Goal: Transaction & Acquisition: Purchase product/service

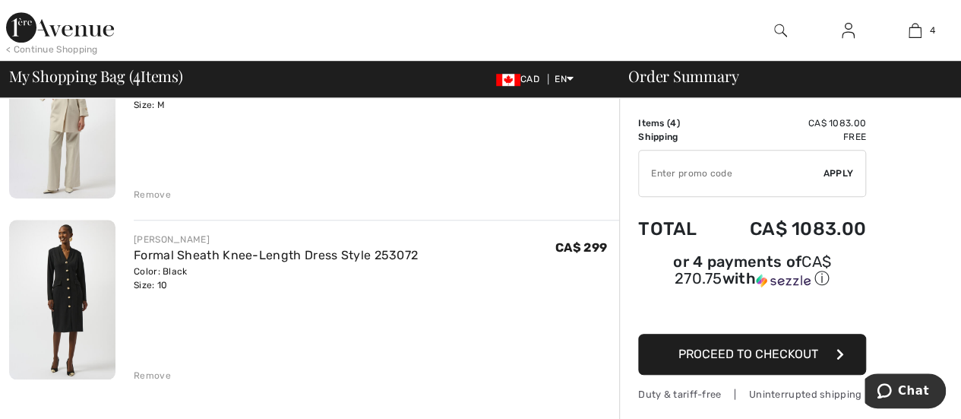
scroll to position [532, 0]
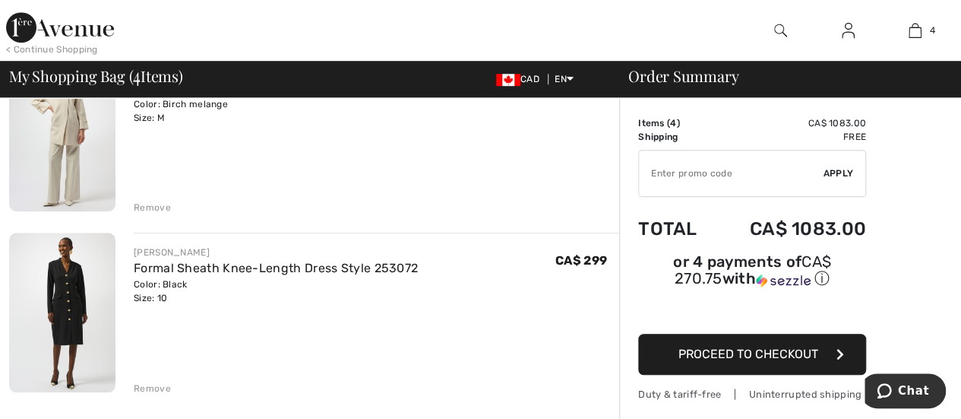
click at [144, 385] on div "Remove" at bounding box center [152, 388] width 37 height 14
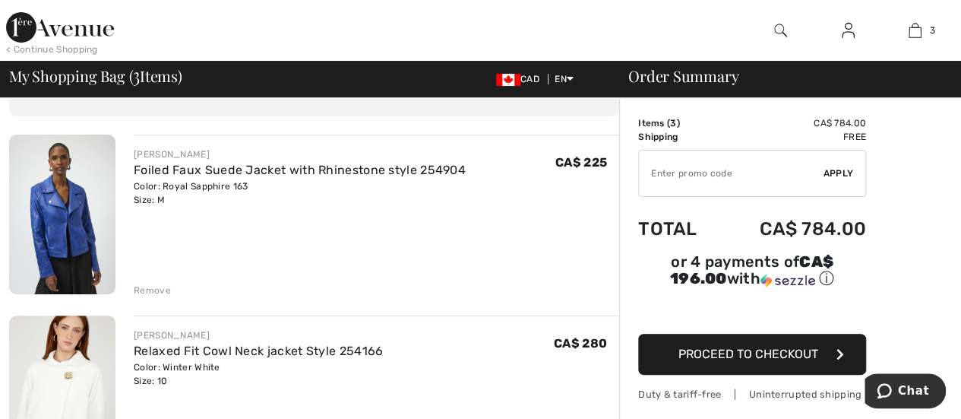
scroll to position [0, 0]
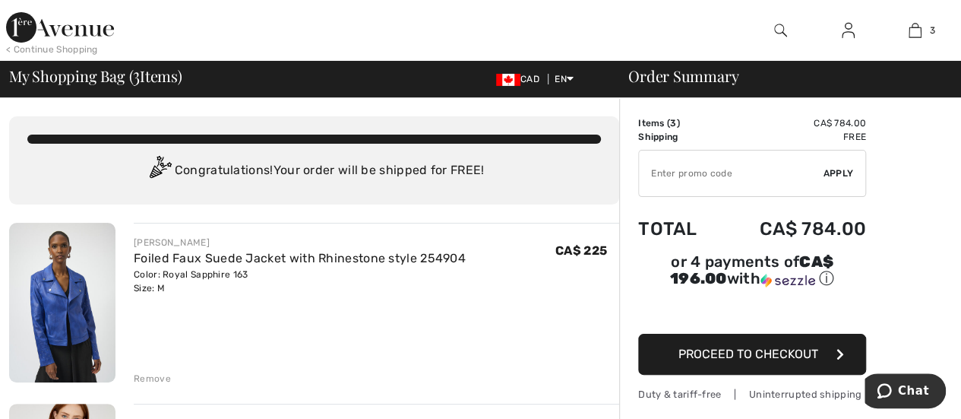
click at [65, 282] on img at bounding box center [62, 303] width 106 height 160
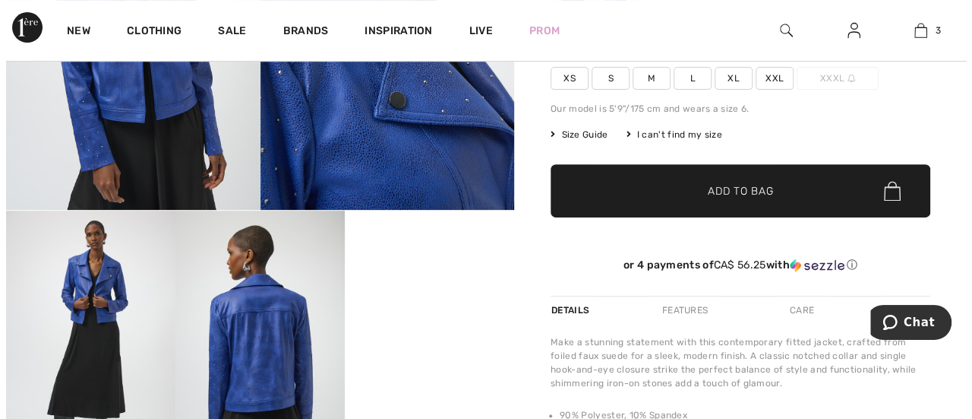
scroll to position [304, 0]
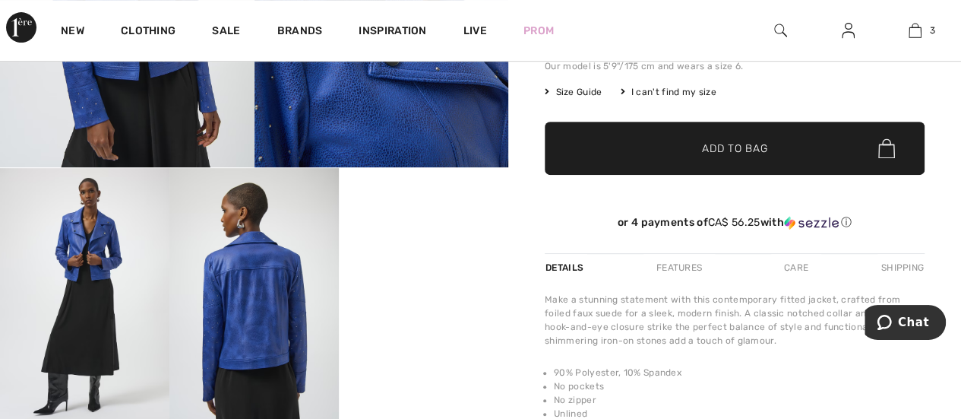
click at [106, 262] on img at bounding box center [84, 295] width 169 height 254
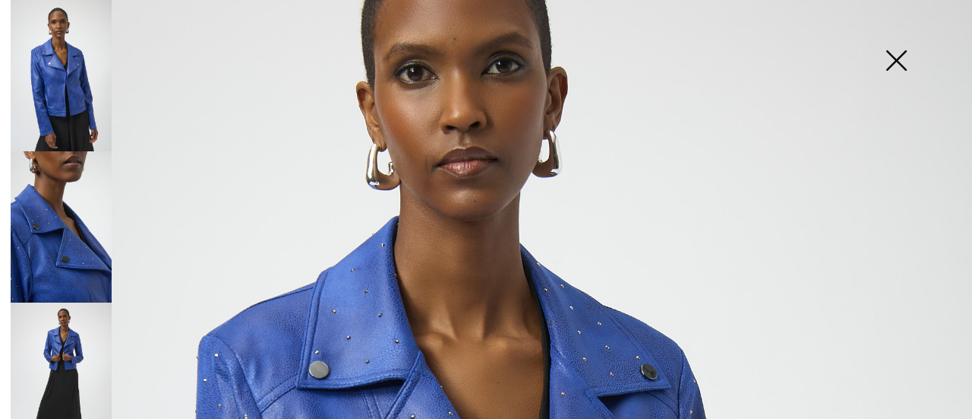
scroll to position [0, 0]
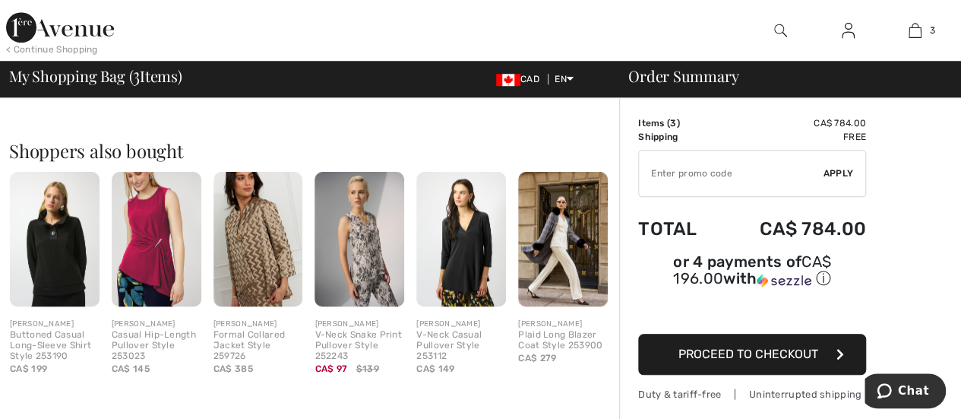
scroll to position [684, 0]
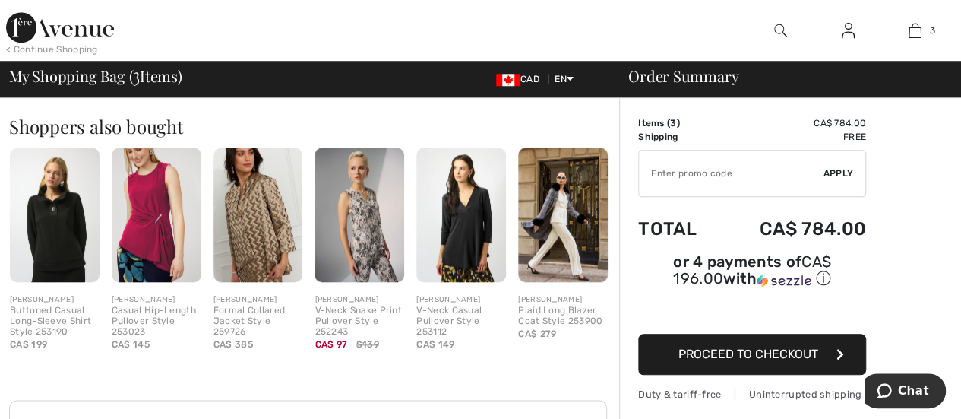
click at [482, 236] on img at bounding box center [461, 214] width 90 height 134
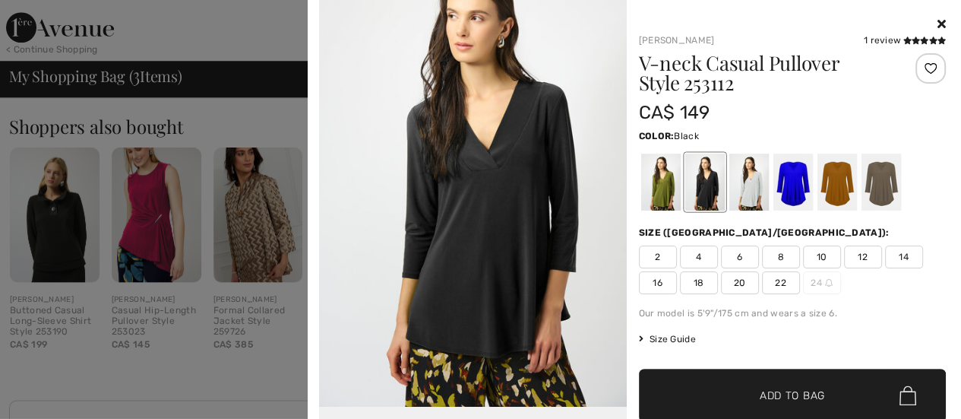
scroll to position [76, 0]
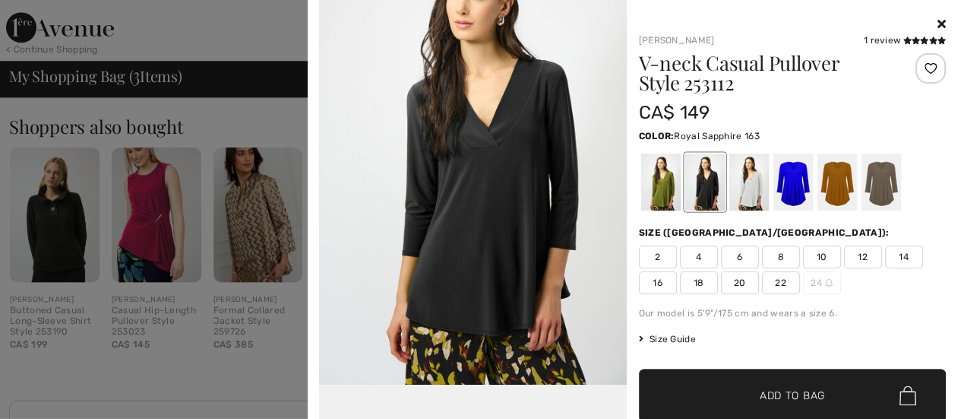
click at [784, 185] on div at bounding box center [793, 181] width 40 height 57
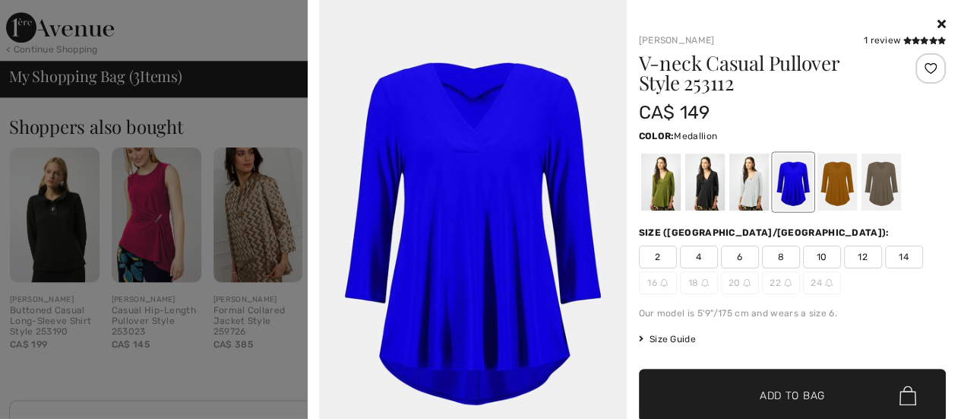
click at [833, 184] on div at bounding box center [837, 181] width 40 height 57
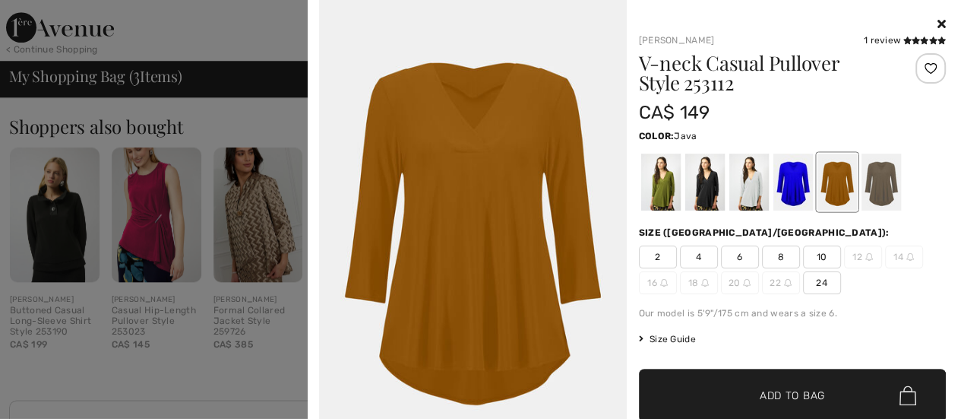
click at [874, 173] on div at bounding box center [881, 181] width 40 height 57
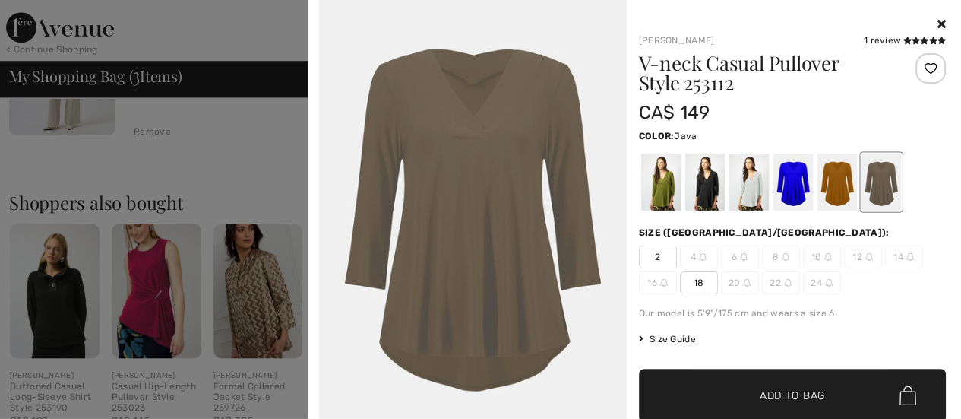
scroll to position [0, 0]
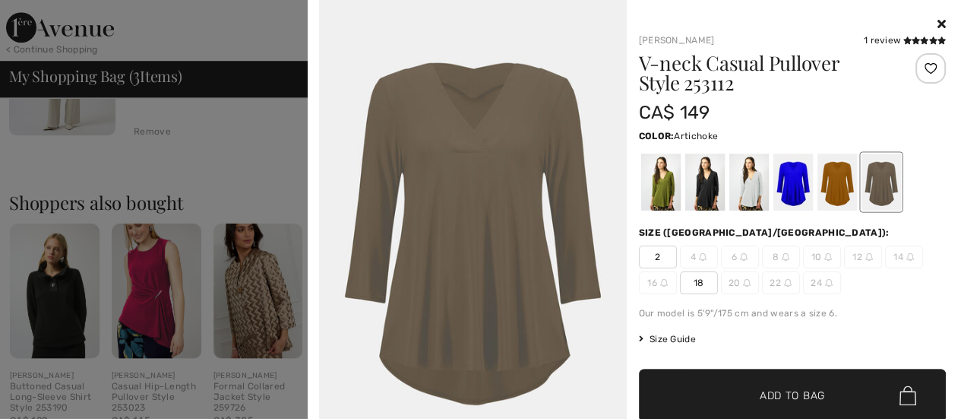
click at [655, 182] on div at bounding box center [660, 181] width 40 height 57
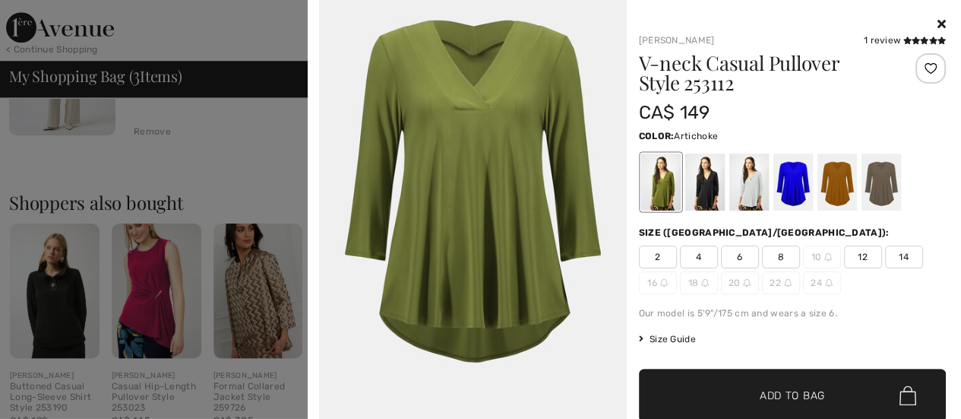
scroll to position [1896, 0]
click at [884, 171] on div at bounding box center [881, 181] width 40 height 57
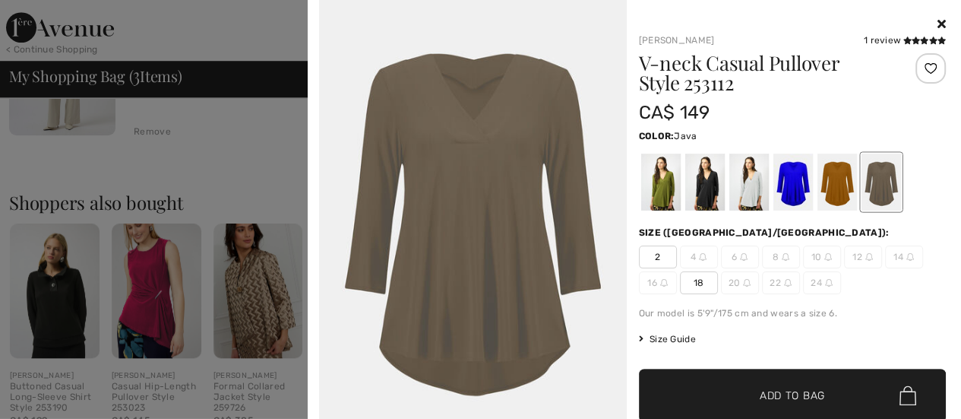
scroll to position [0, 0]
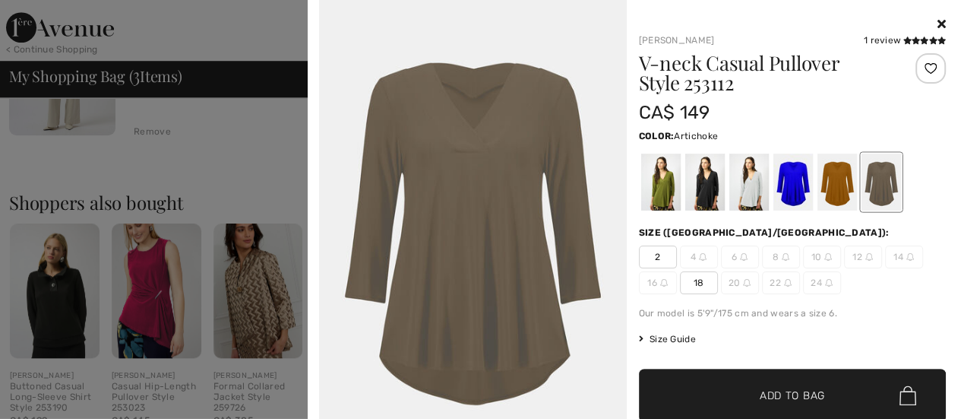
click at [660, 191] on div at bounding box center [660, 181] width 40 height 57
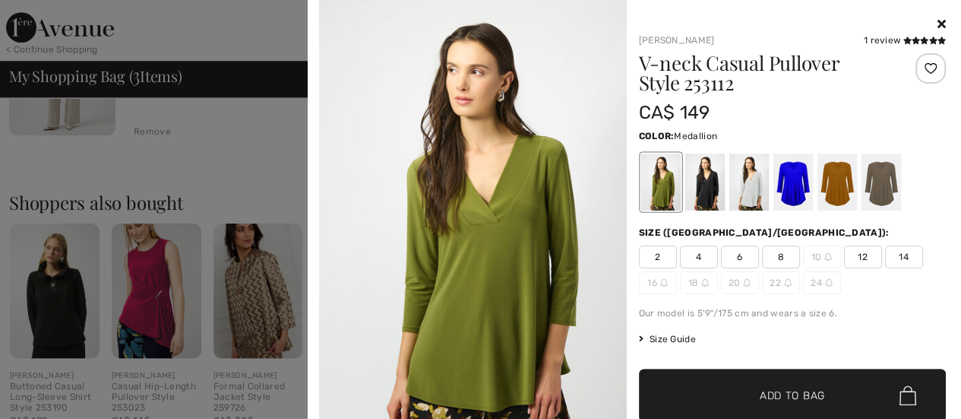
click at [832, 177] on div at bounding box center [837, 181] width 40 height 57
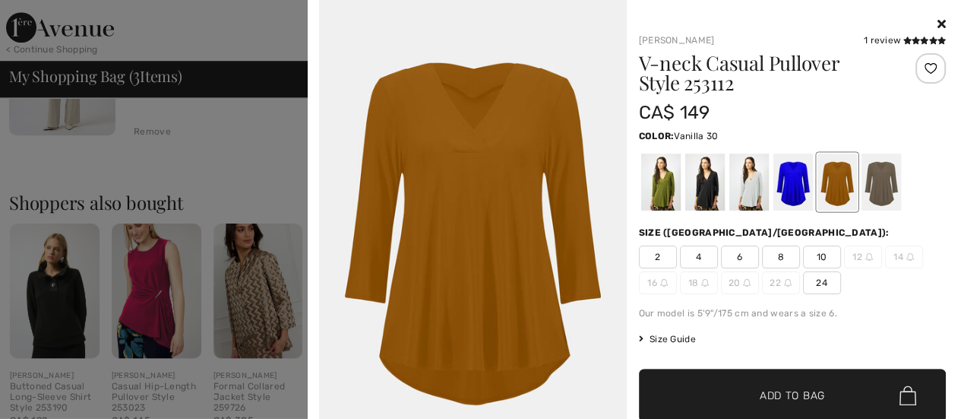
click at [741, 185] on div at bounding box center [749, 181] width 40 height 57
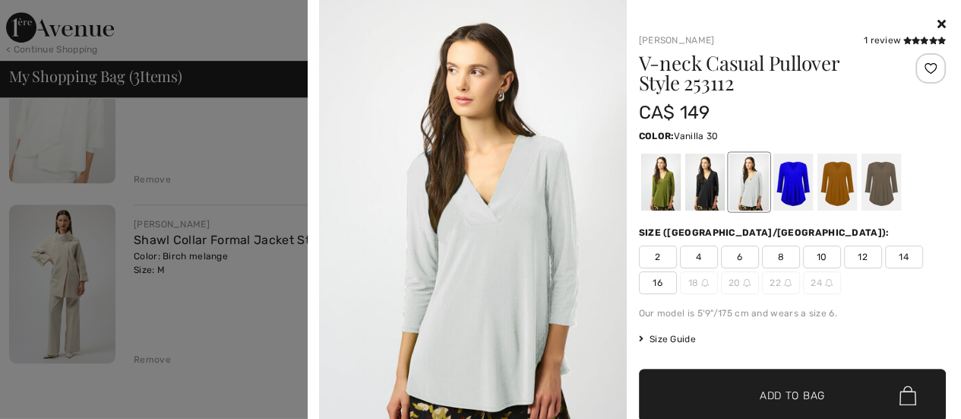
scroll to position [27, 0]
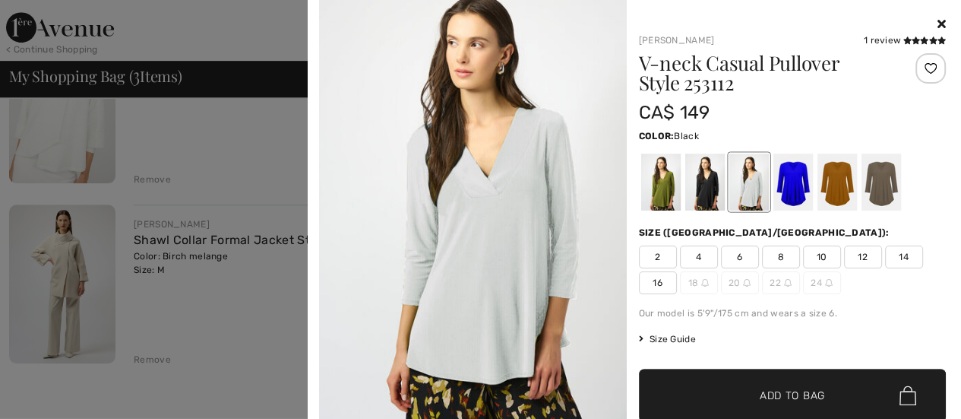
click at [702, 185] on div at bounding box center [704, 181] width 40 height 57
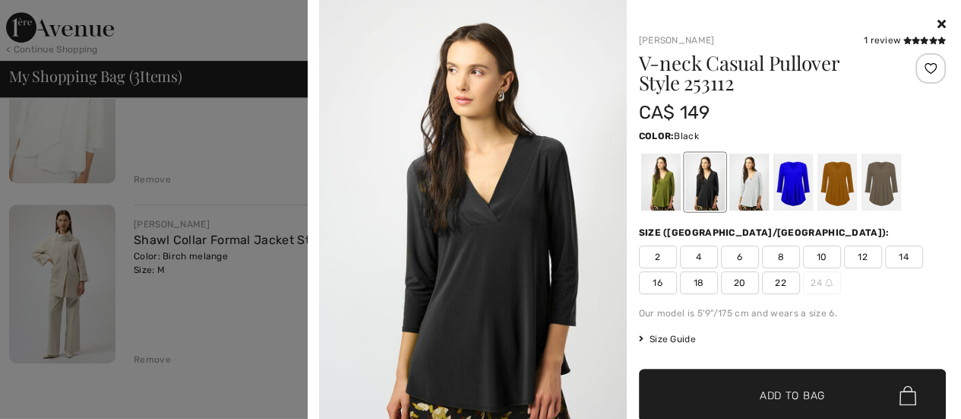
click at [808, 258] on span "10" at bounding box center [822, 256] width 38 height 23
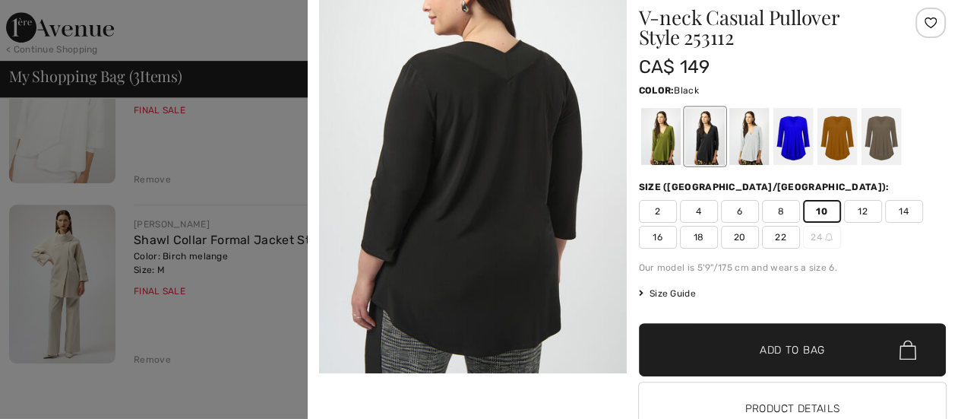
scroll to position [0, 0]
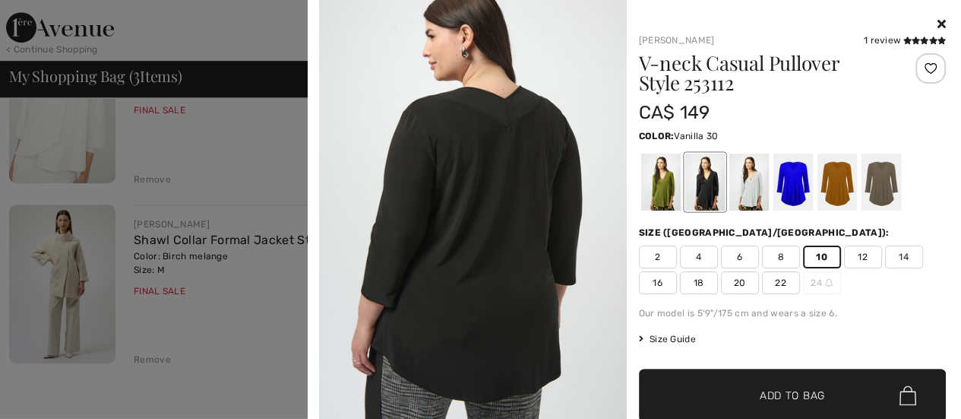
click at [744, 182] on div at bounding box center [749, 181] width 40 height 57
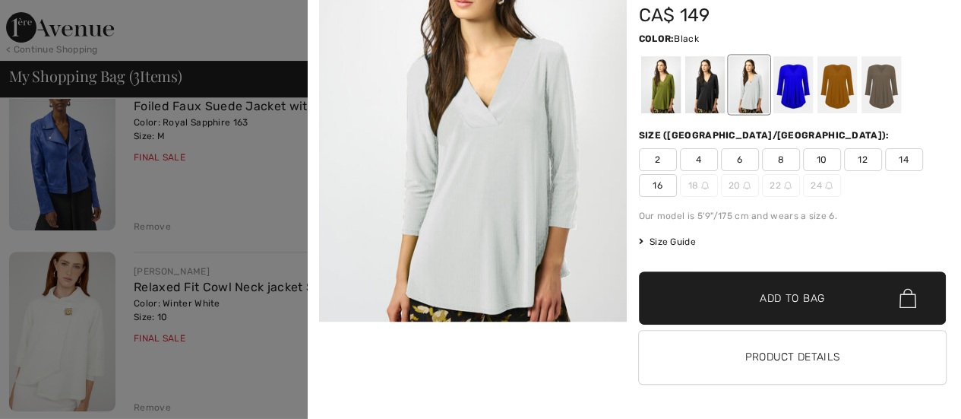
click at [705, 89] on div at bounding box center [704, 84] width 40 height 57
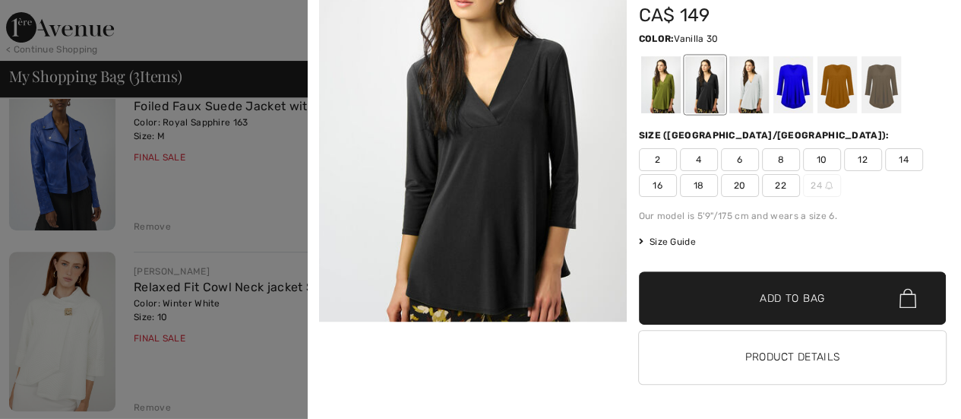
click at [749, 89] on div at bounding box center [749, 84] width 40 height 57
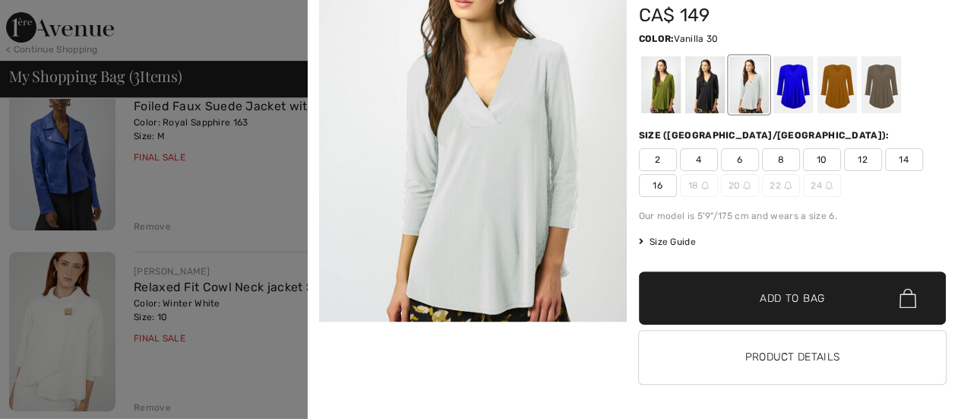
click at [810, 160] on span "10" at bounding box center [822, 159] width 38 height 23
click at [802, 298] on span "Add to Bag" at bounding box center [792, 298] width 65 height 16
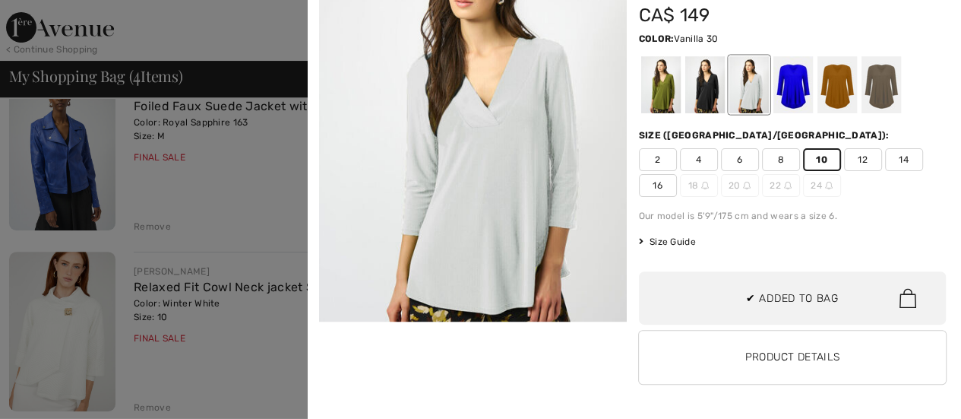
scroll to position [38, 0]
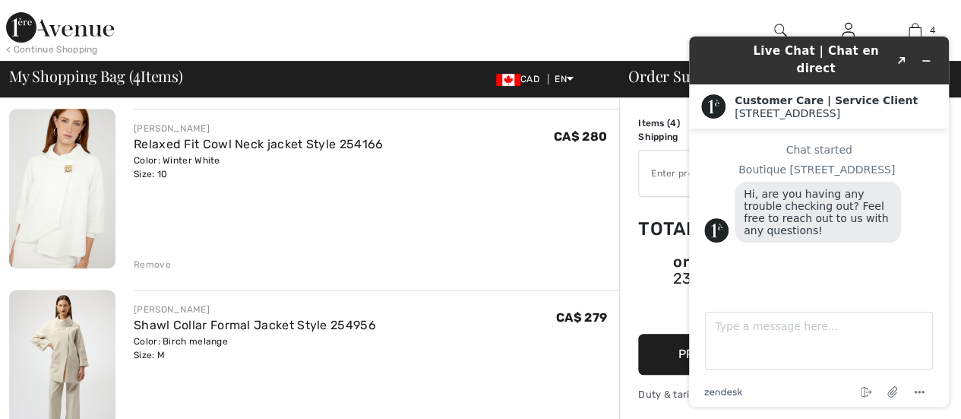
scroll to position [228, 0]
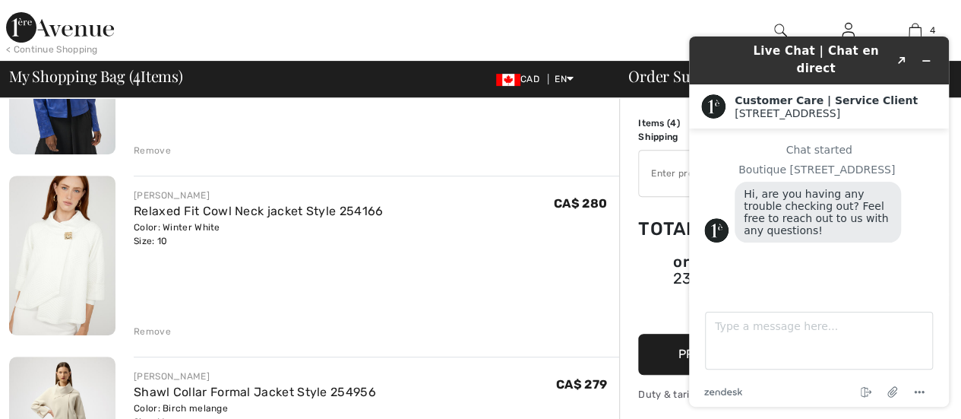
click at [152, 327] on div "Remove" at bounding box center [152, 331] width 37 height 14
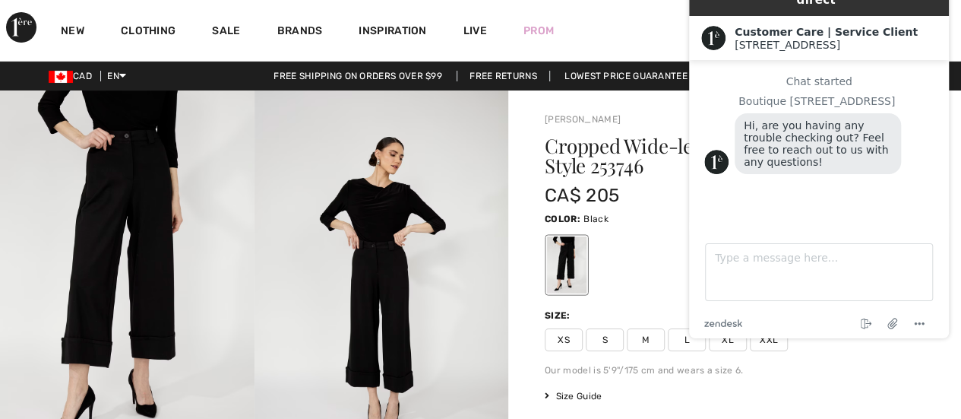
click at [638, 339] on span "M" at bounding box center [646, 339] width 38 height 23
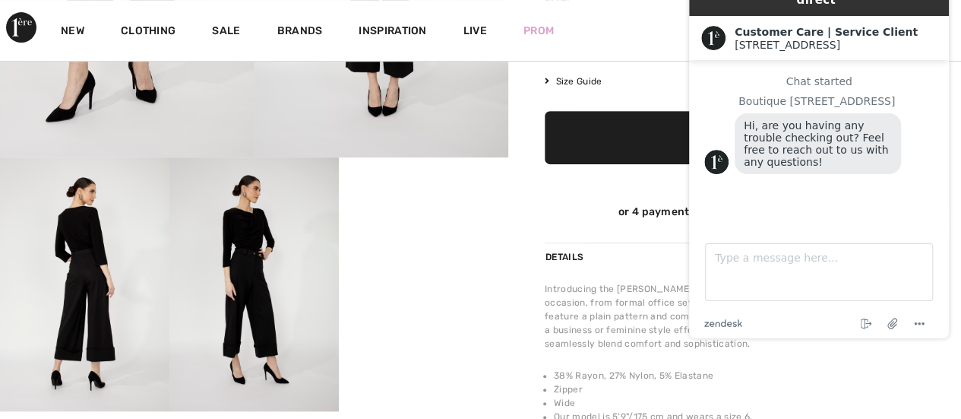
scroll to position [152, 0]
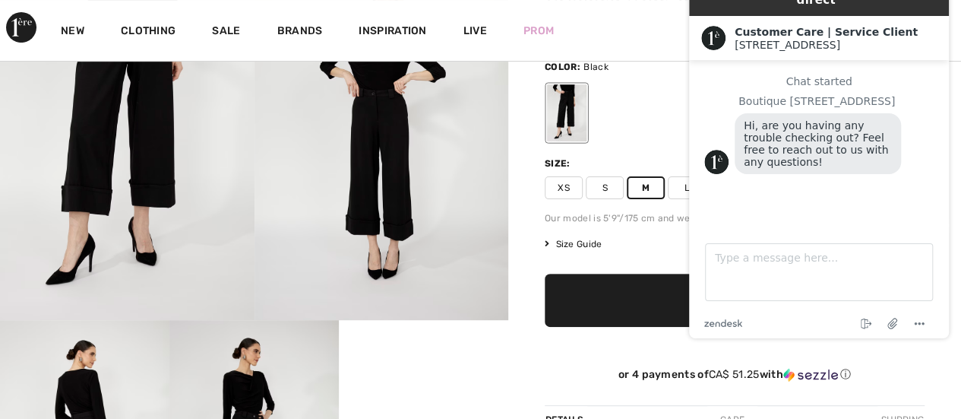
click at [586, 279] on span "✔ Added to Bag Add to Bag" at bounding box center [735, 299] width 380 height 53
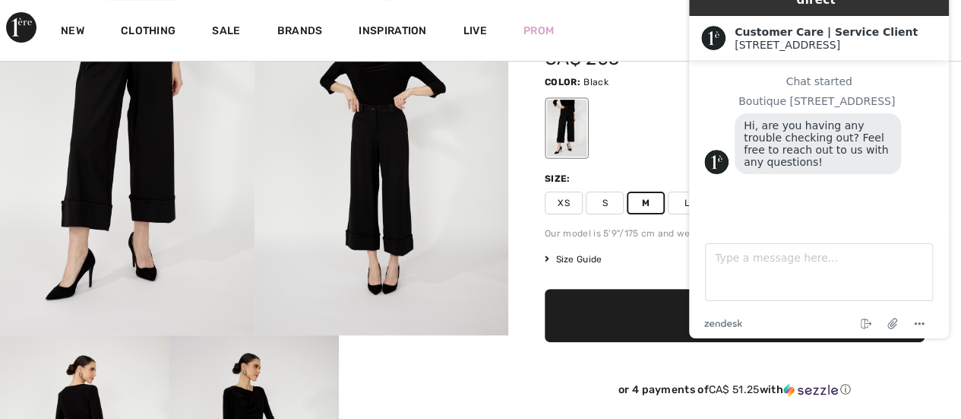
scroll to position [0, 0]
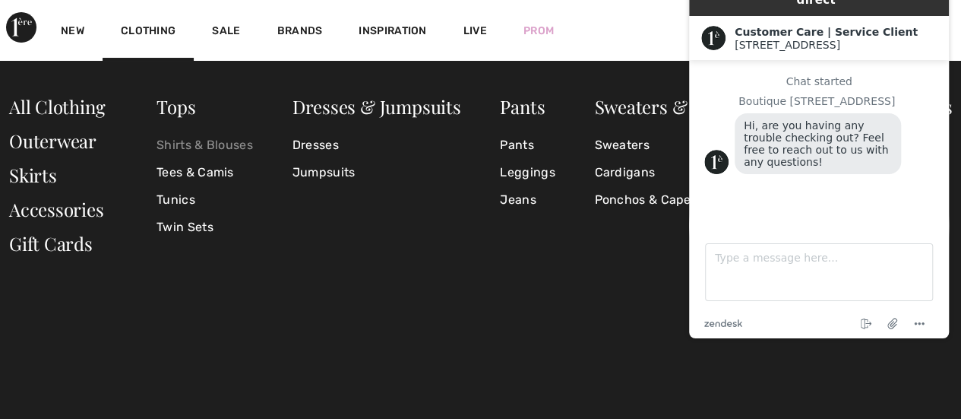
click at [184, 147] on link "Shirts & Blouses" at bounding box center [204, 144] width 96 height 27
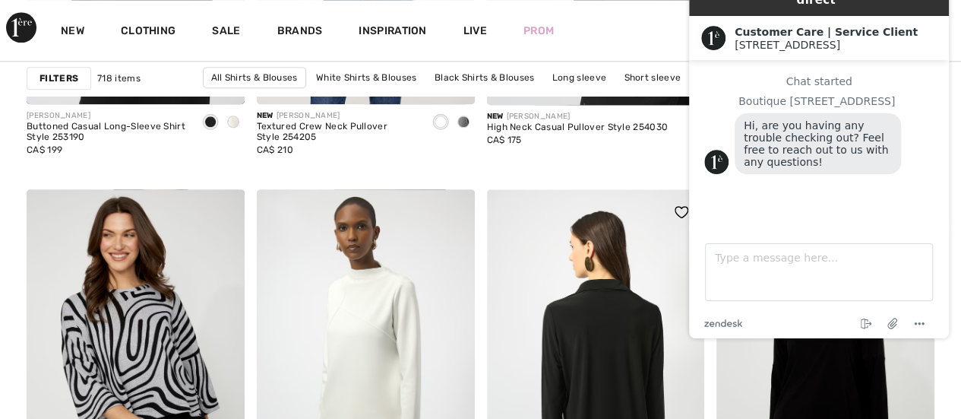
scroll to position [684, 0]
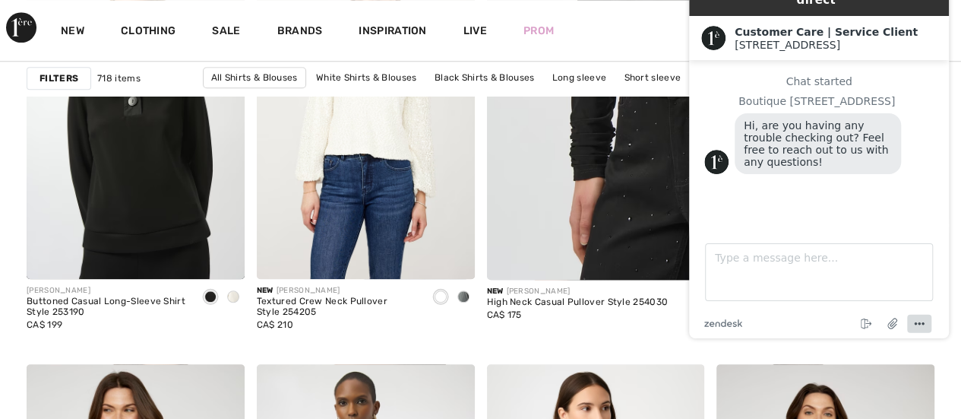
click at [925, 324] on icon "Menu" at bounding box center [919, 324] width 18 height 18
click at [635, 293] on div "New JOSEPH RIBKOFF" at bounding box center [577, 291] width 181 height 11
click at [918, 321] on icon "Menu" at bounding box center [919, 324] width 18 height 18
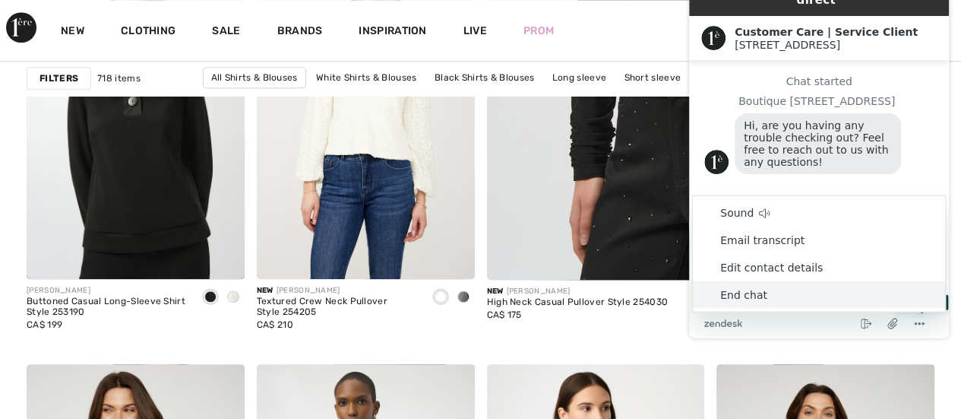
click at [776, 283] on li "End chat" at bounding box center [819, 294] width 252 height 27
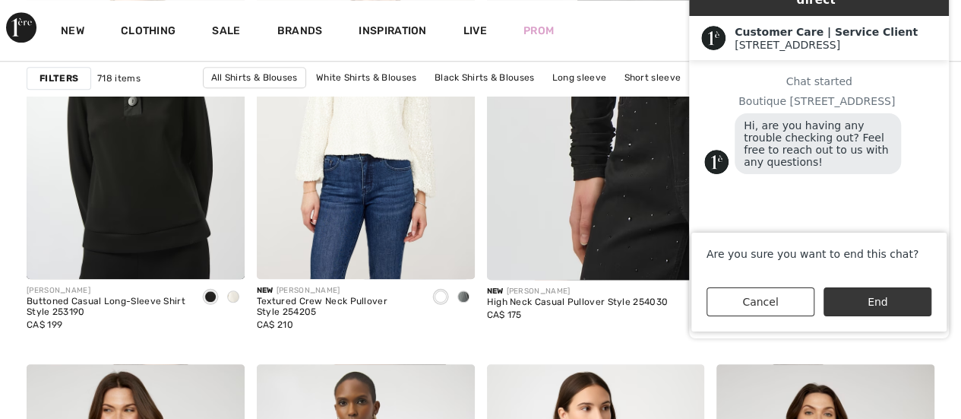
click at [850, 299] on button "End" at bounding box center [877, 301] width 108 height 29
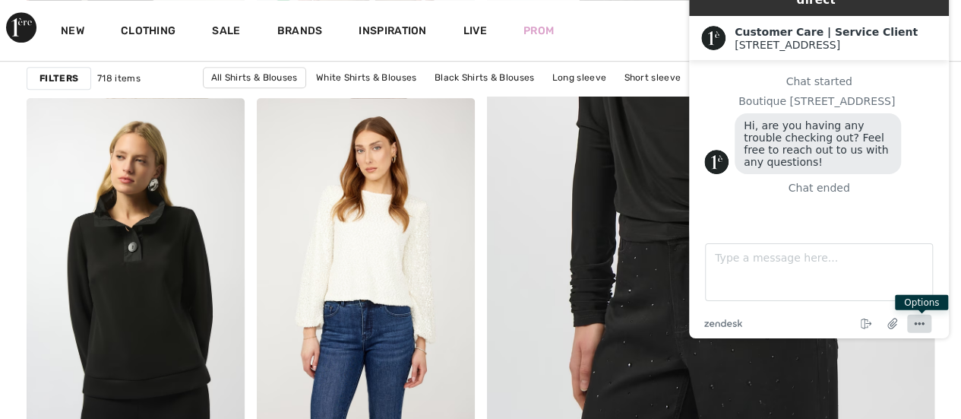
scroll to position [532, 0]
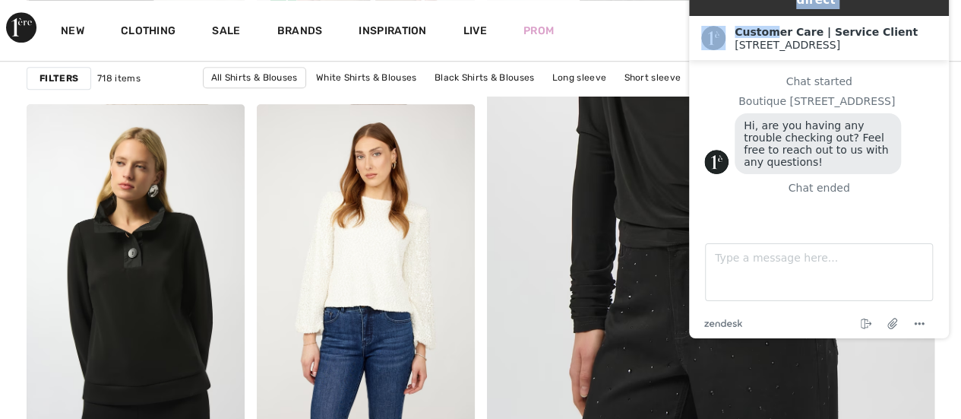
drag, startPoint x: 769, startPoint y: 8, endPoint x: 764, endPoint y: -59, distance: 67.0
click html "Live Chat | Chat en direct Created with Sketch. Customer Care | Service Client …"
drag, startPoint x: 925, startPoint y: 26, endPoint x: 928, endPoint y: -19, distance: 44.9
click at [928, 0] on div "Live Chat | Chat en direct Created with Sketch. Customer Care | Service Client …" at bounding box center [819, 153] width 260 height 370
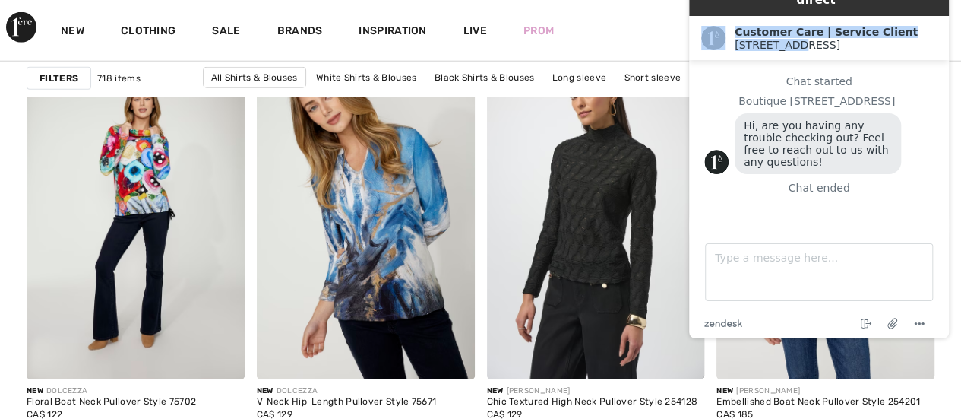
scroll to position [1975, 0]
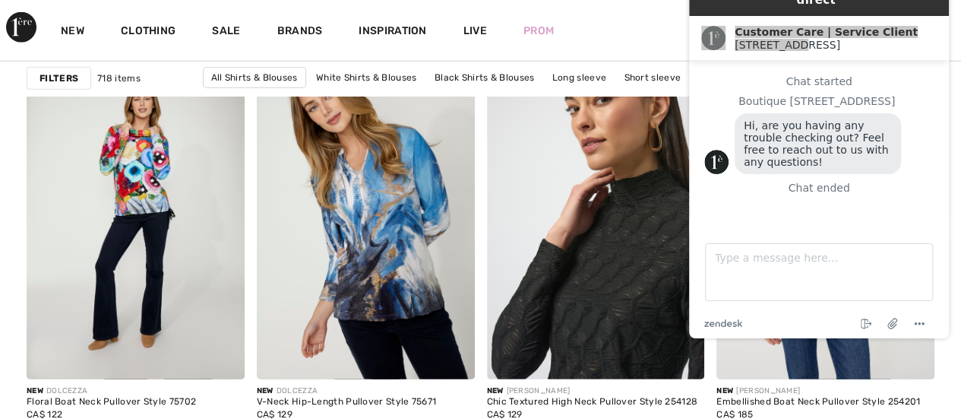
click at [616, 256] on img at bounding box center [596, 215] width 218 height 327
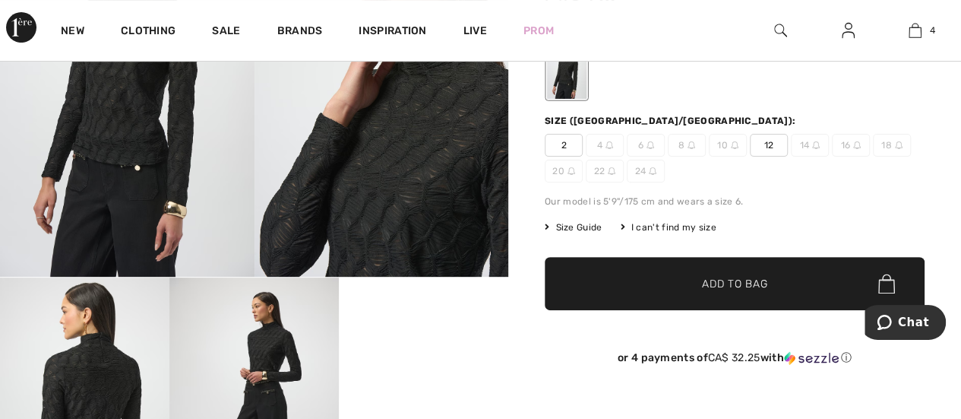
scroll to position [152, 0]
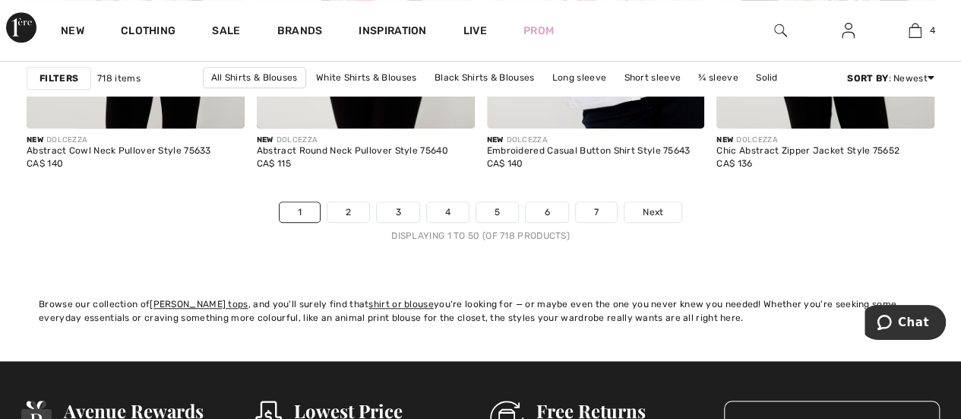
scroll to position [6305, 0]
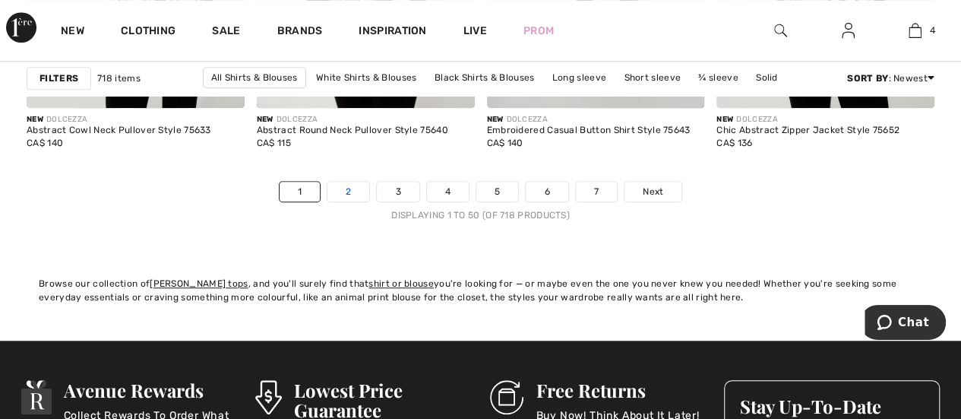
click at [340, 185] on link "2" at bounding box center [348, 192] width 42 height 20
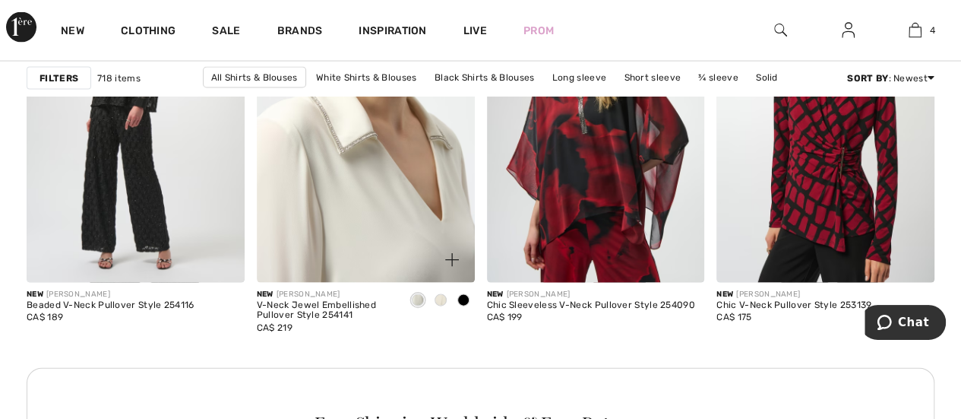
scroll to position [1519, 0]
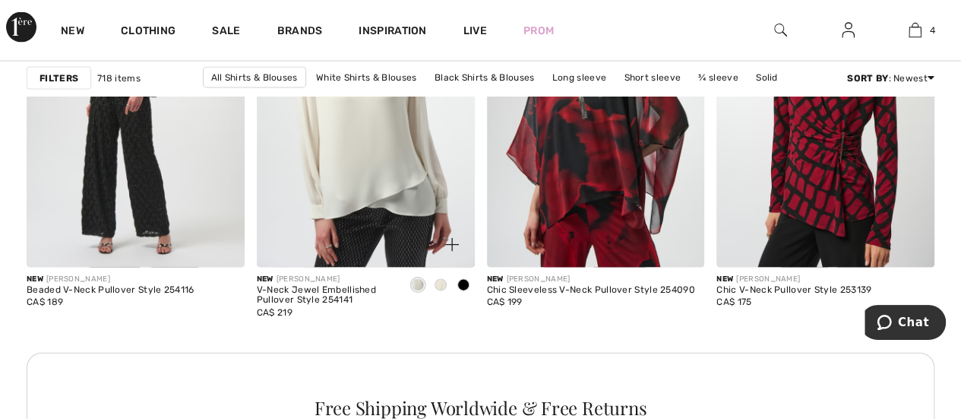
click at [463, 283] on span at bounding box center [463, 285] width 12 height 12
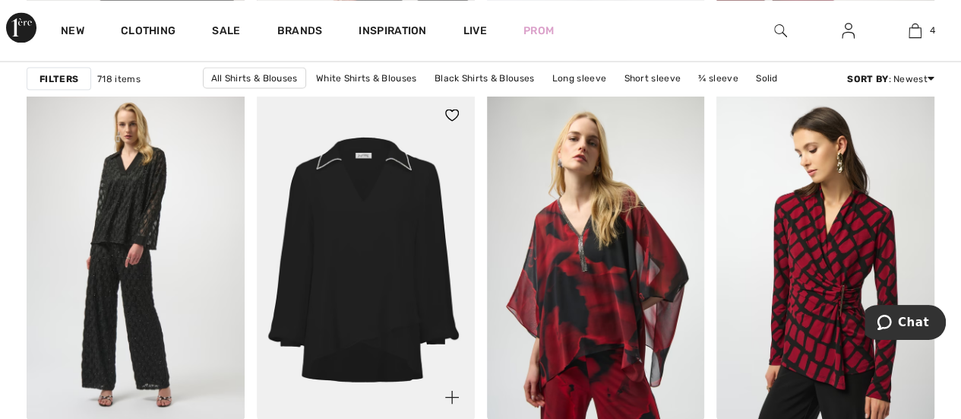
scroll to position [1443, 0]
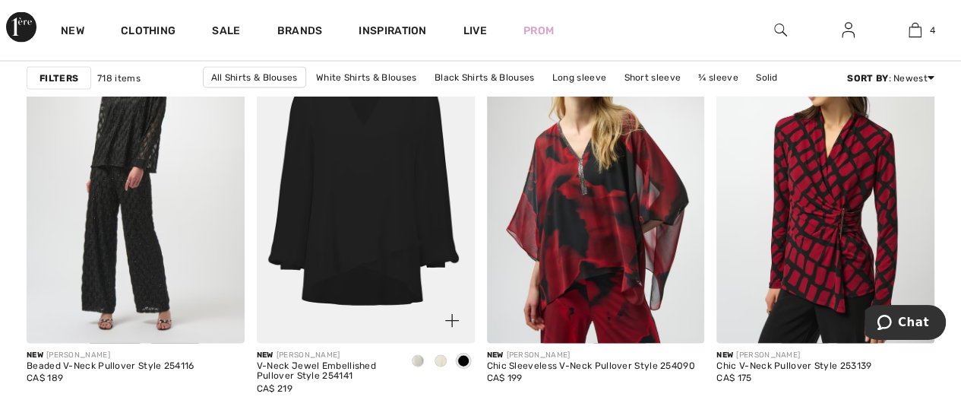
click at [438, 362] on span at bounding box center [441, 361] width 12 height 12
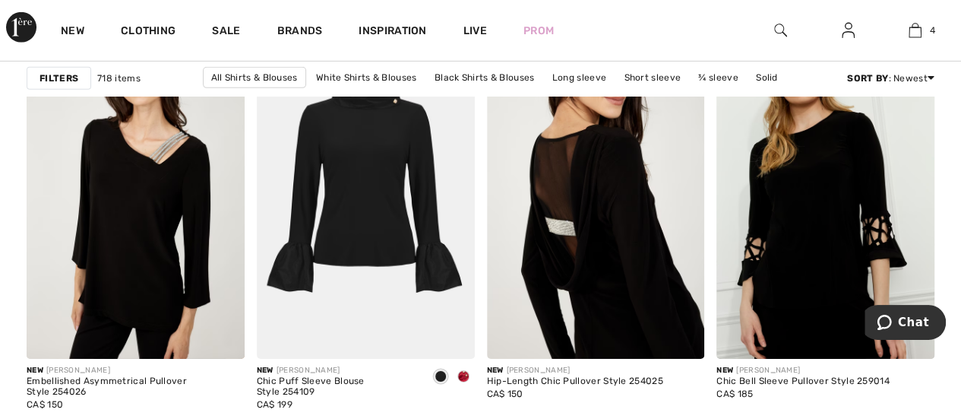
scroll to position [2431, 0]
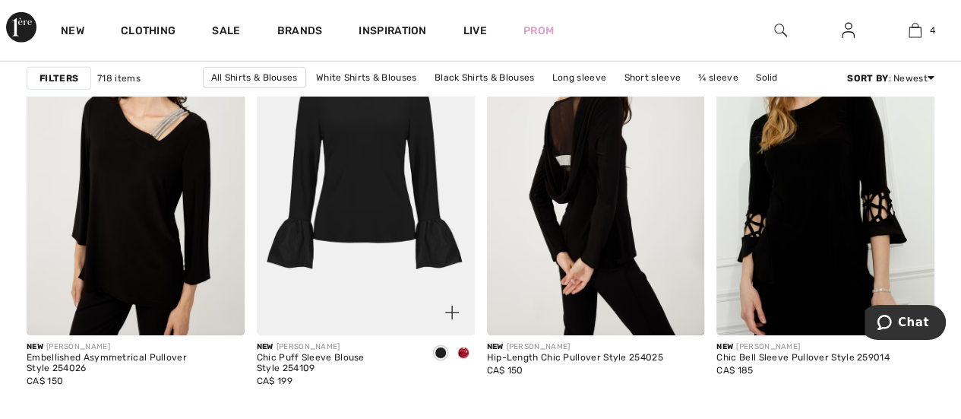
click at [354, 183] on img at bounding box center [366, 171] width 218 height 327
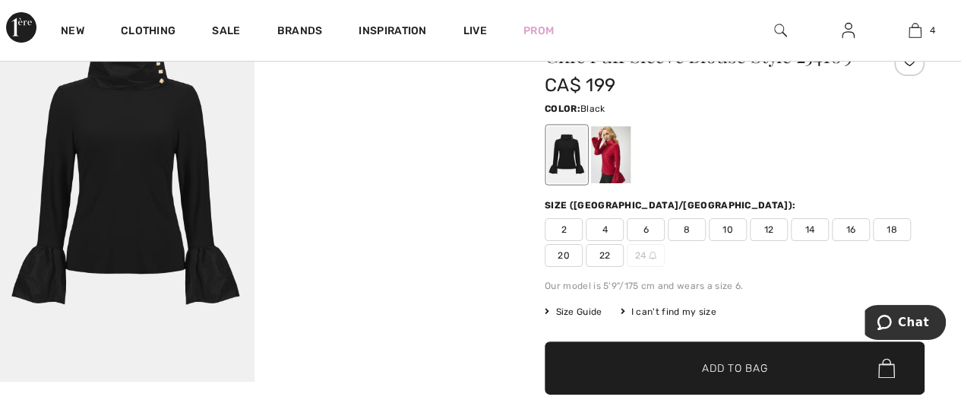
scroll to position [76, 0]
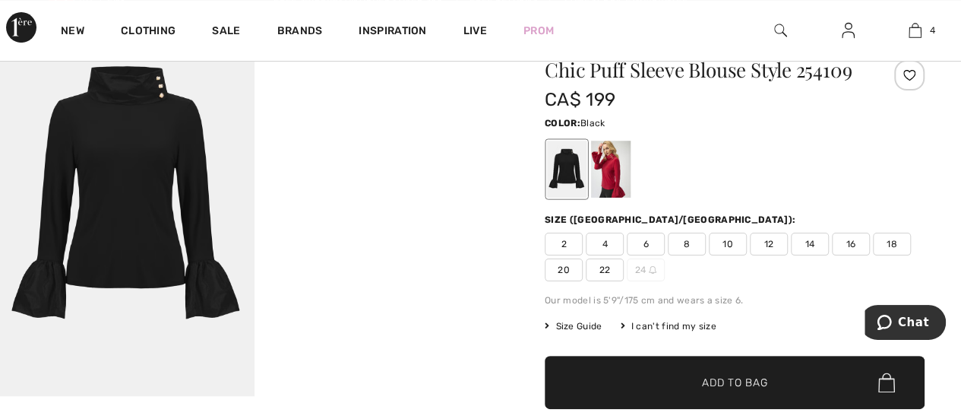
click at [727, 238] on span "10" at bounding box center [728, 243] width 38 height 23
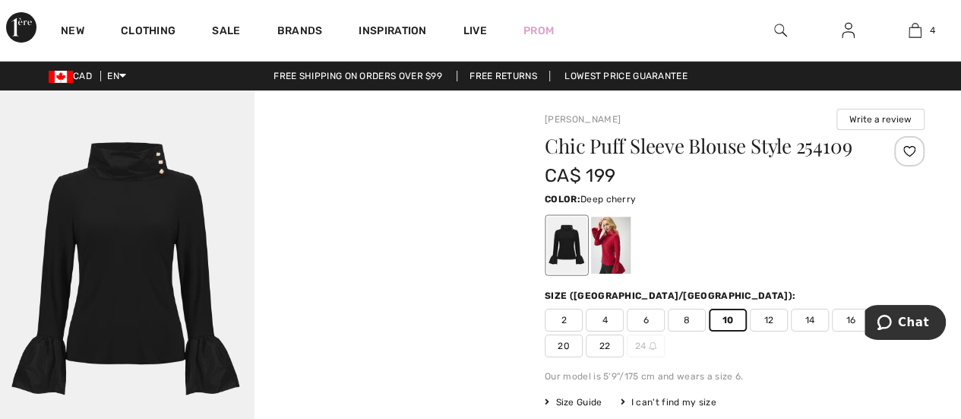
click at [615, 241] on div at bounding box center [611, 245] width 40 height 57
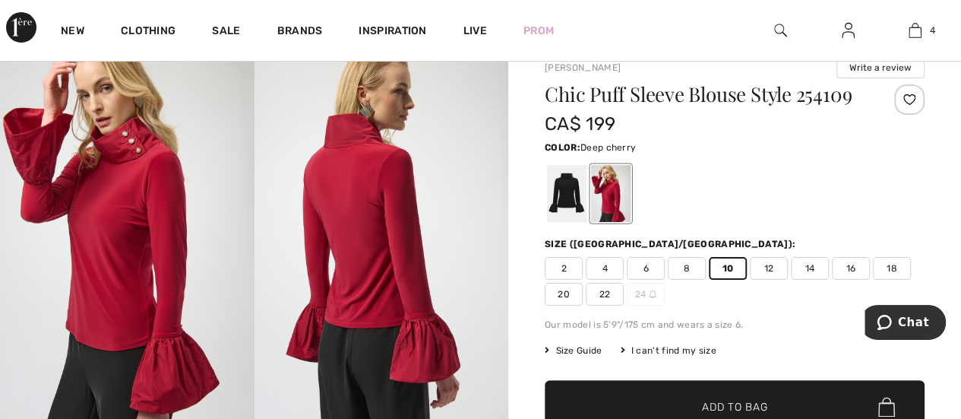
scroll to position [76, 0]
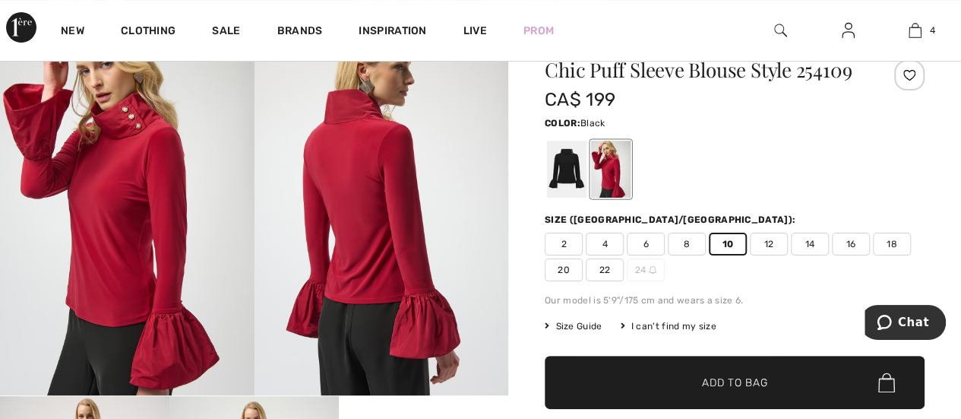
click at [564, 164] on div at bounding box center [567, 169] width 40 height 57
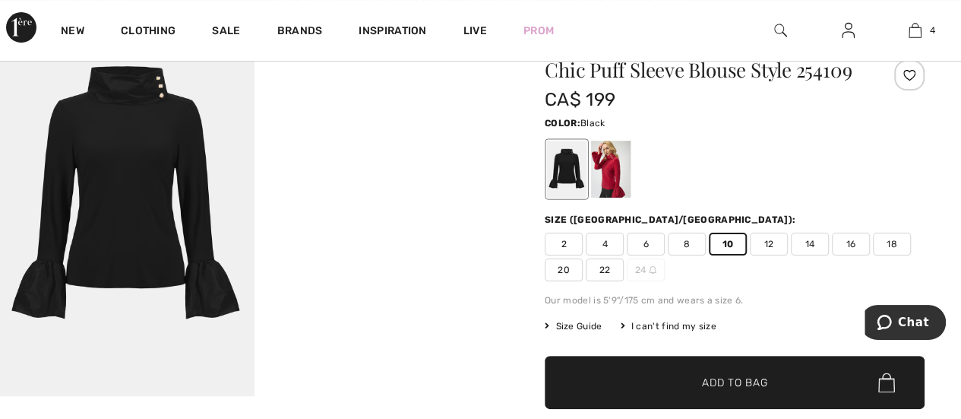
click at [187, 185] on img at bounding box center [127, 204] width 254 height 381
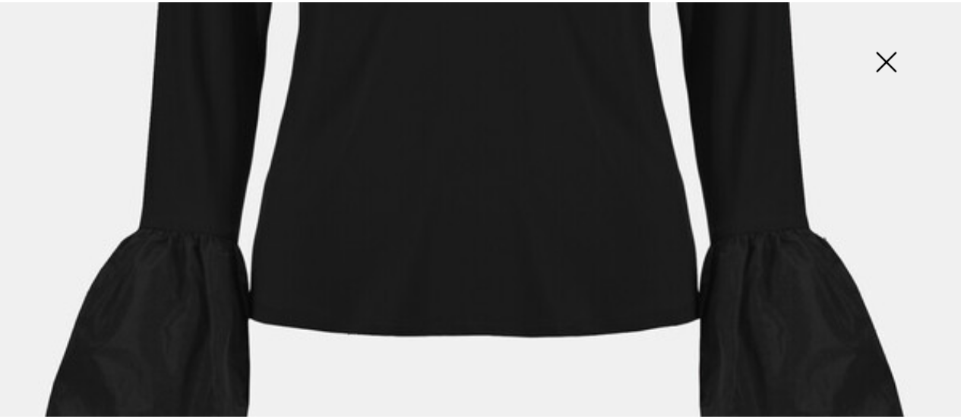
scroll to position [608, 0]
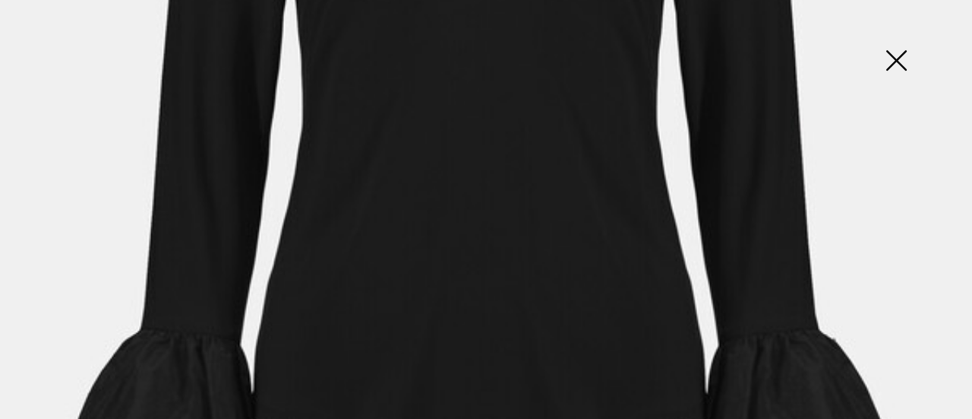
click at [899, 52] on img at bounding box center [896, 62] width 76 height 78
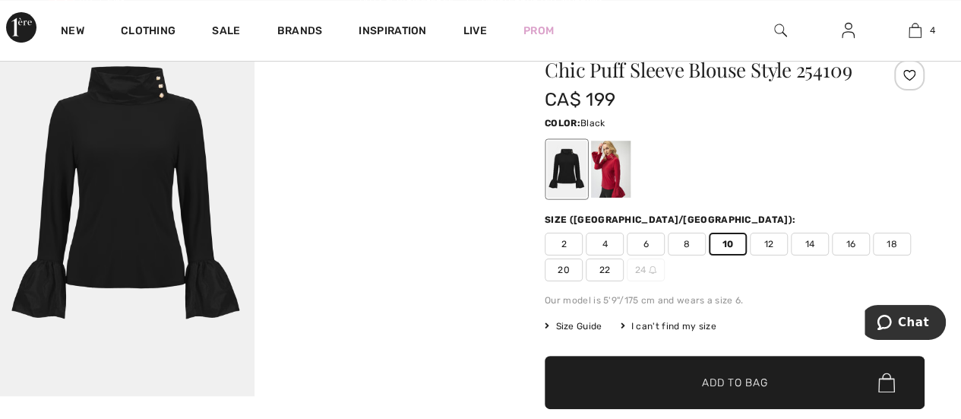
scroll to position [228, 0]
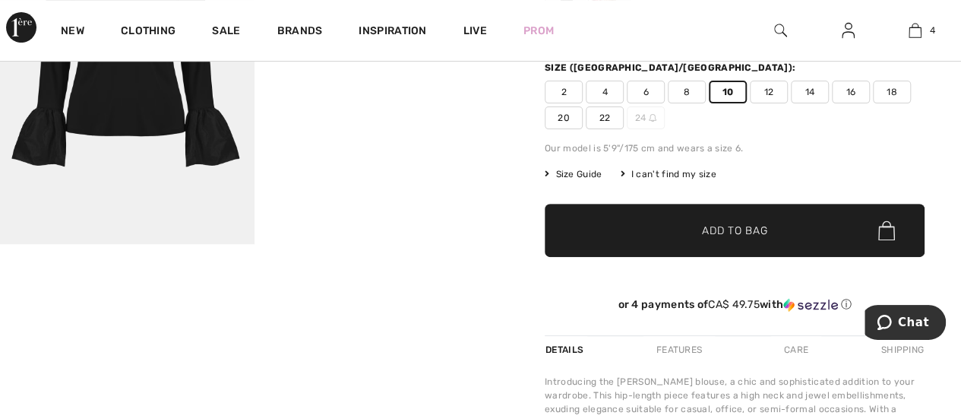
click at [719, 238] on span "✔ Added to Bag Add to Bag" at bounding box center [735, 230] width 380 height 53
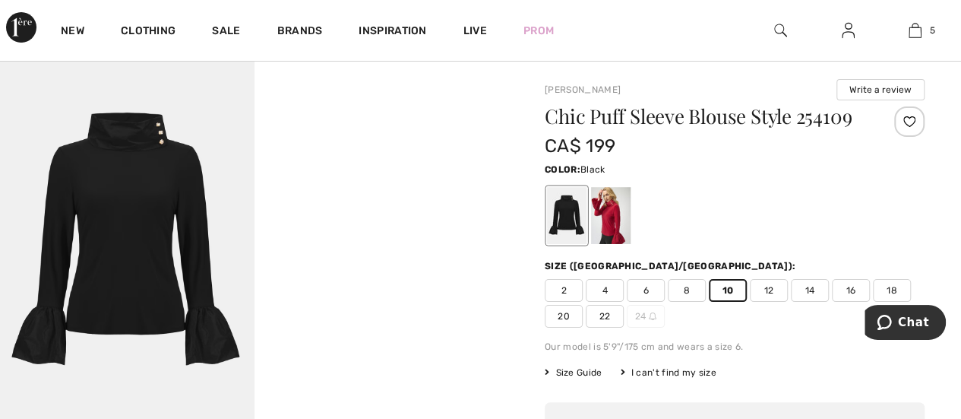
scroll to position [0, 0]
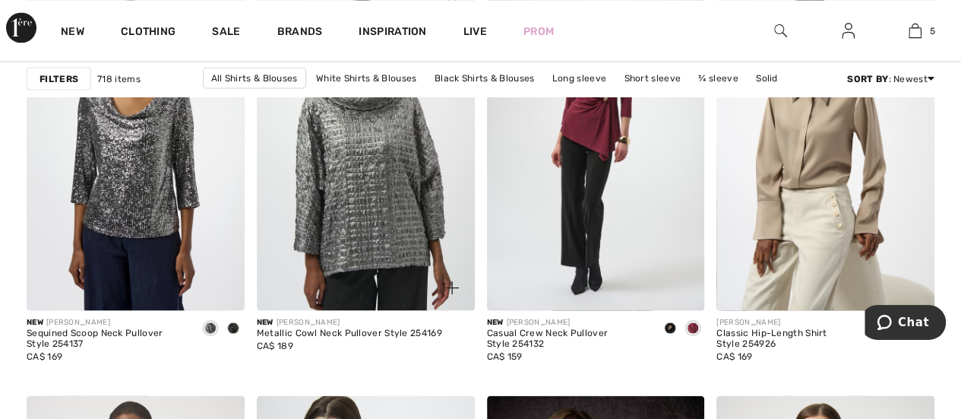
scroll to position [4330, 0]
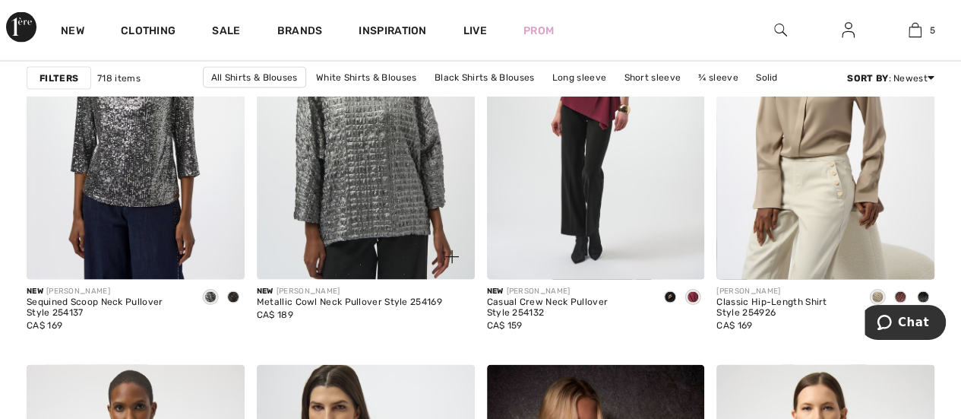
click at [379, 221] on img at bounding box center [366, 116] width 218 height 327
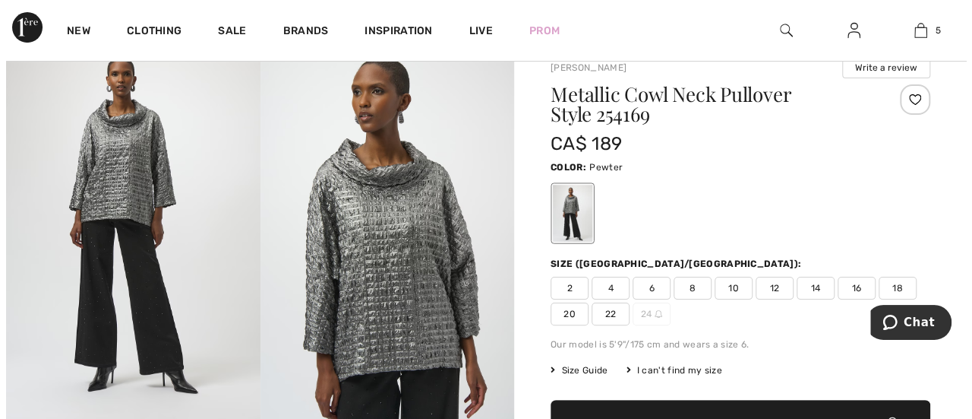
scroll to position [76, 0]
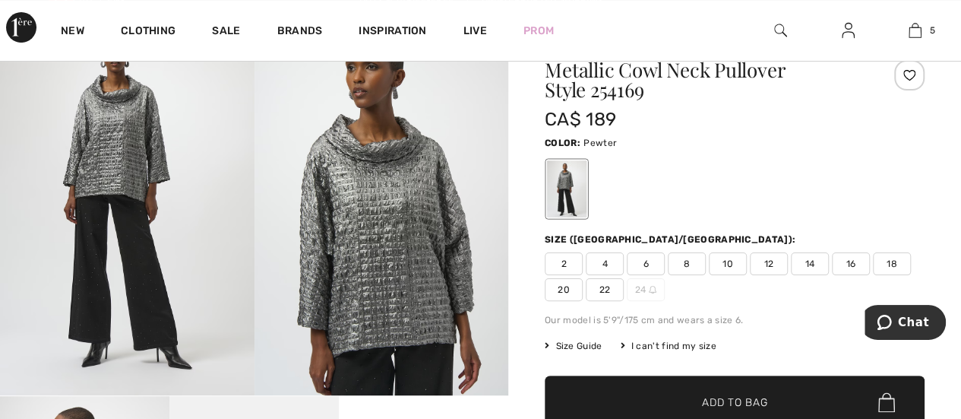
click at [407, 283] on img at bounding box center [381, 204] width 254 height 381
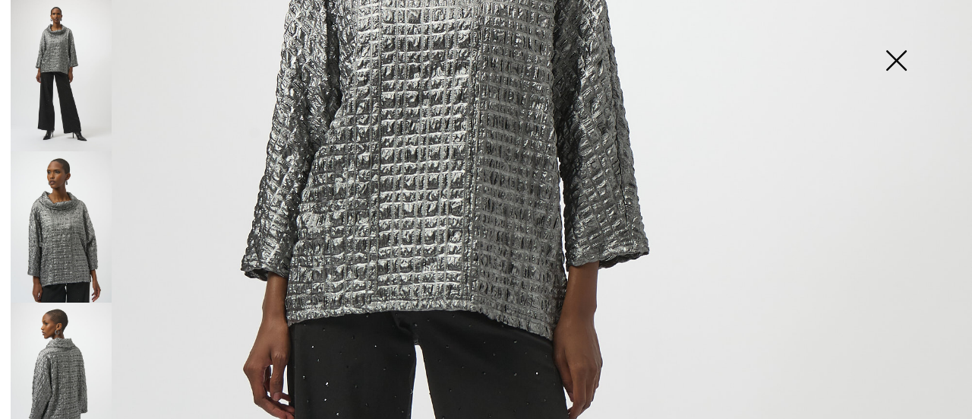
scroll to position [380, 0]
click at [79, 229] on img at bounding box center [61, 226] width 101 height 151
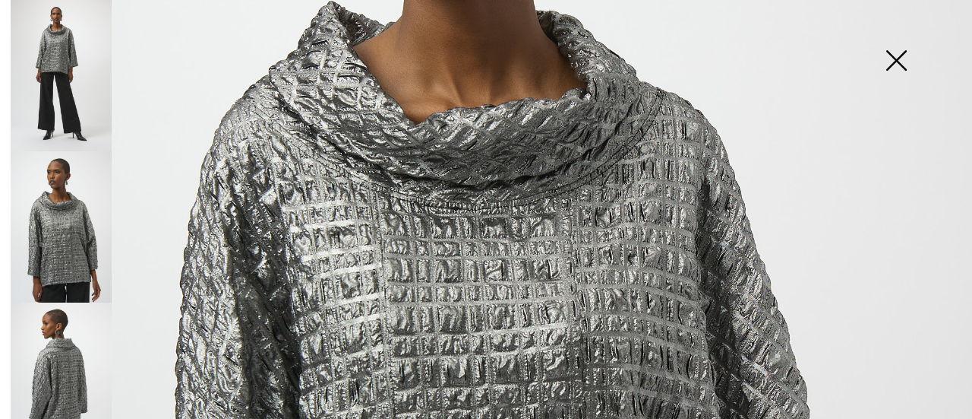
click at [65, 375] on img at bounding box center [61, 377] width 101 height 151
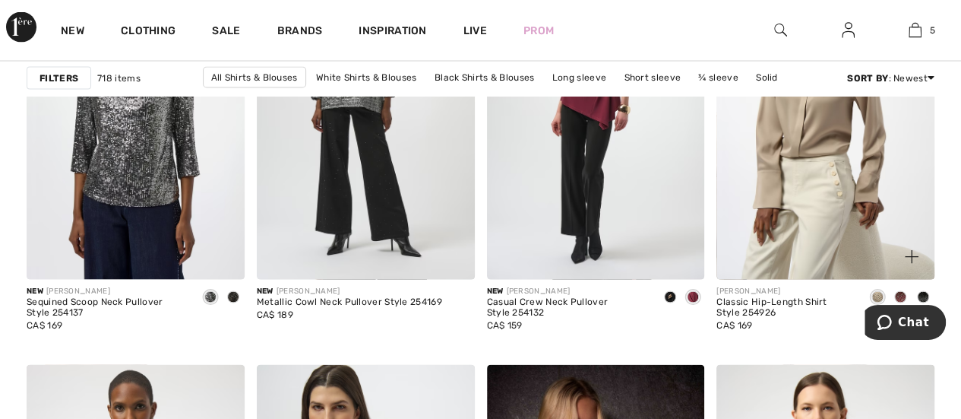
scroll to position [4254, 0]
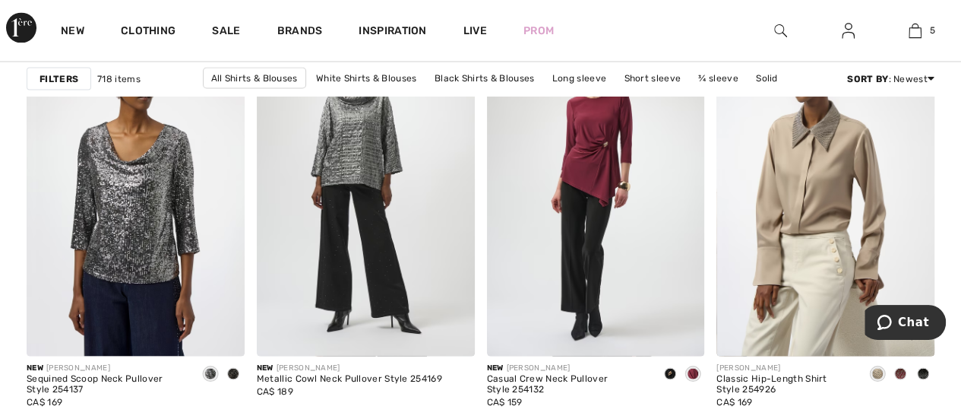
click at [899, 367] on span at bounding box center [900, 373] width 12 height 12
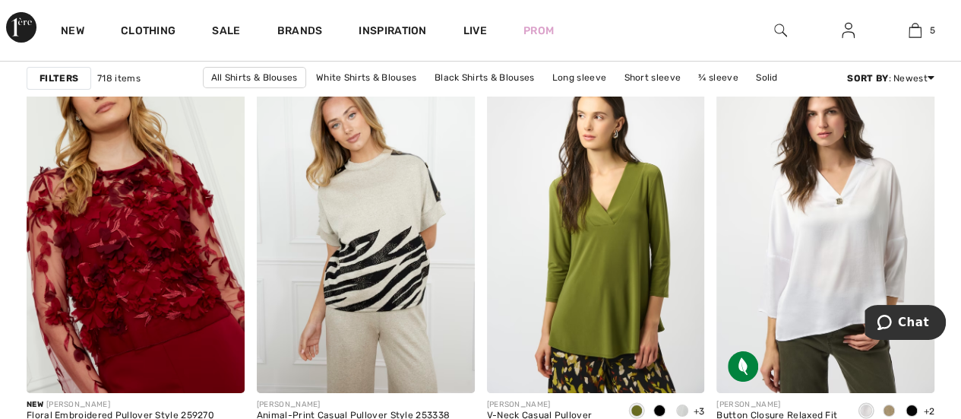
scroll to position [5622, 0]
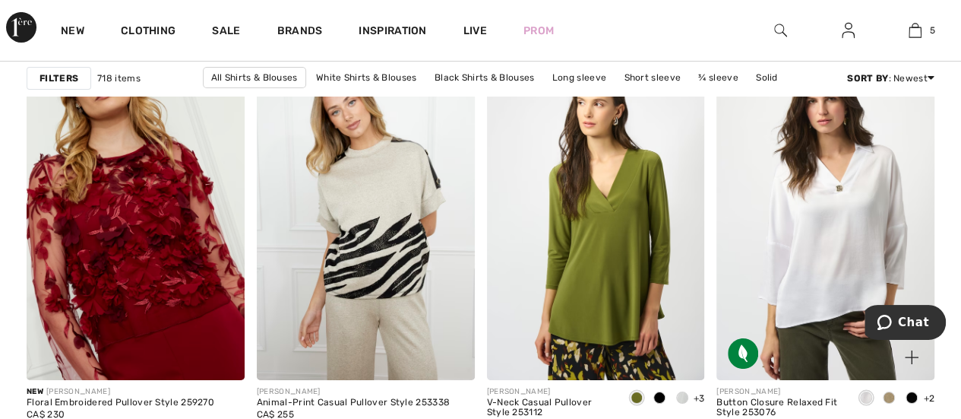
click at [887, 396] on span at bounding box center [889, 397] width 12 height 12
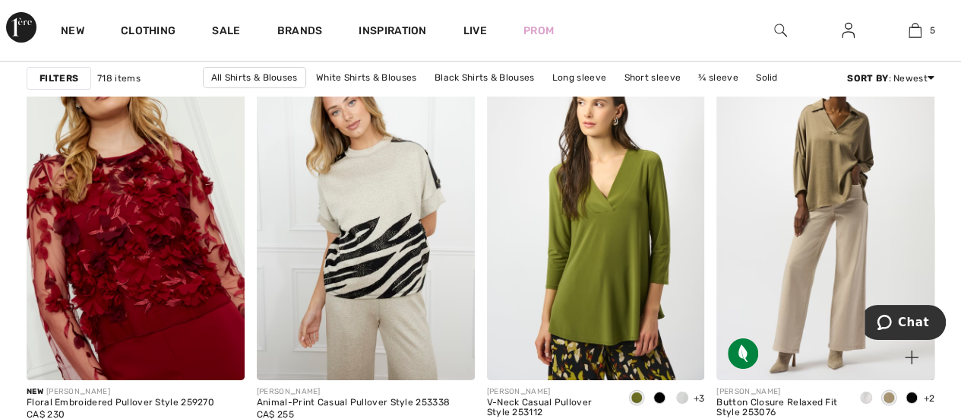
click at [915, 395] on div at bounding box center [911, 398] width 23 height 25
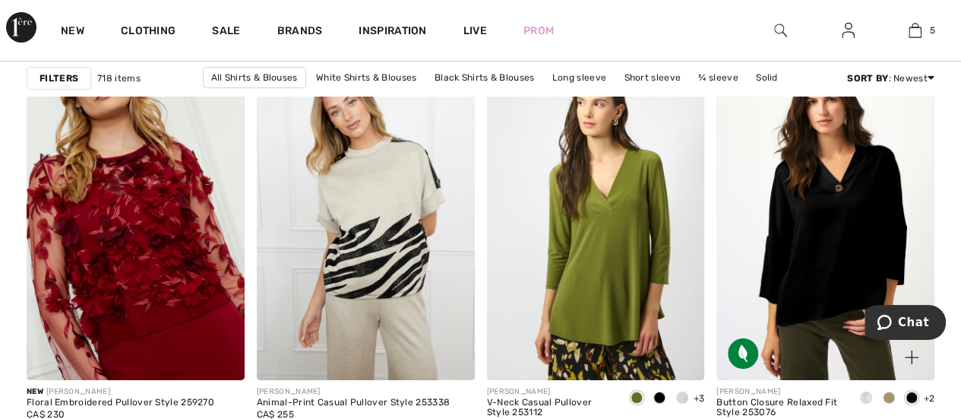
click at [861, 396] on span at bounding box center [866, 397] width 12 height 12
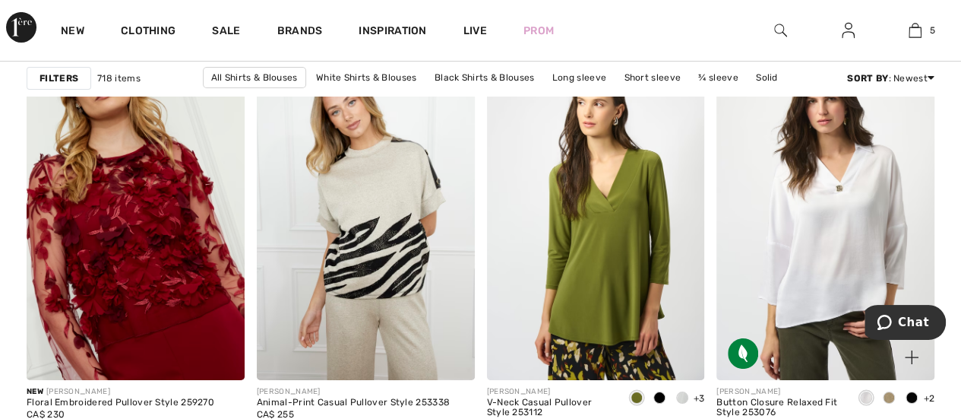
click at [890, 392] on span at bounding box center [889, 397] width 12 height 12
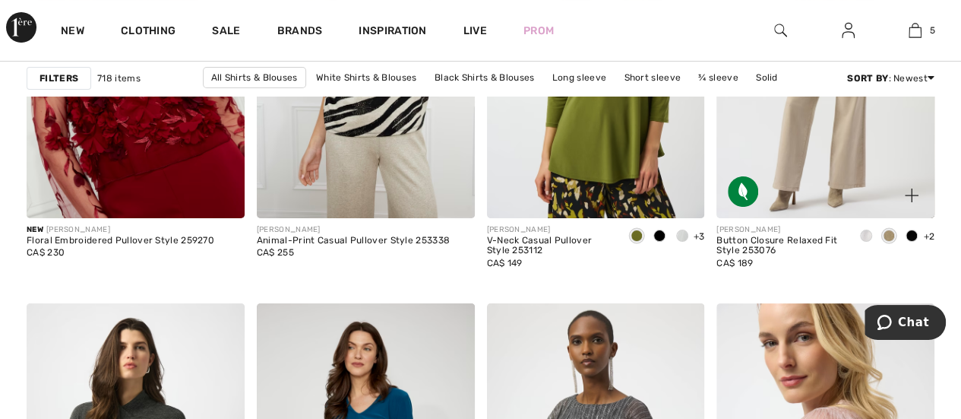
scroll to position [5698, 0]
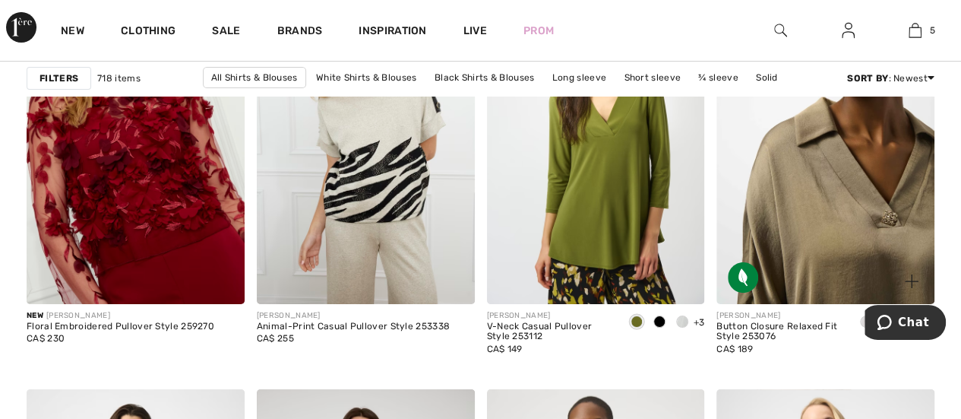
click at [793, 237] on img at bounding box center [825, 140] width 218 height 327
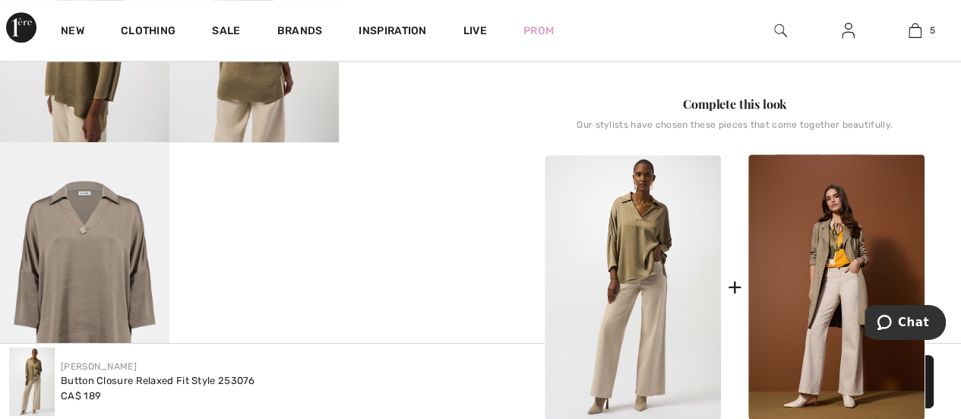
scroll to position [608, 0]
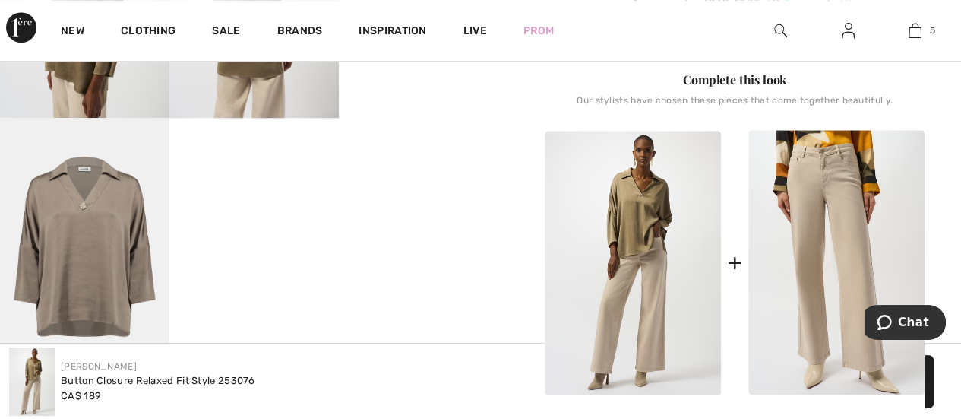
click at [808, 286] on img at bounding box center [836, 262] width 176 height 265
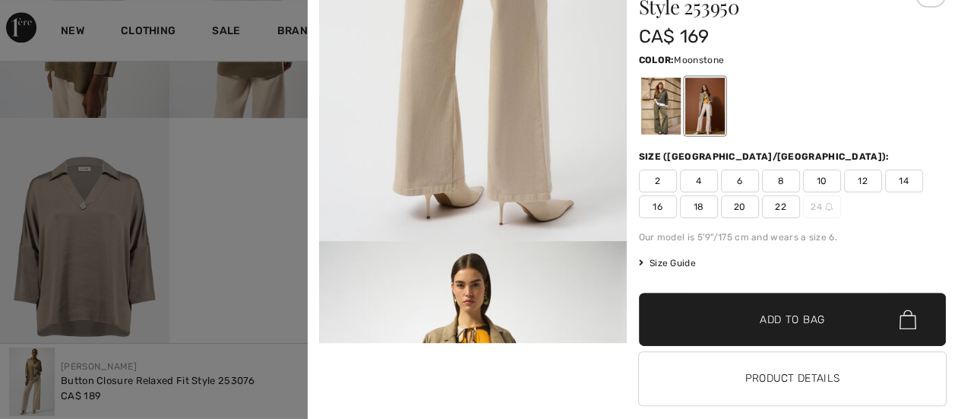
scroll to position [1595, 0]
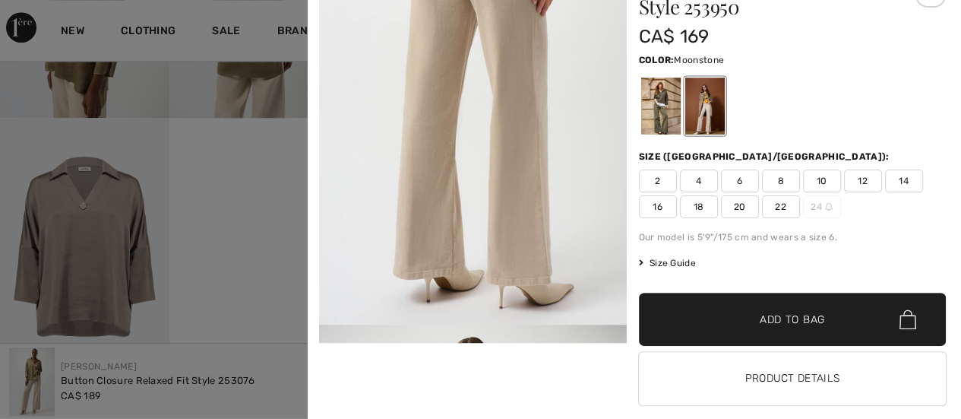
click at [813, 175] on span "10" at bounding box center [822, 180] width 38 height 23
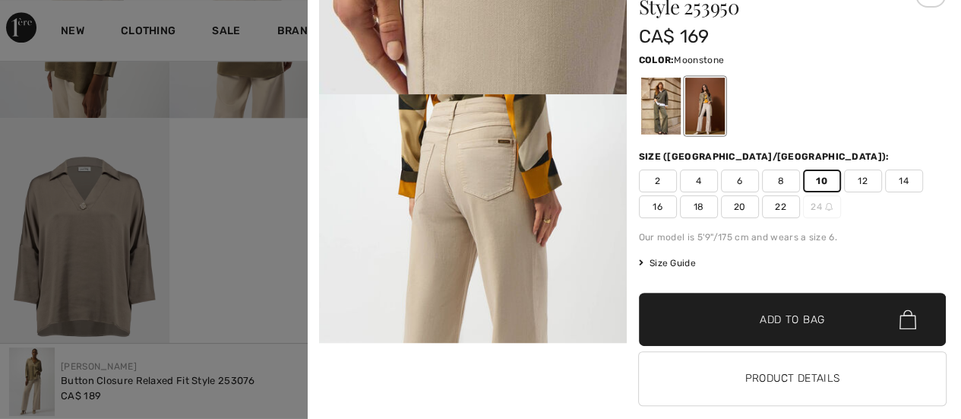
scroll to position [1367, 0]
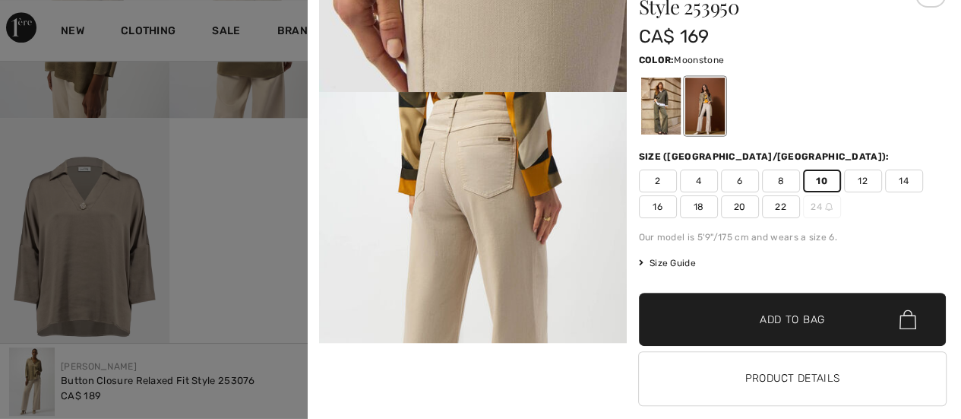
click at [735, 315] on span "✔ Added to Bag" at bounding box center [769, 319] width 93 height 16
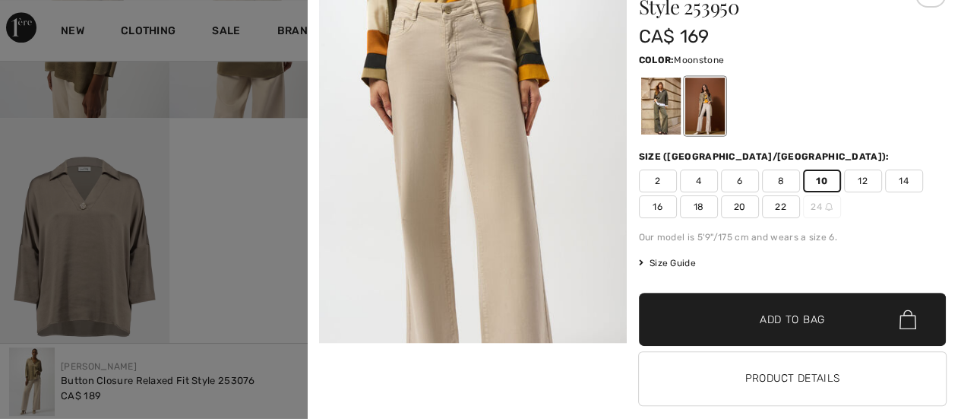
scroll to position [228, 0]
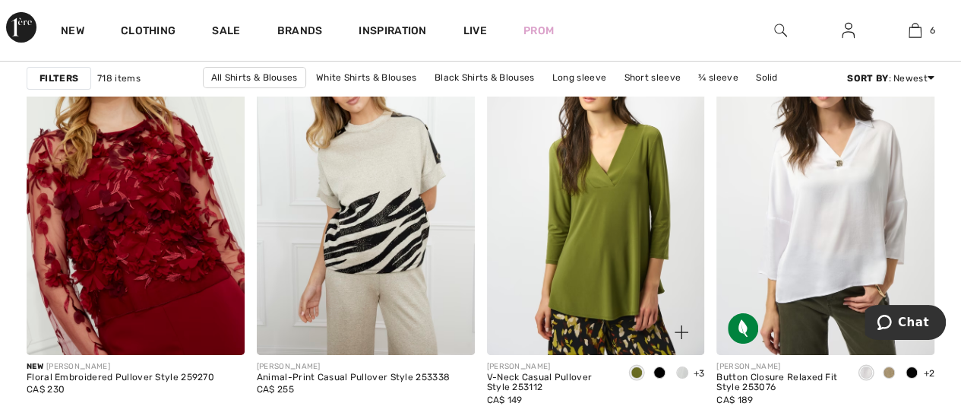
scroll to position [5622, 0]
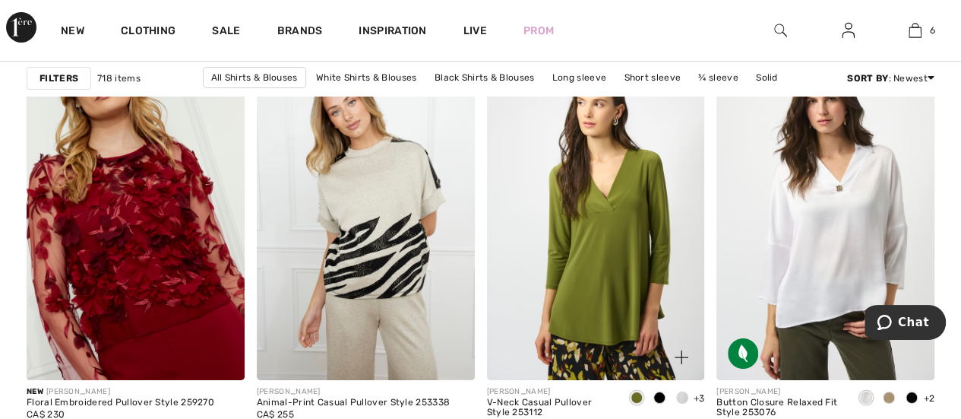
click at [678, 396] on span at bounding box center [682, 397] width 12 height 12
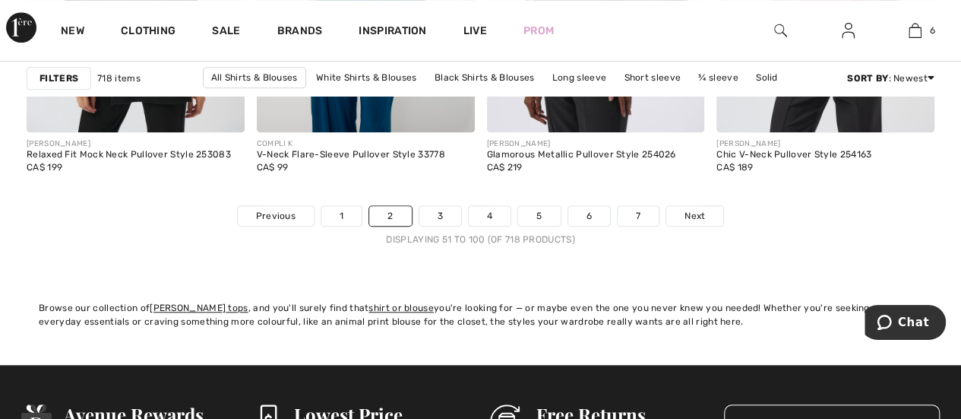
scroll to position [6305, 0]
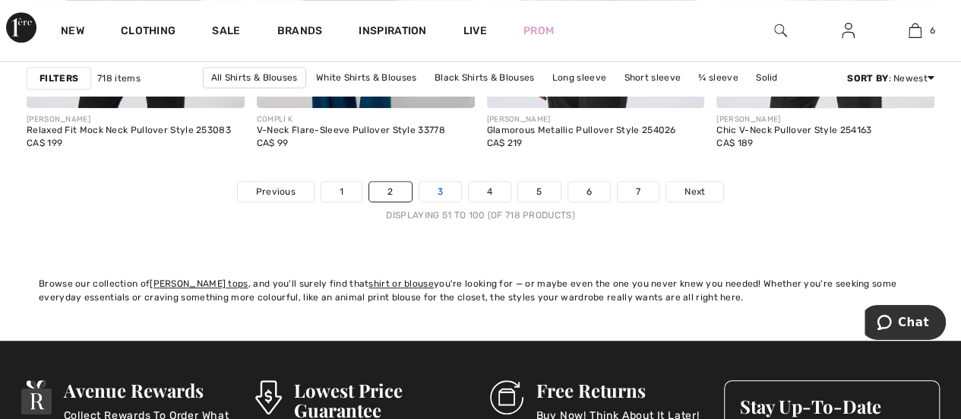
click at [441, 189] on link "3" at bounding box center [440, 192] width 42 height 20
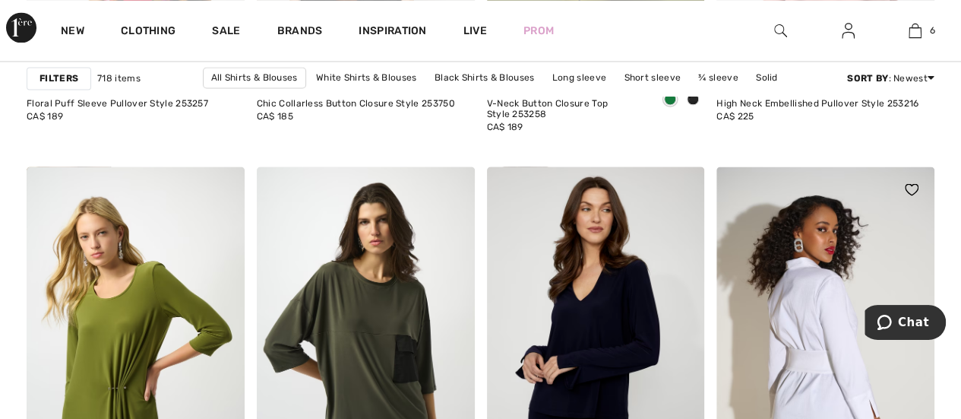
scroll to position [1291, 0]
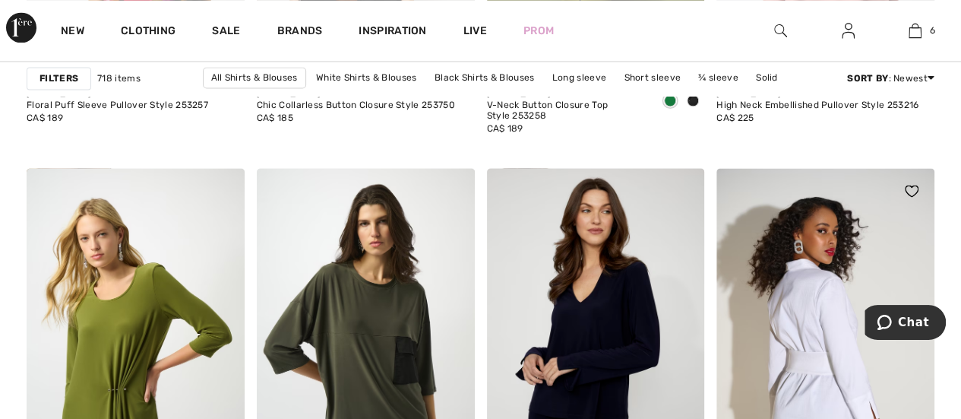
click at [842, 328] on img at bounding box center [825, 331] width 218 height 327
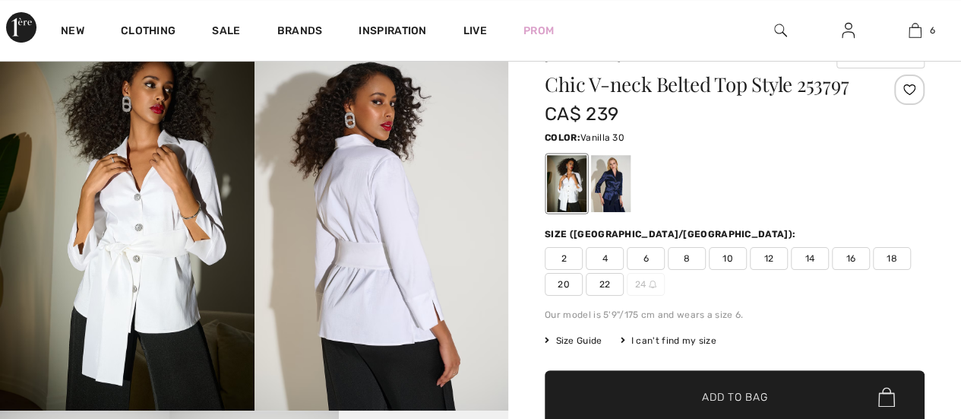
scroll to position [76, 0]
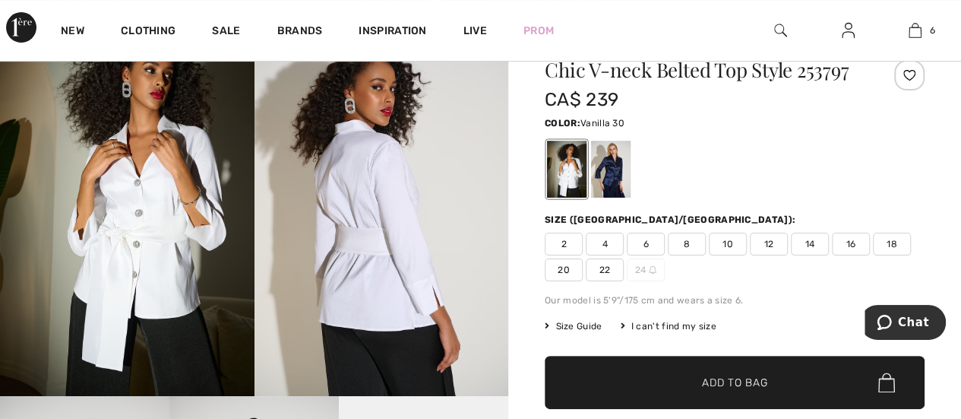
click at [380, 285] on img at bounding box center [381, 204] width 254 height 381
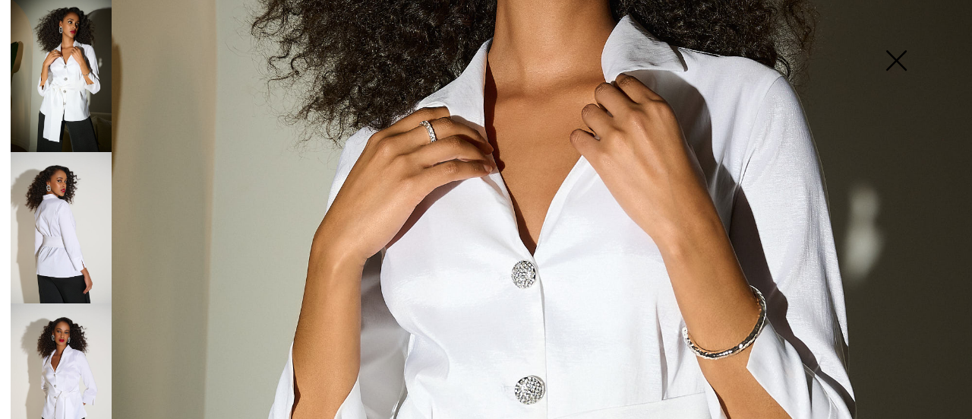
scroll to position [380, 0]
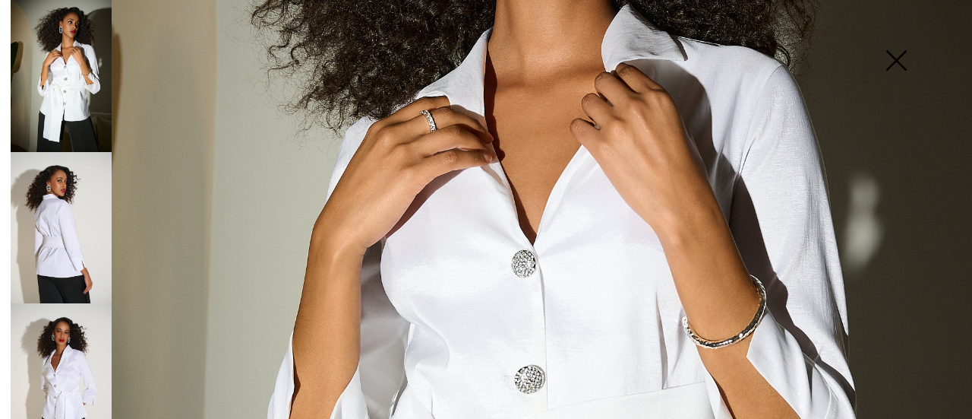
click at [90, 229] on img at bounding box center [61, 228] width 101 height 152
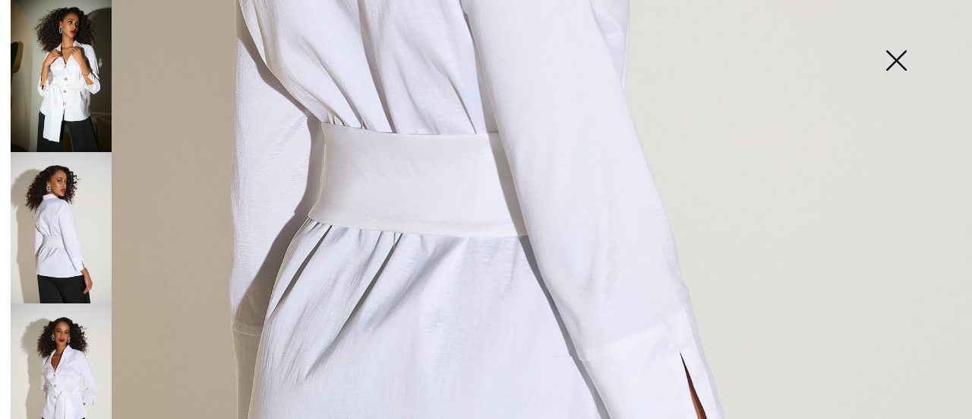
scroll to position [684, 0]
click at [93, 346] on img at bounding box center [61, 379] width 101 height 152
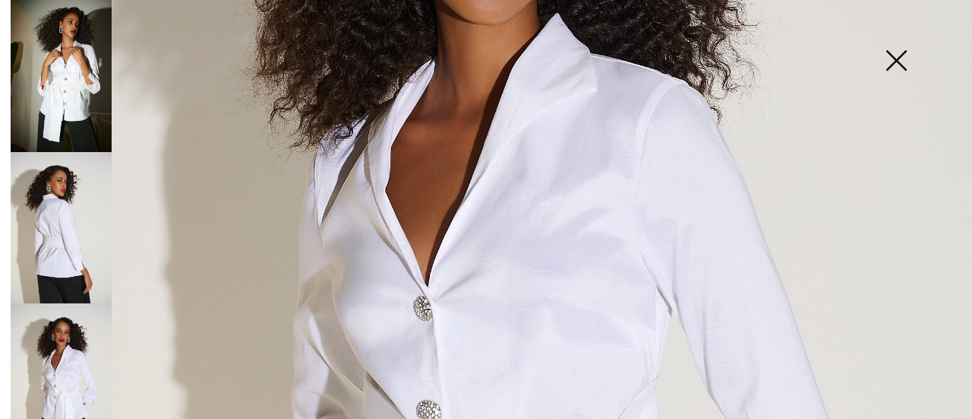
scroll to position [380, 0]
click at [80, 102] on img at bounding box center [61, 76] width 101 height 152
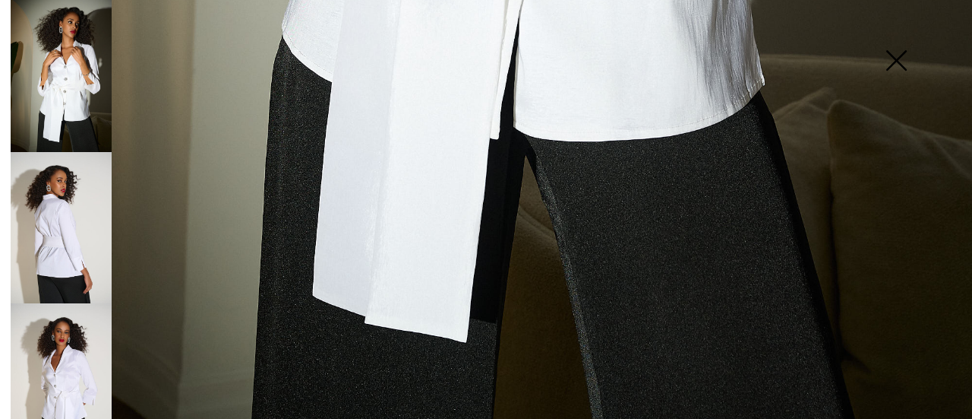
scroll to position [1023, 0]
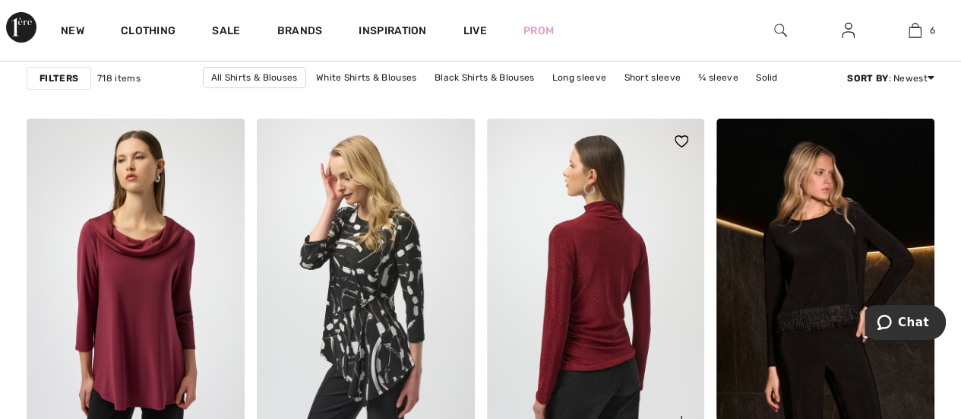
scroll to position [2755, 0]
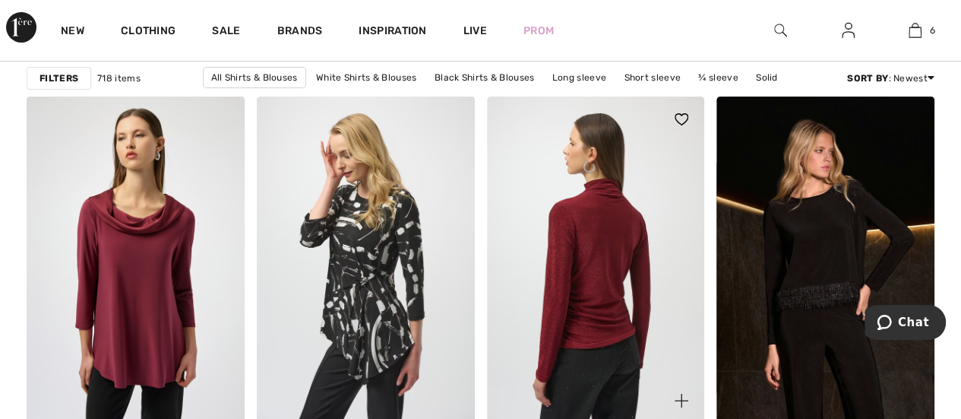
click at [589, 195] on img at bounding box center [596, 259] width 218 height 327
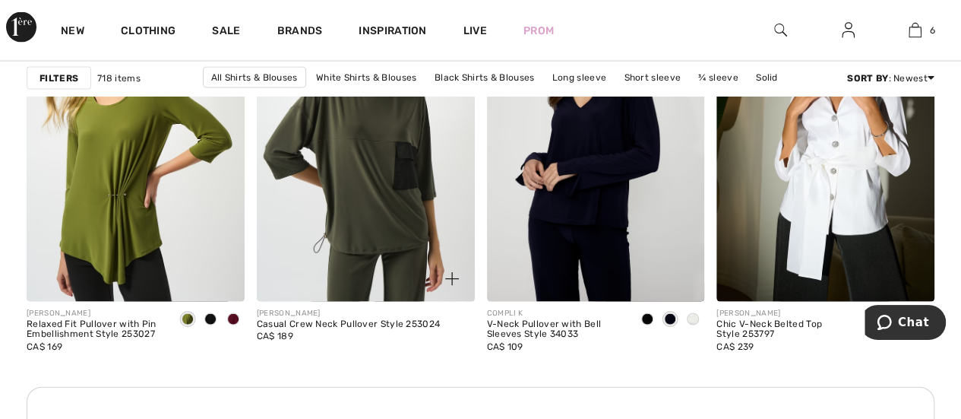
scroll to position [1463, 0]
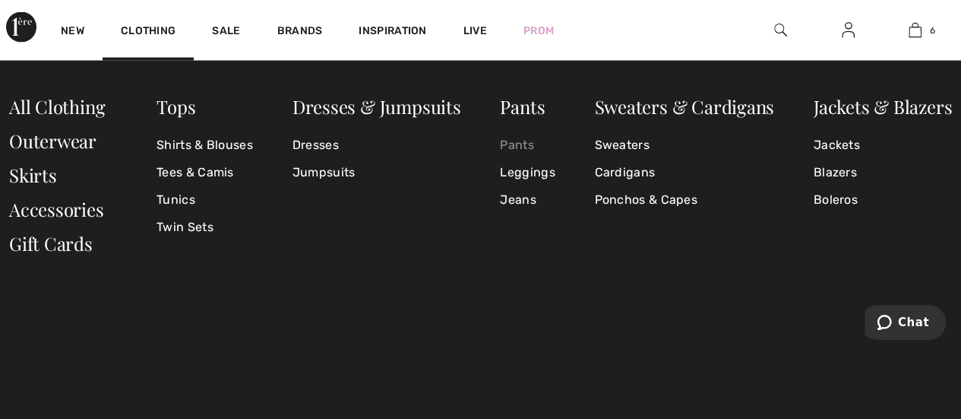
click at [529, 144] on link "Pants" at bounding box center [527, 144] width 55 height 27
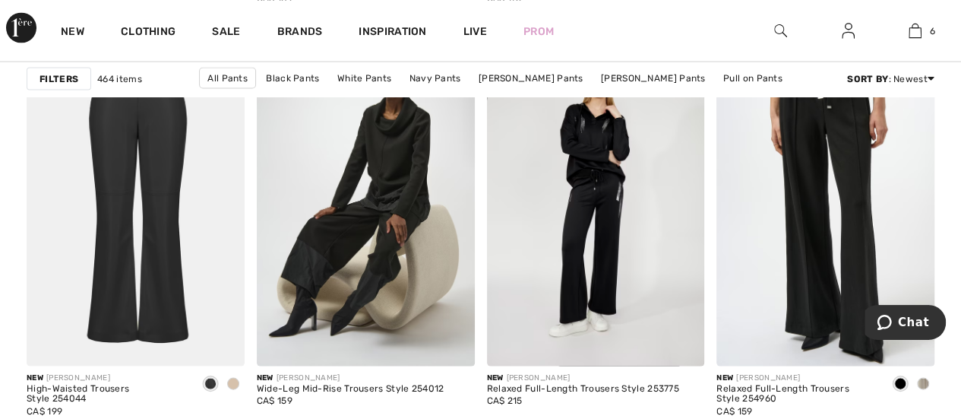
scroll to position [1443, 0]
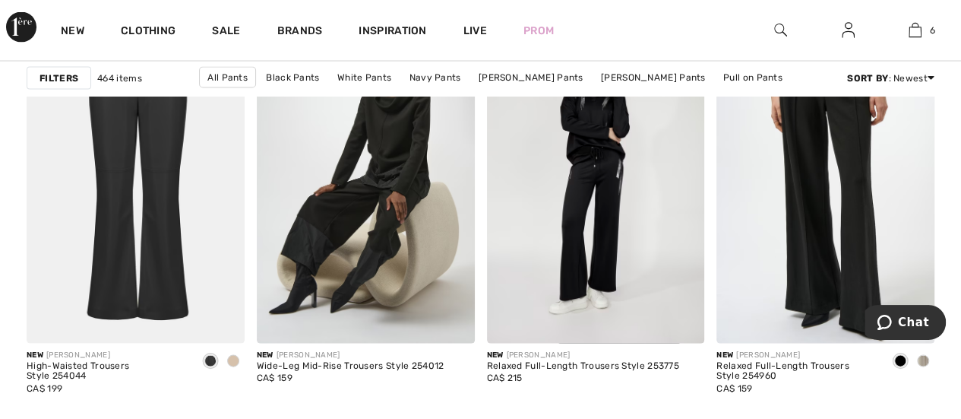
click at [925, 360] on span at bounding box center [923, 361] width 12 height 12
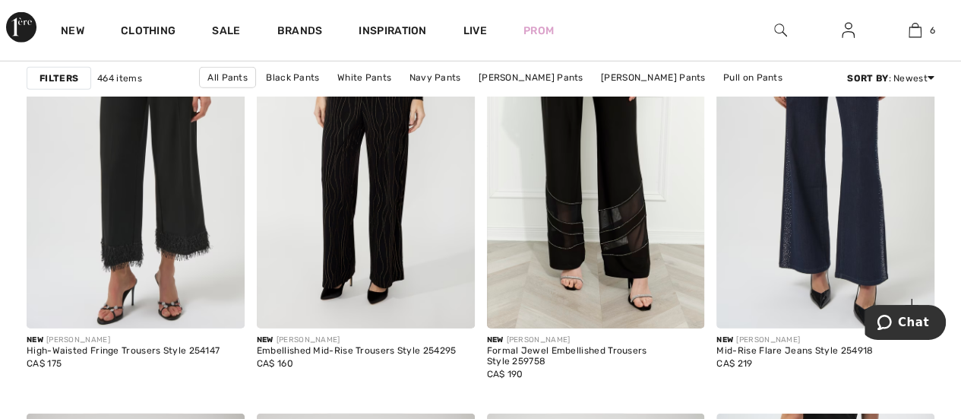
scroll to position [1975, 0]
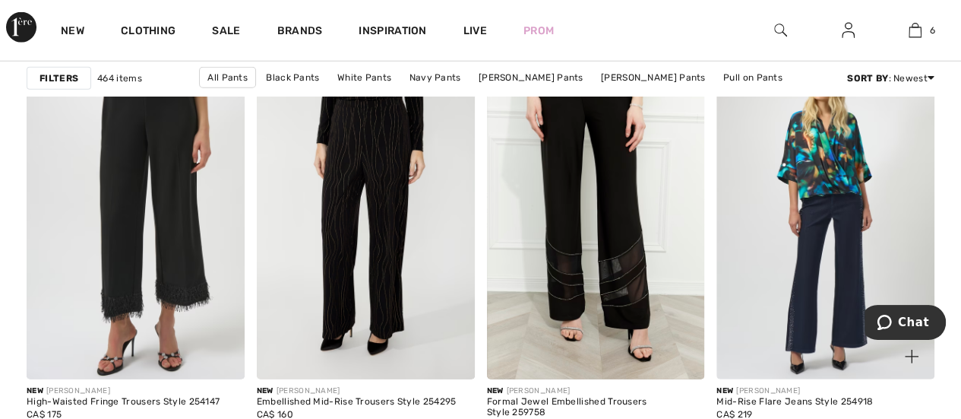
click at [849, 251] on img at bounding box center [825, 215] width 218 height 327
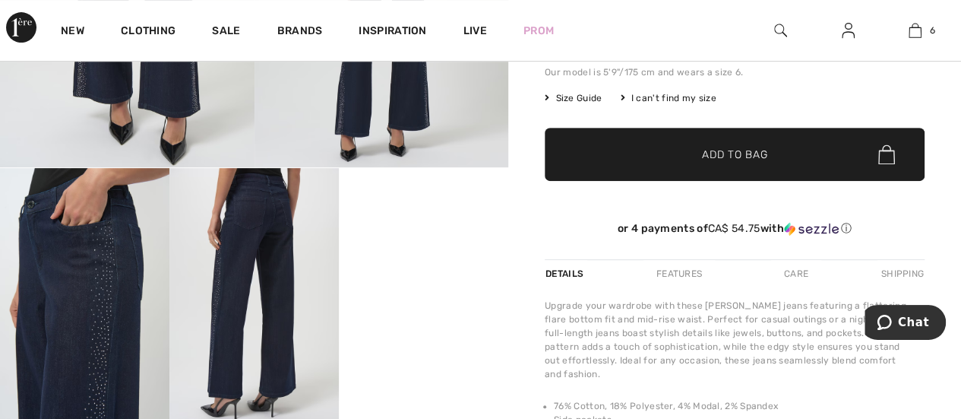
scroll to position [380, 0]
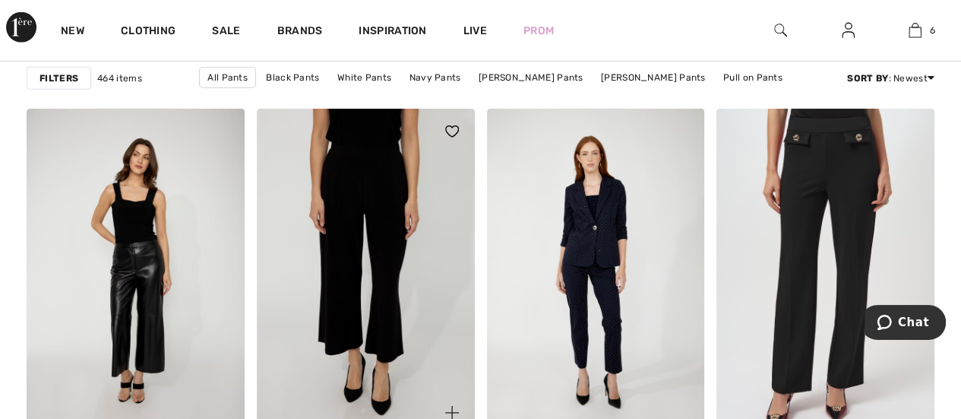
scroll to position [2355, 0]
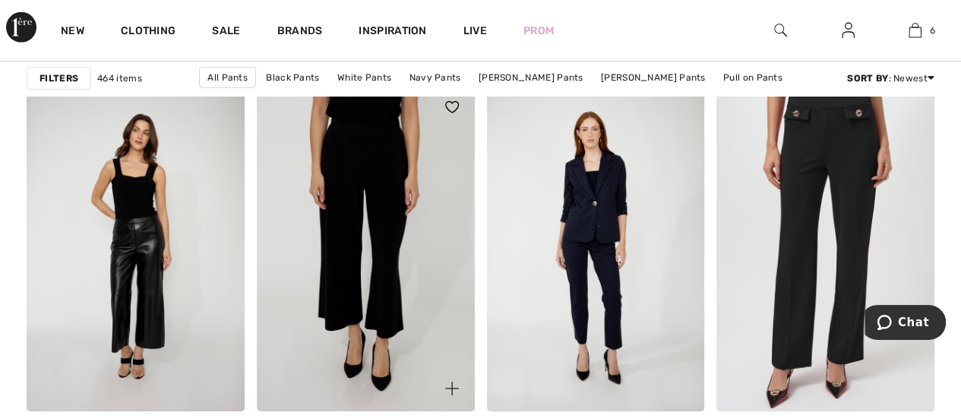
click at [387, 214] on img at bounding box center [366, 247] width 218 height 327
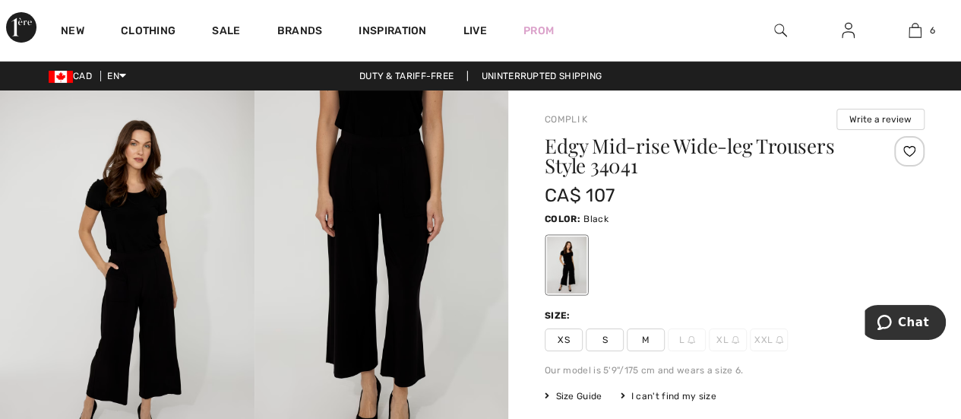
click at [646, 341] on span "M" at bounding box center [646, 339] width 38 height 23
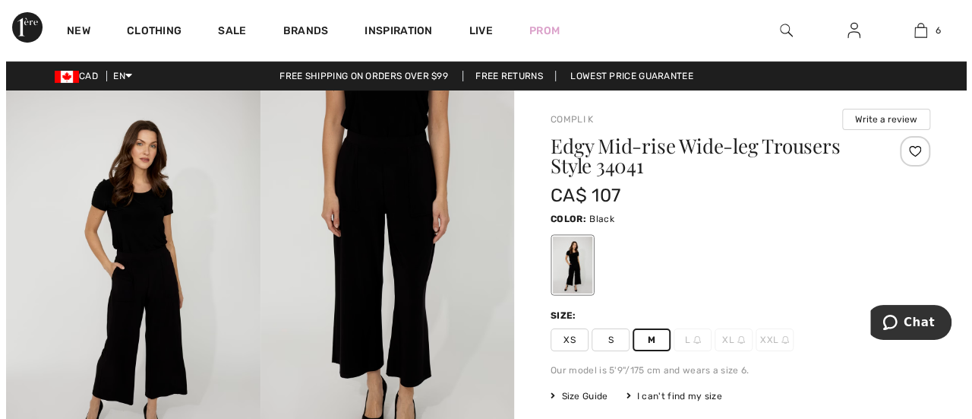
scroll to position [76, 0]
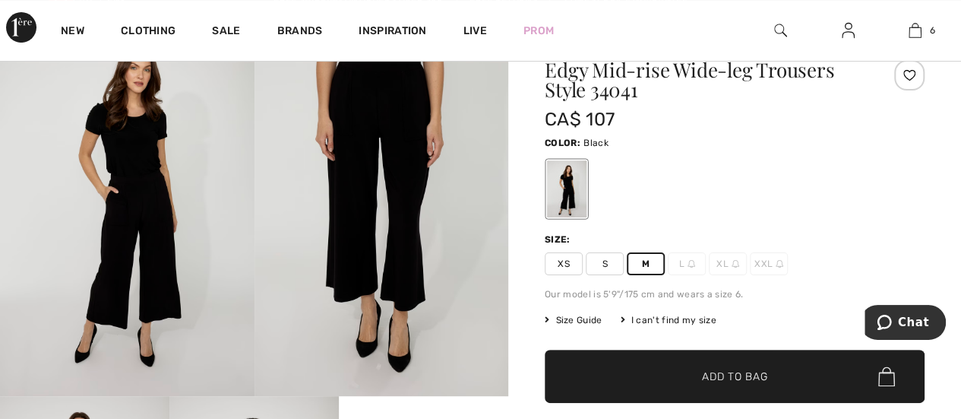
click at [426, 241] on img at bounding box center [381, 204] width 254 height 381
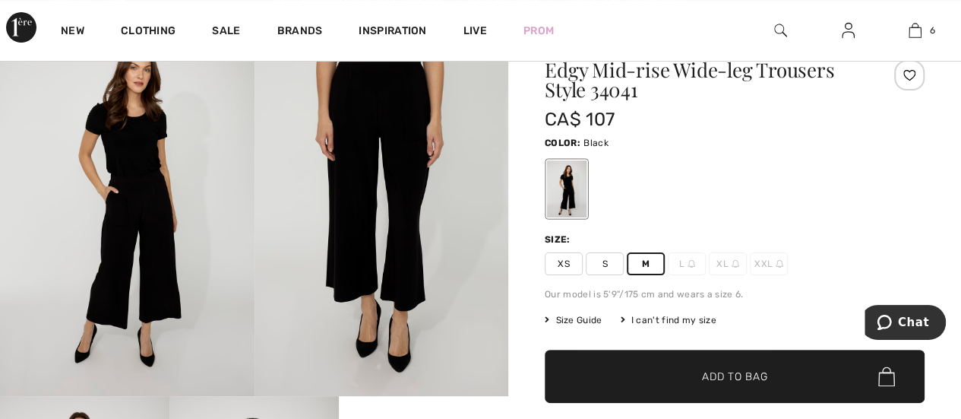
click at [156, 186] on img at bounding box center [127, 204] width 254 height 381
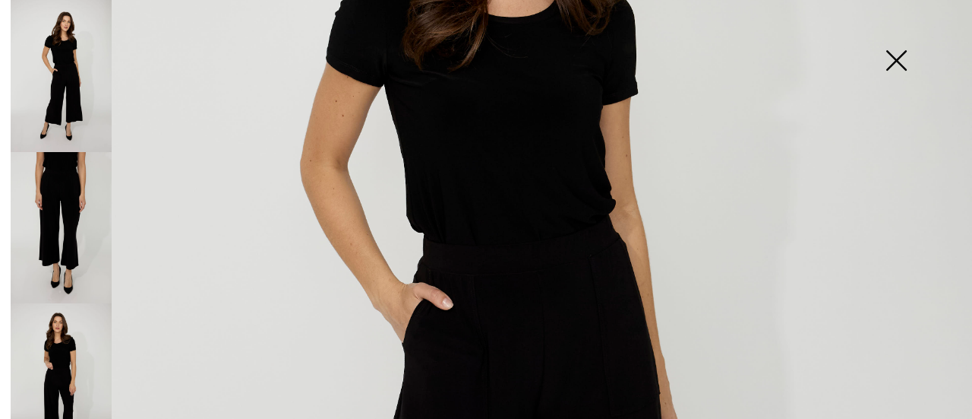
scroll to position [456, 0]
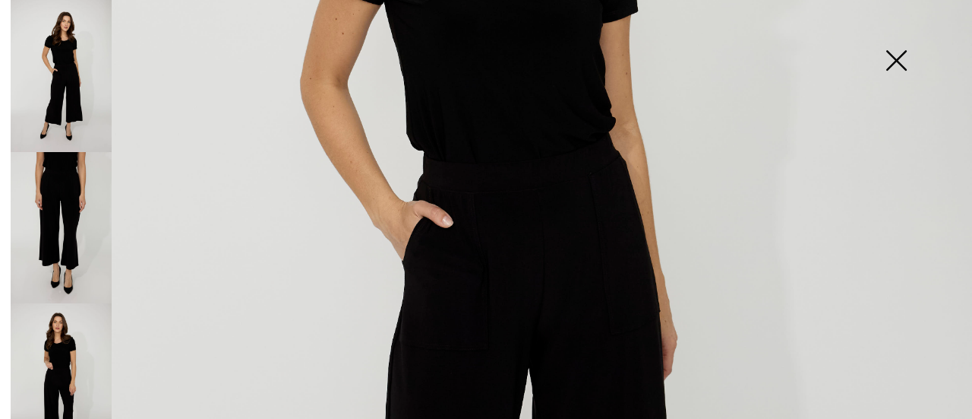
click at [90, 194] on img at bounding box center [61, 228] width 101 height 152
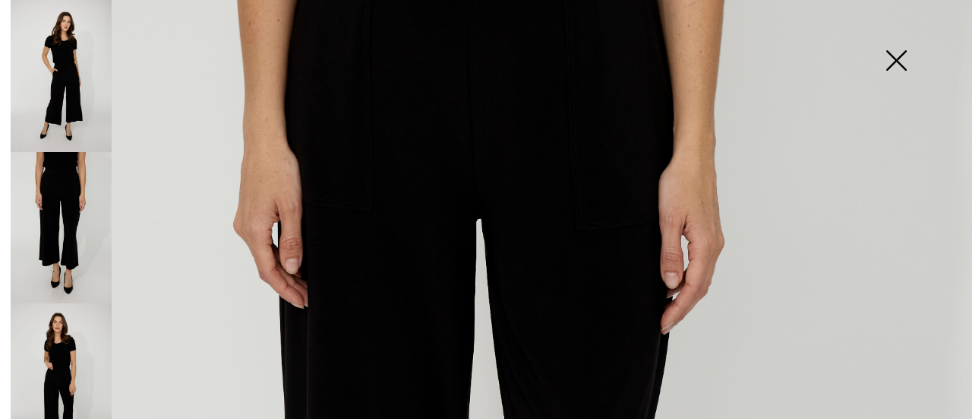
scroll to position [228, 0]
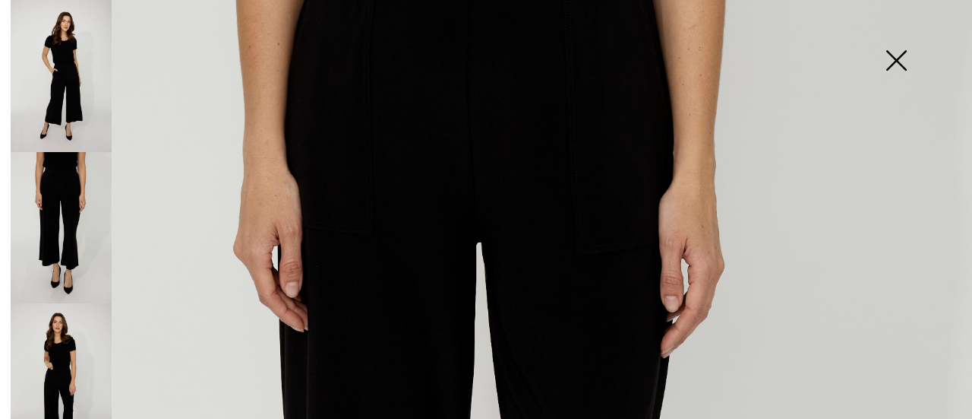
click at [46, 357] on img at bounding box center [61, 379] width 101 height 152
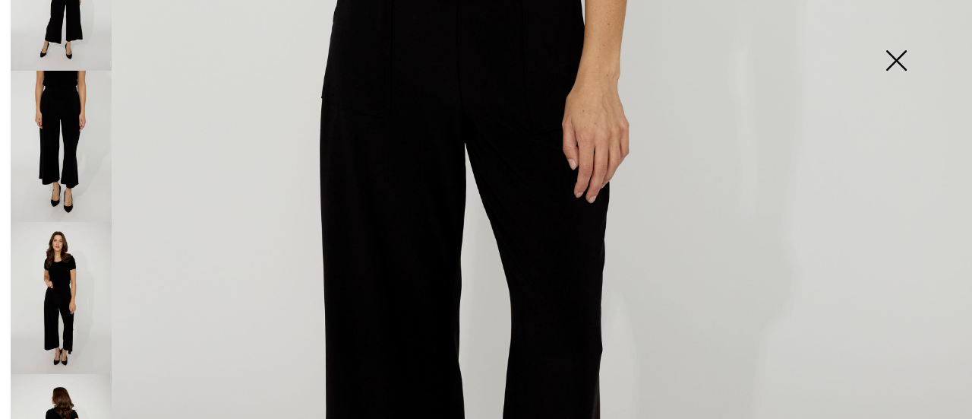
scroll to position [166, 0]
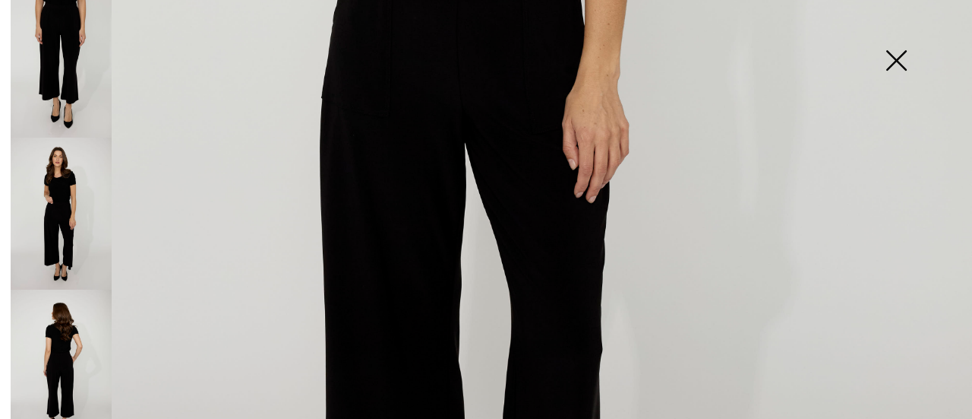
click at [69, 340] on img at bounding box center [61, 365] width 101 height 152
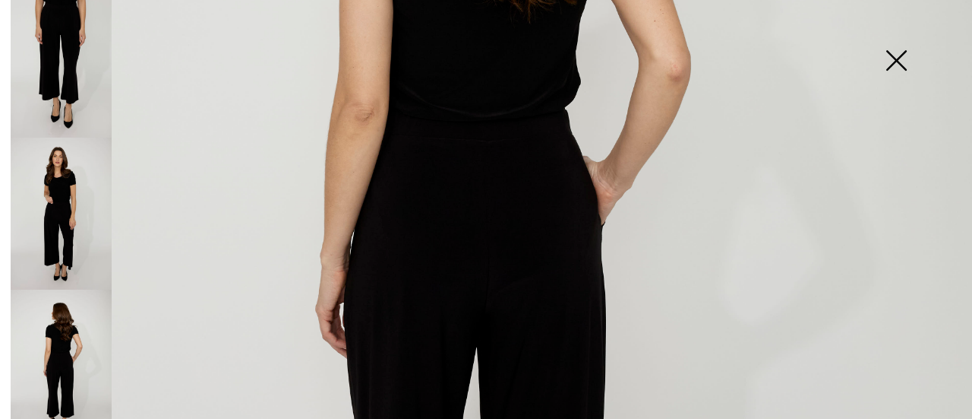
scroll to position [456, 0]
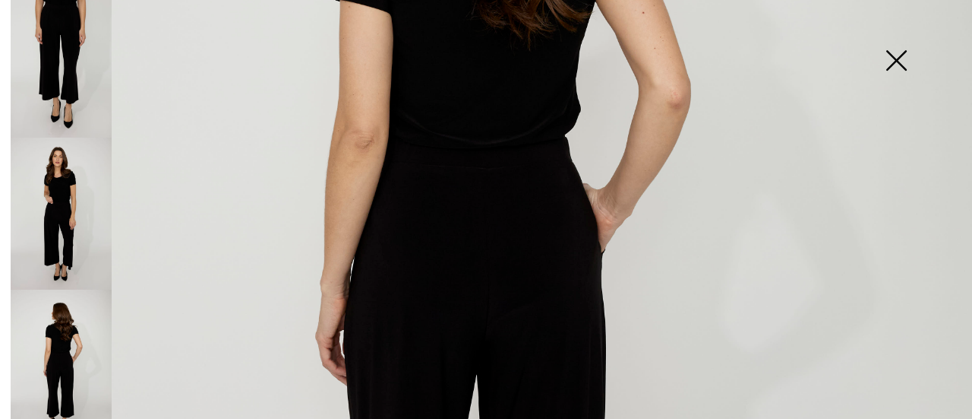
click at [68, 198] on img at bounding box center [61, 214] width 101 height 152
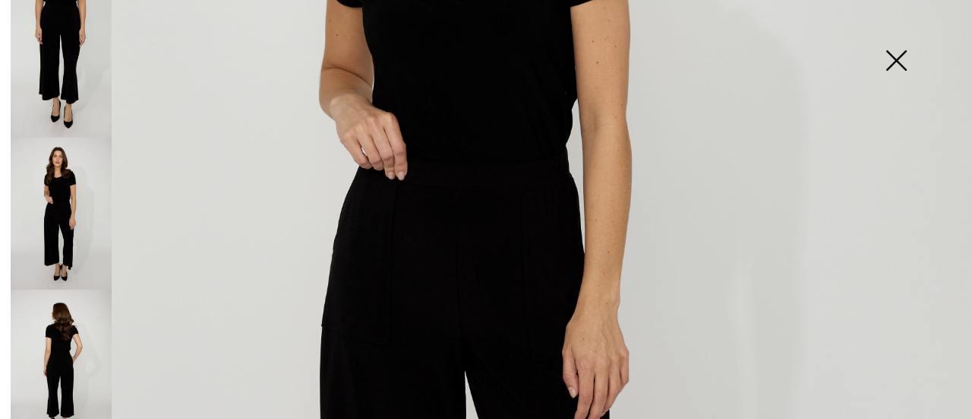
click at [76, 52] on img at bounding box center [61, 62] width 101 height 152
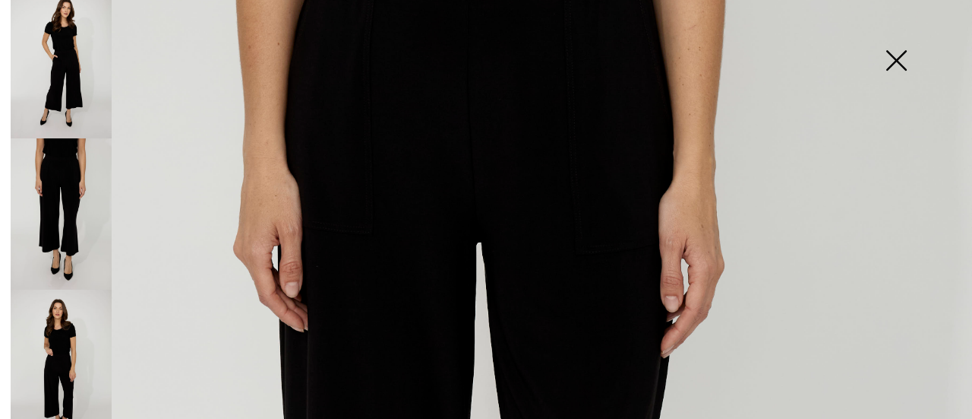
scroll to position [76, 0]
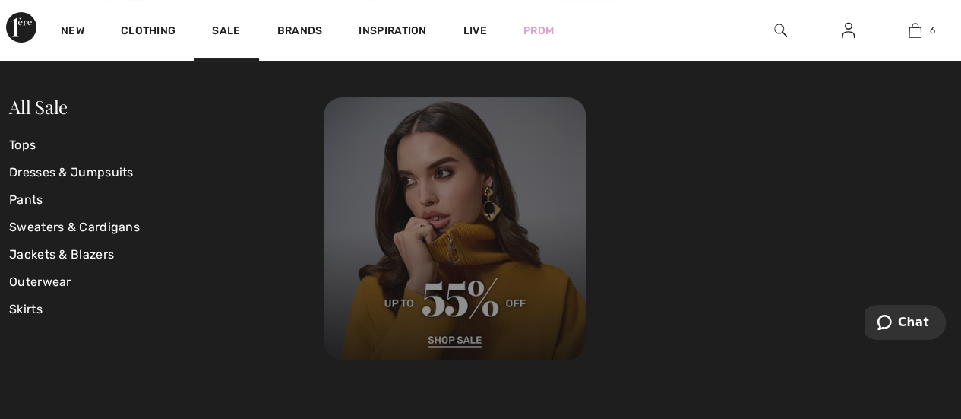
scroll to position [2963, 0]
click at [452, 330] on img at bounding box center [455, 228] width 262 height 262
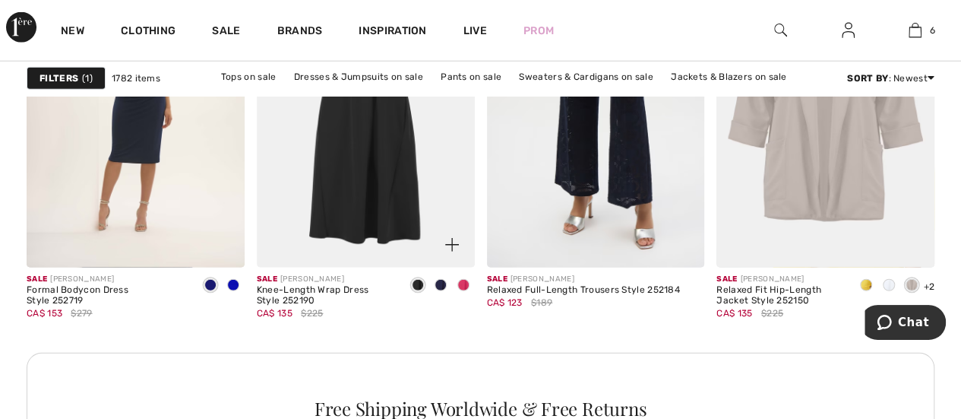
scroll to position [4786, 0]
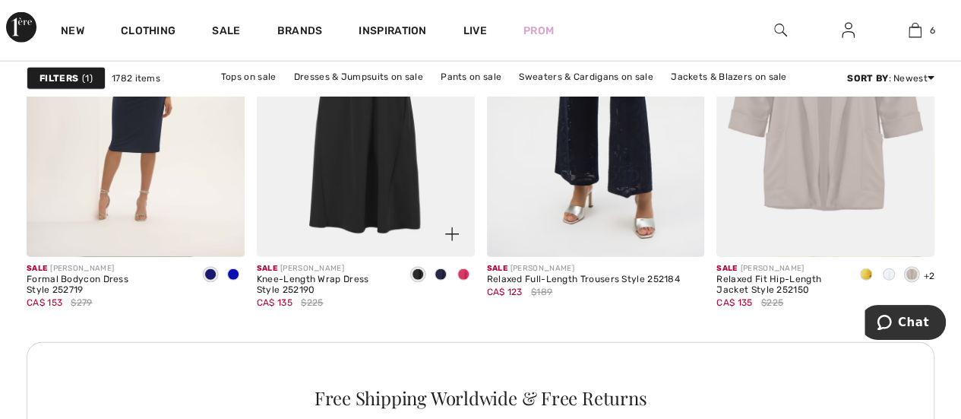
click at [438, 276] on span at bounding box center [441, 274] width 12 height 12
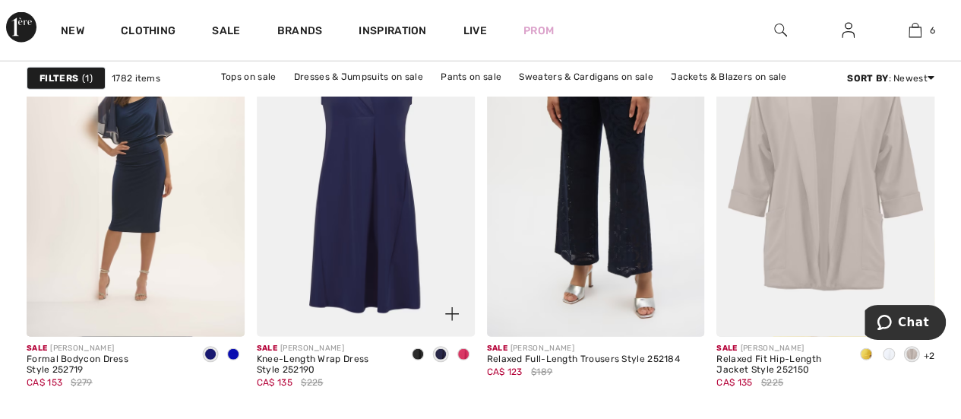
scroll to position [4710, 0]
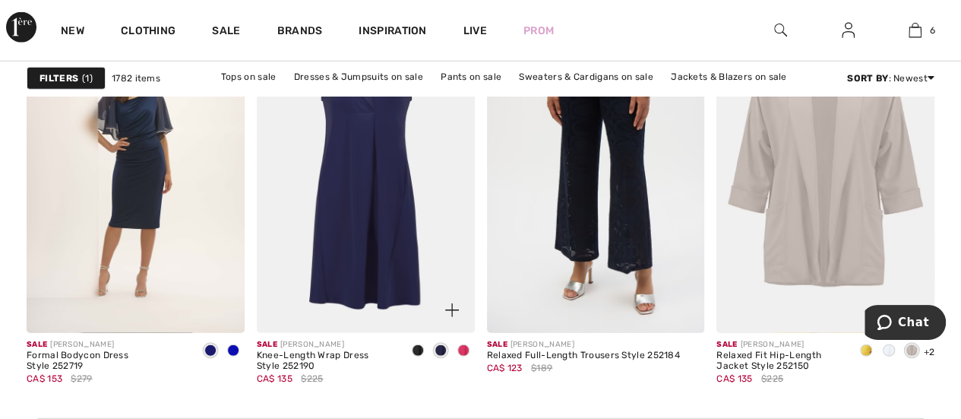
click at [459, 345] on span at bounding box center [463, 350] width 12 height 12
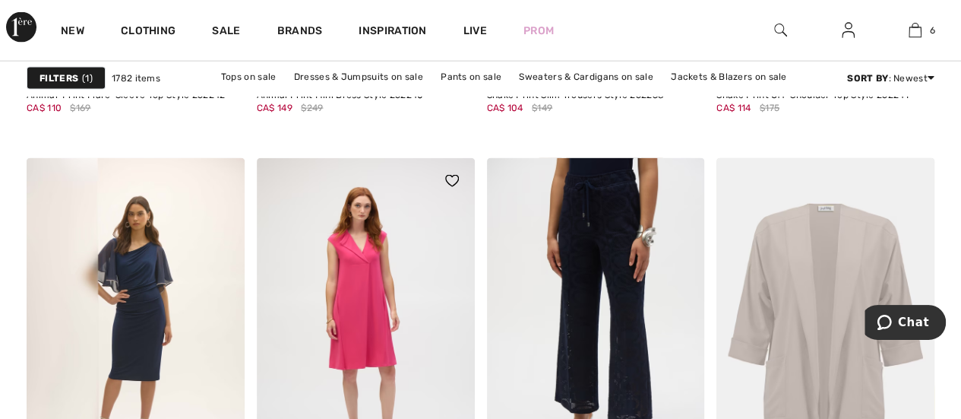
scroll to position [4634, 0]
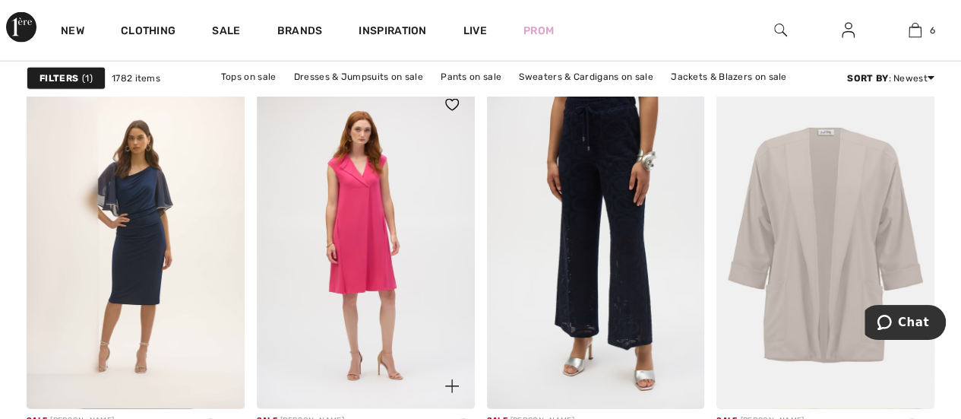
click at [375, 264] on img at bounding box center [366, 245] width 218 height 327
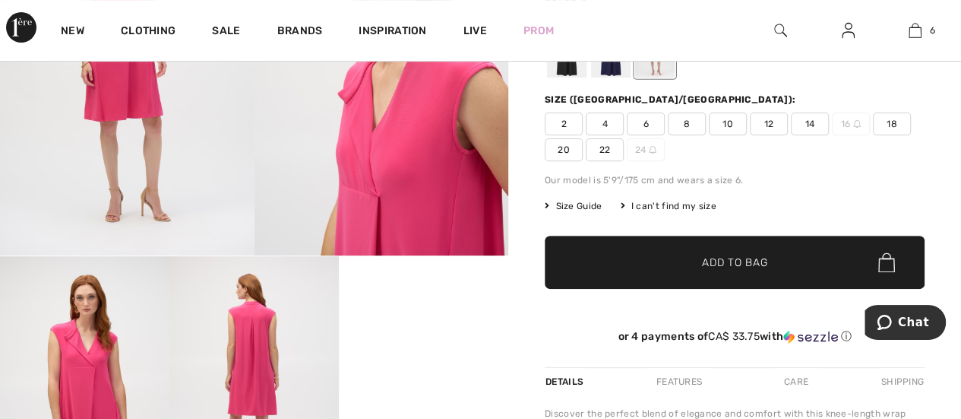
scroll to position [76, 0]
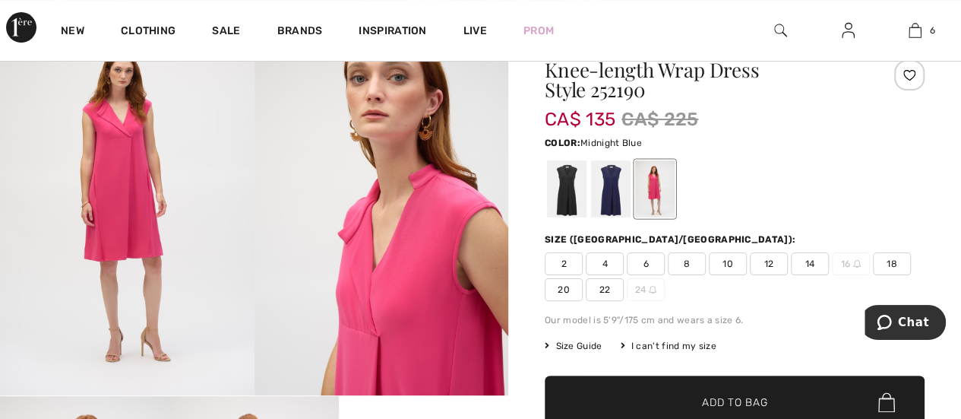
click at [617, 196] on div at bounding box center [611, 188] width 40 height 57
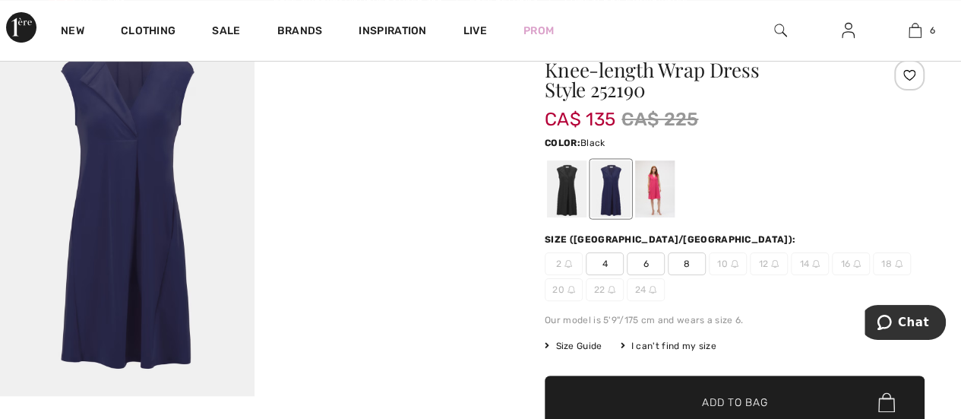
click at [556, 180] on div at bounding box center [567, 188] width 40 height 57
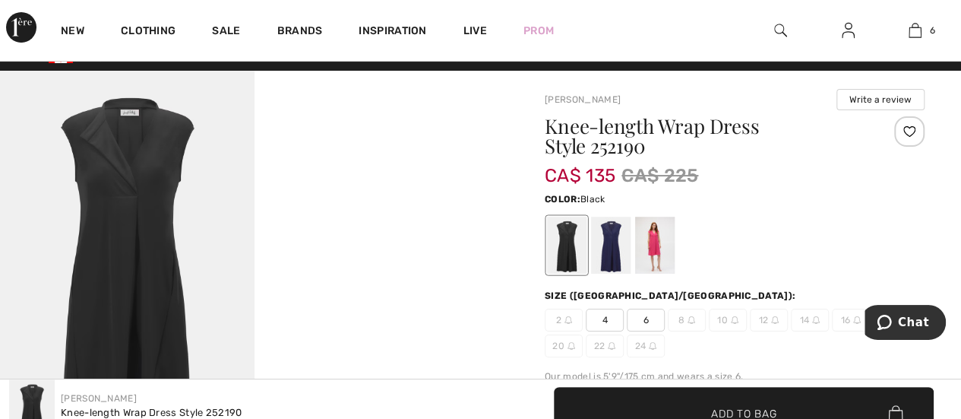
scroll to position [0, 0]
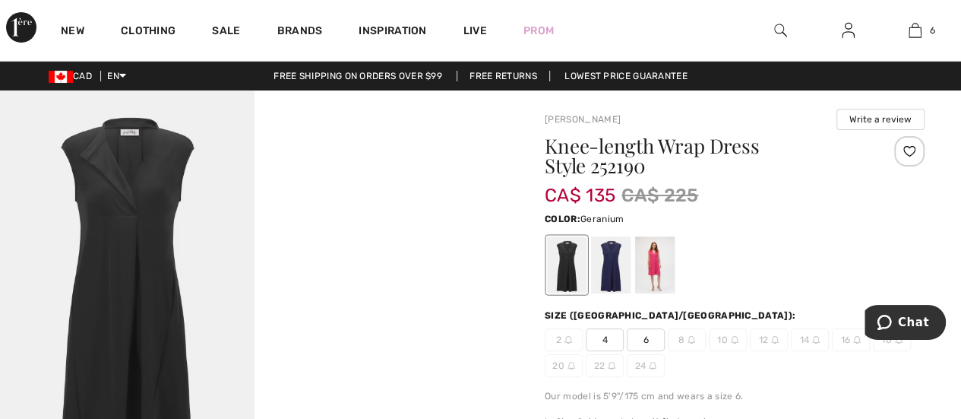
click at [650, 261] on div at bounding box center [655, 264] width 40 height 57
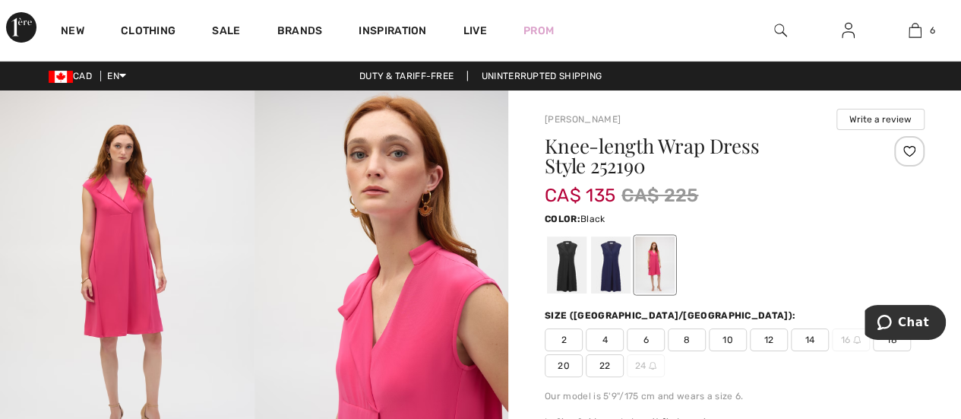
click at [560, 244] on div at bounding box center [567, 264] width 40 height 57
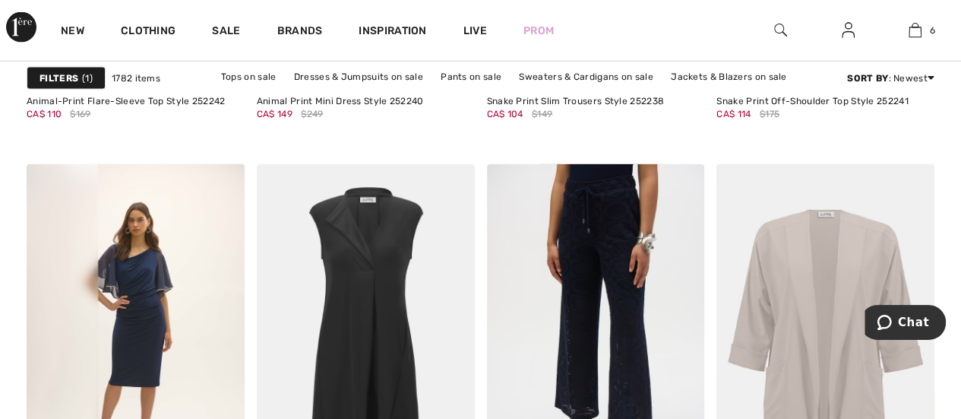
scroll to position [4330, 0]
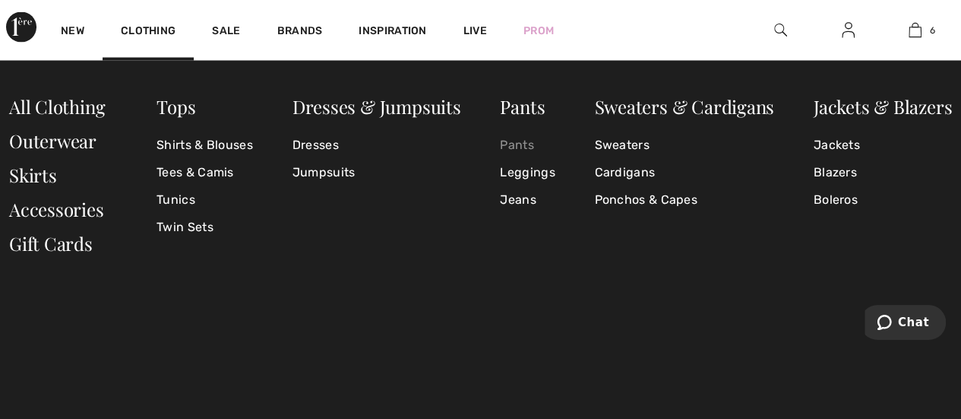
click at [527, 144] on link "Pants" at bounding box center [527, 144] width 55 height 27
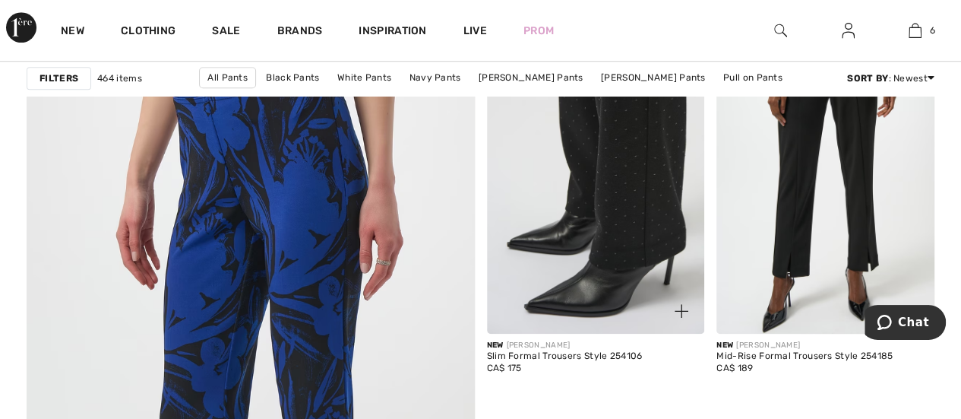
scroll to position [3419, 0]
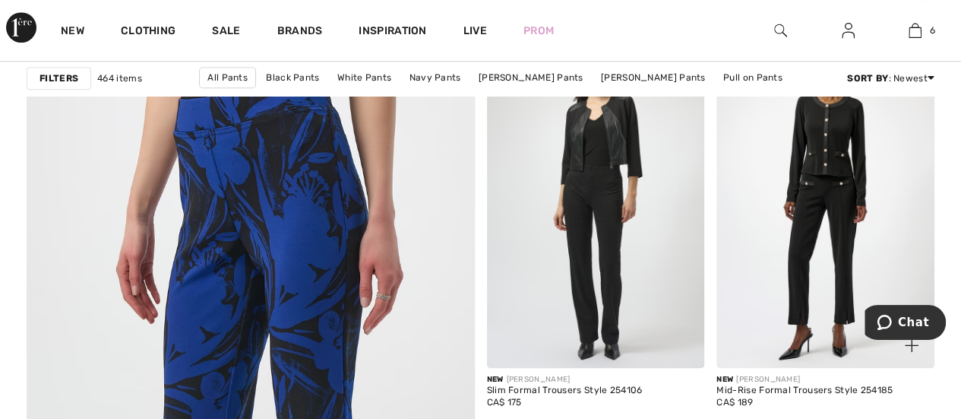
click at [793, 230] on img at bounding box center [825, 204] width 218 height 327
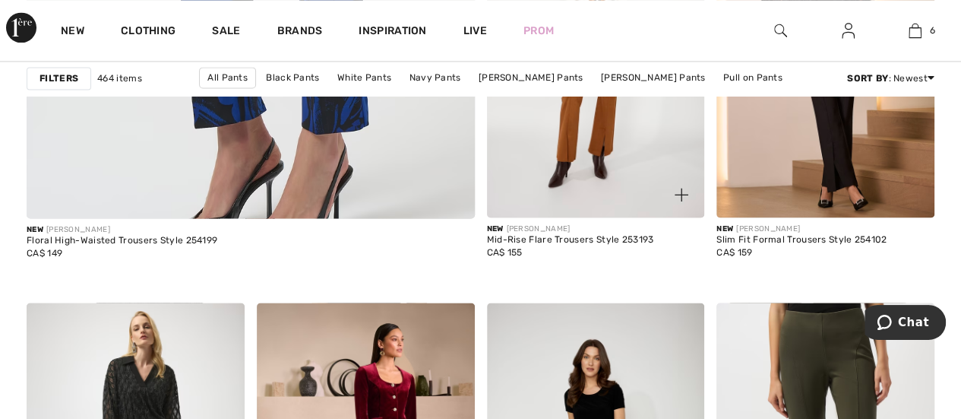
scroll to position [3874, 0]
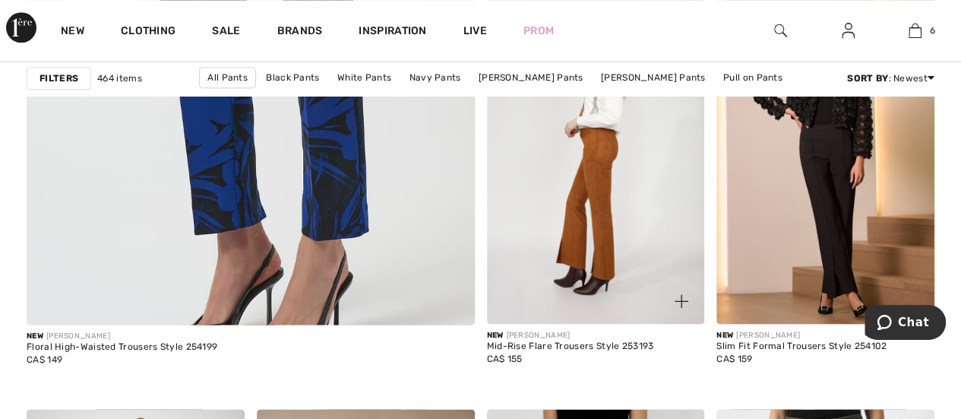
click at [604, 204] on img at bounding box center [596, 160] width 218 height 327
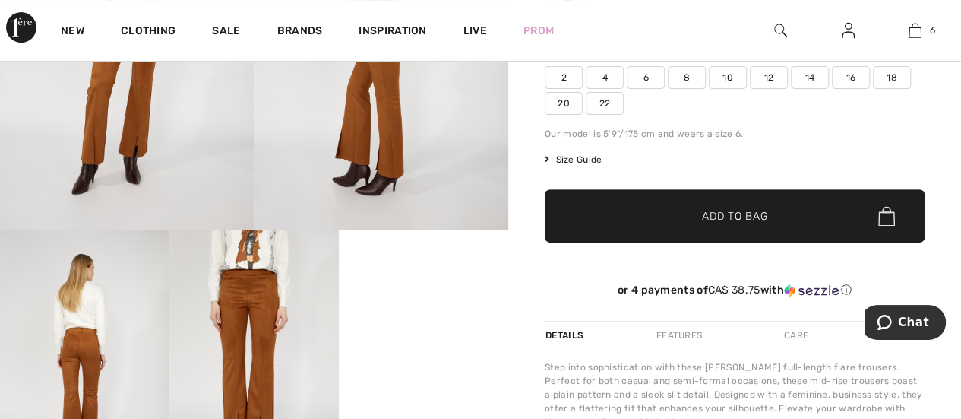
scroll to position [304, 0]
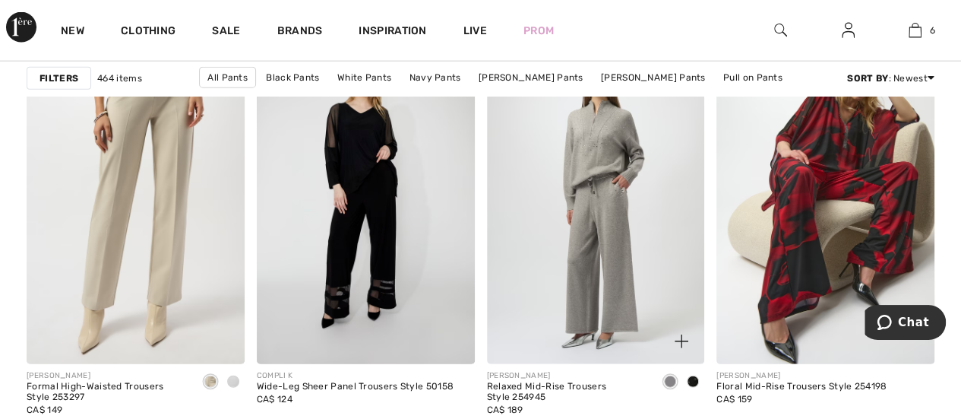
scroll to position [4634, 0]
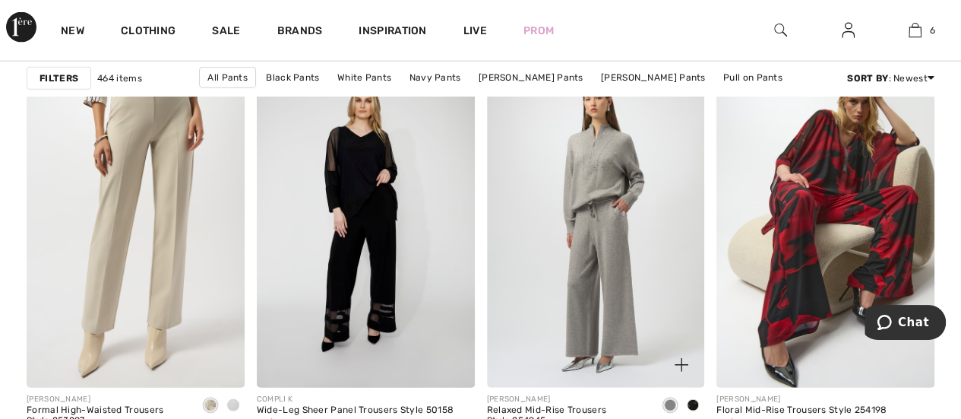
click at [612, 277] on img at bounding box center [596, 224] width 218 height 327
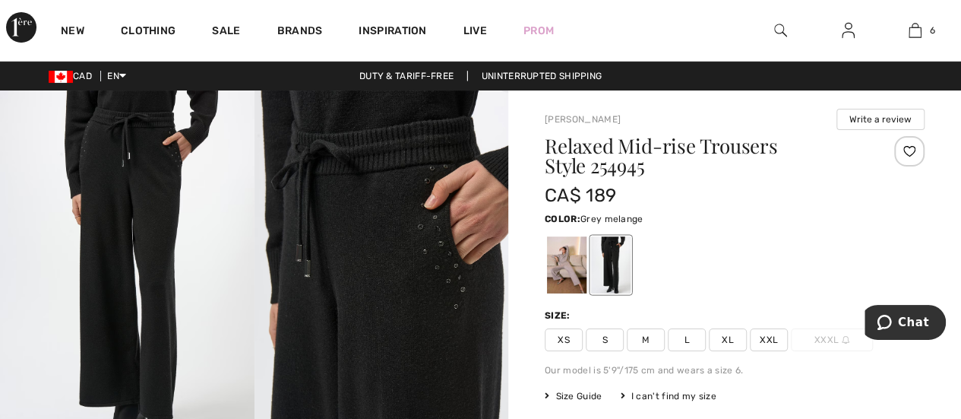
click at [582, 273] on div at bounding box center [567, 264] width 40 height 57
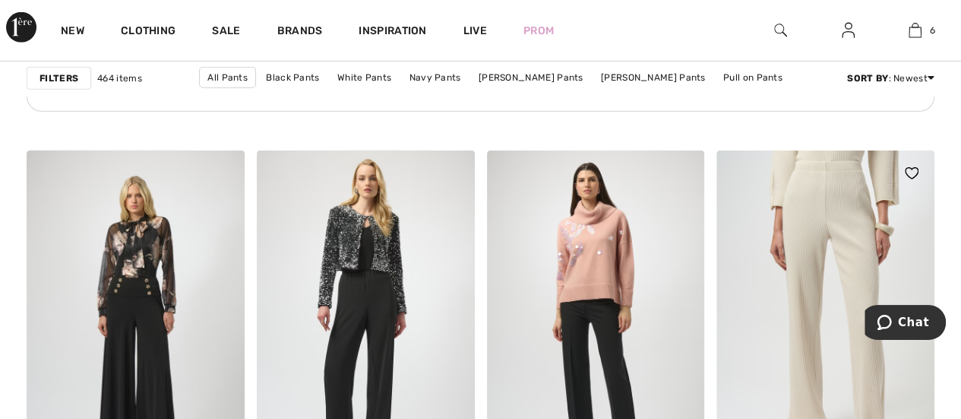
scroll to position [5090, 0]
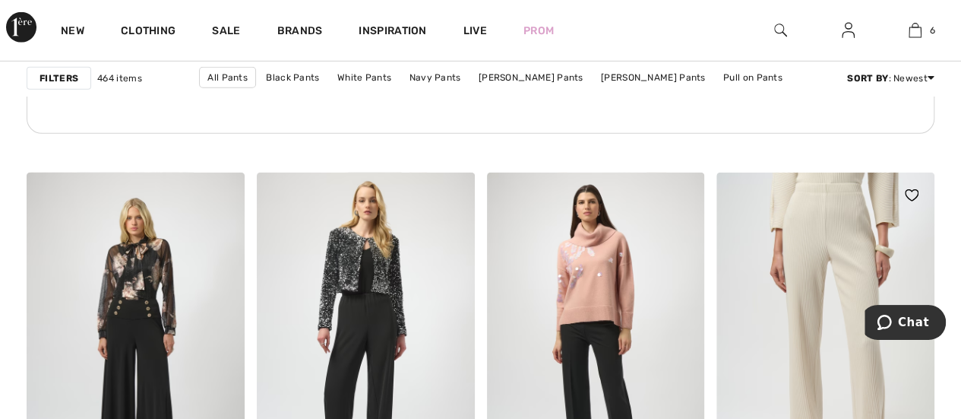
click at [839, 203] on img at bounding box center [825, 335] width 218 height 327
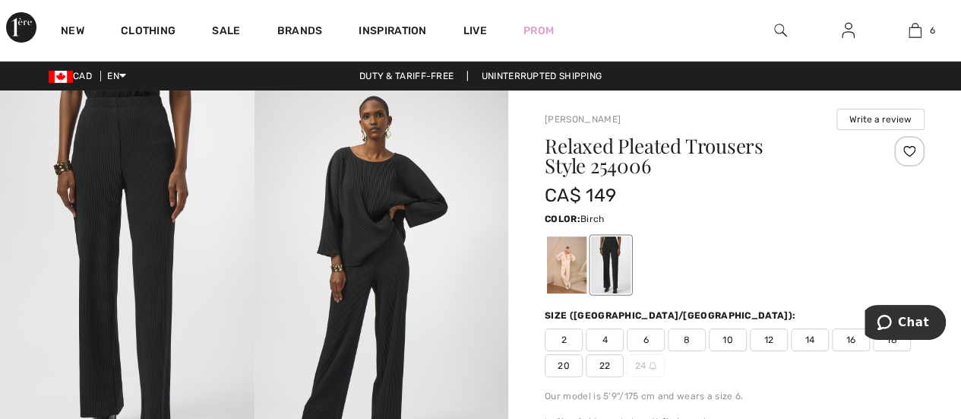
click at [566, 261] on div at bounding box center [567, 264] width 40 height 57
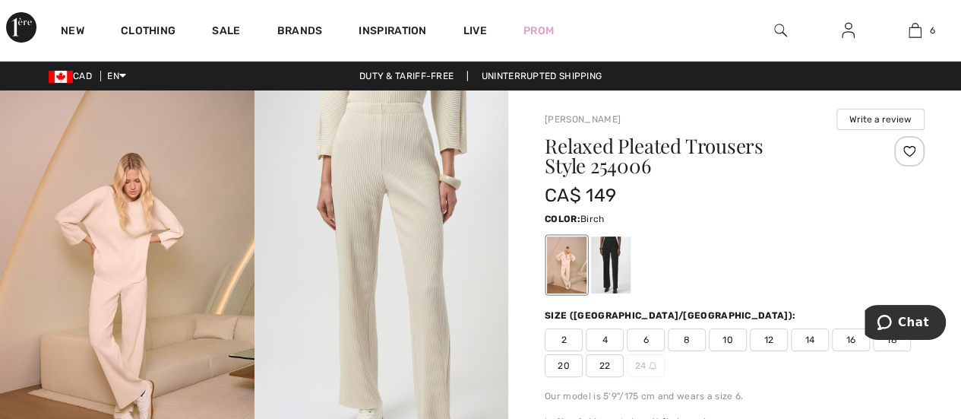
click at [170, 254] on img at bounding box center [127, 280] width 254 height 381
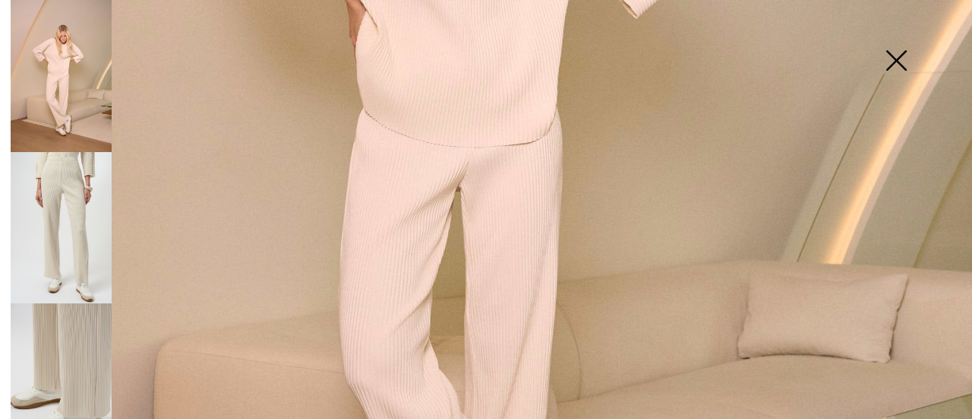
scroll to position [304, 0]
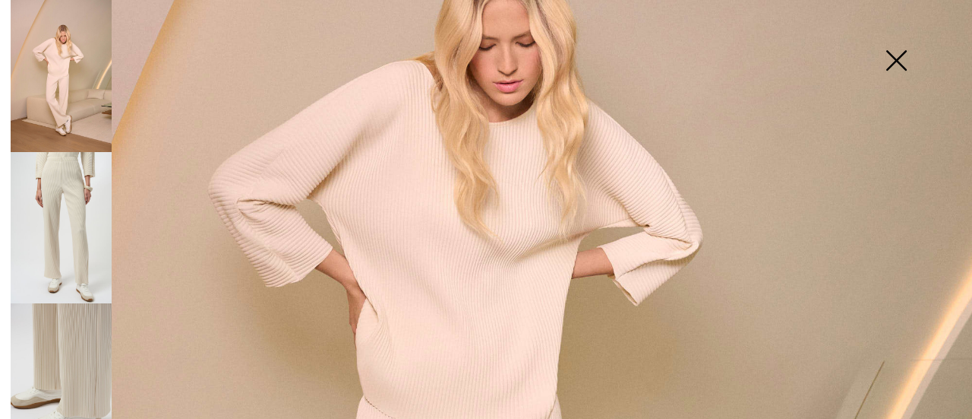
click at [56, 94] on img at bounding box center [61, 76] width 101 height 152
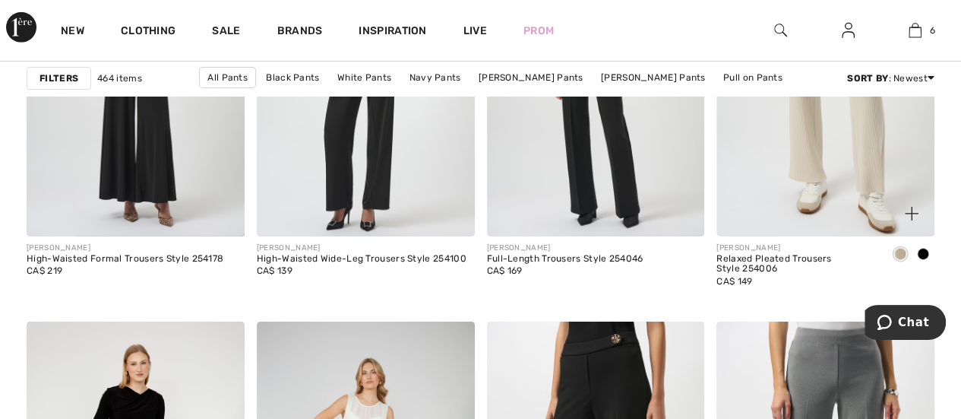
scroll to position [5397, 0]
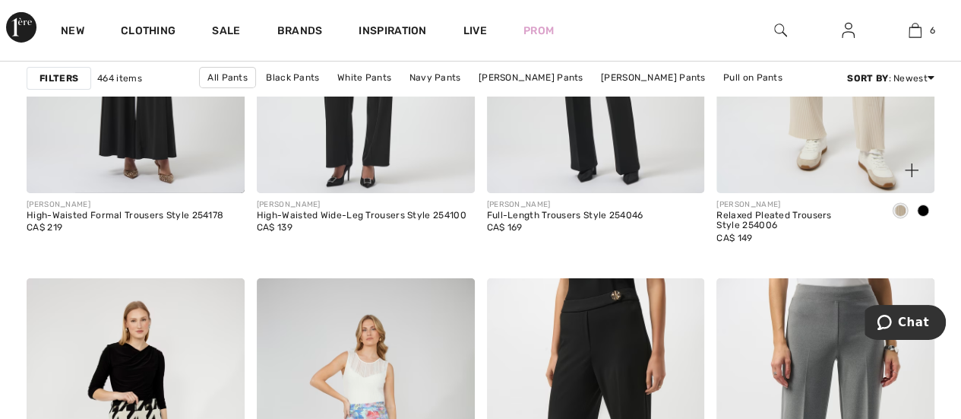
click at [798, 159] on img at bounding box center [825, 29] width 218 height 327
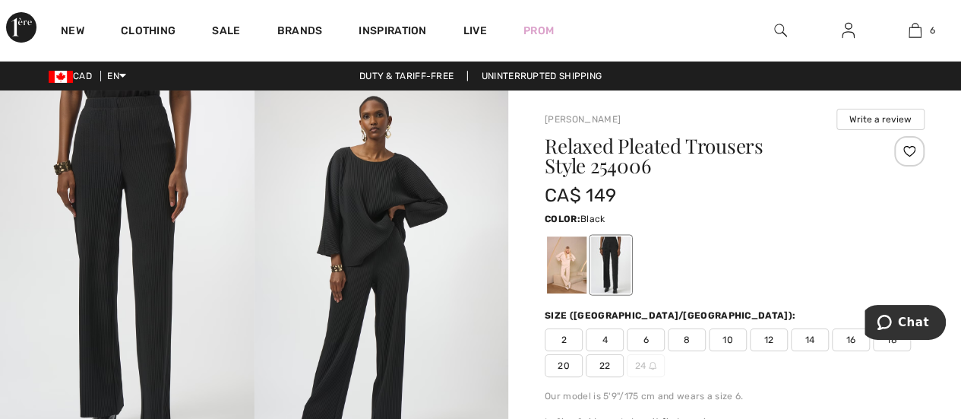
click at [725, 341] on span "10" at bounding box center [728, 339] width 38 height 23
click at [556, 259] on div at bounding box center [567, 264] width 40 height 57
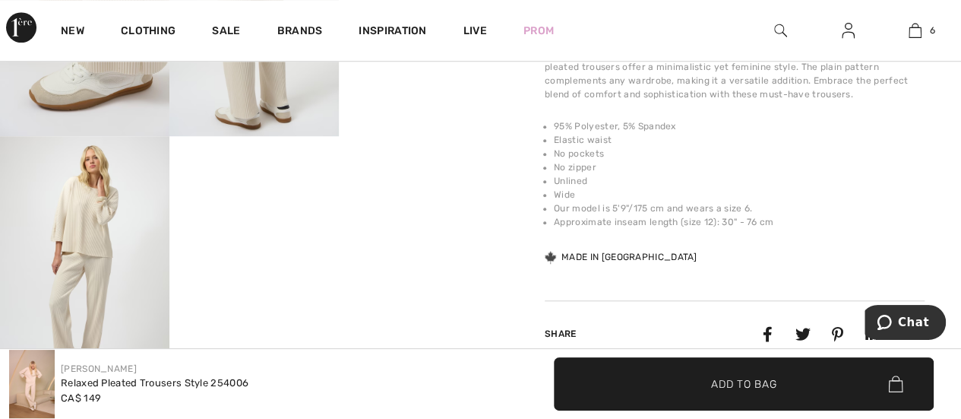
scroll to position [608, 0]
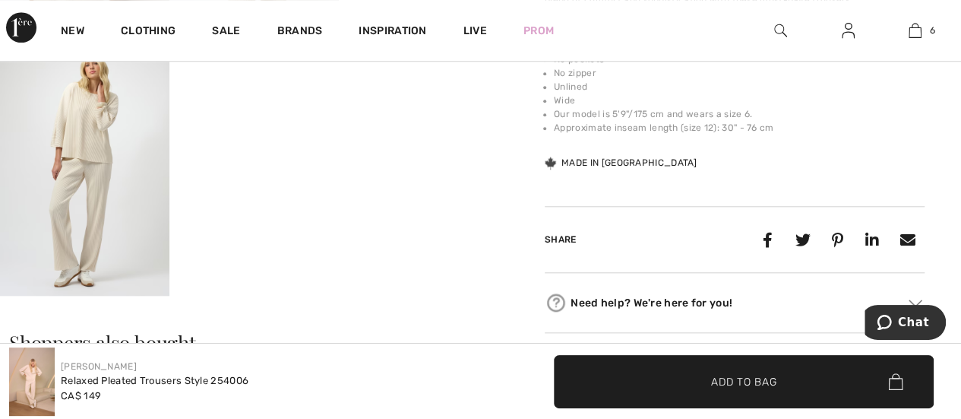
click at [110, 239] on img at bounding box center [84, 169] width 169 height 254
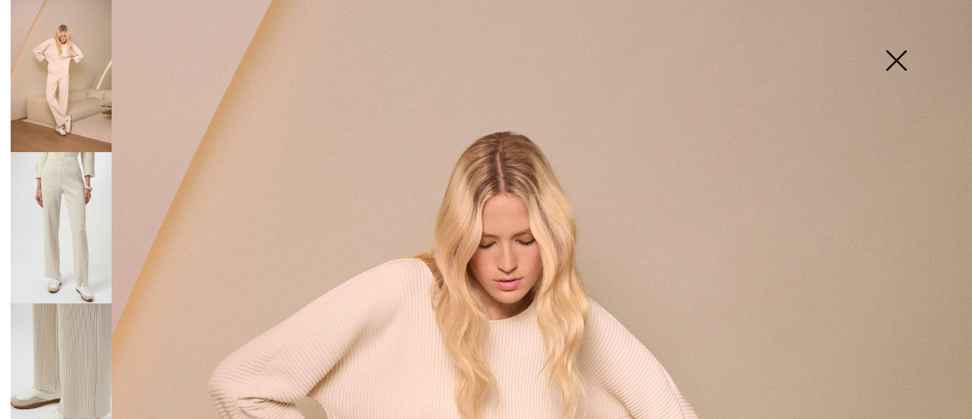
scroll to position [76, 0]
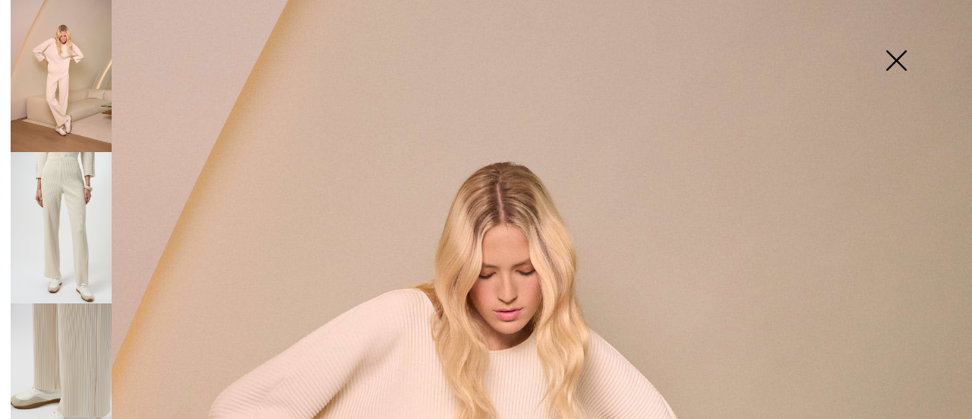
click at [892, 51] on img at bounding box center [896, 62] width 76 height 78
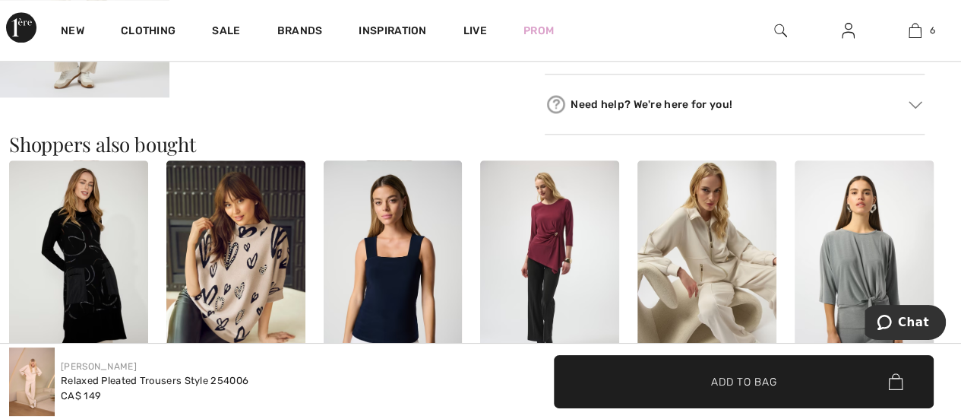
scroll to position [912, 0]
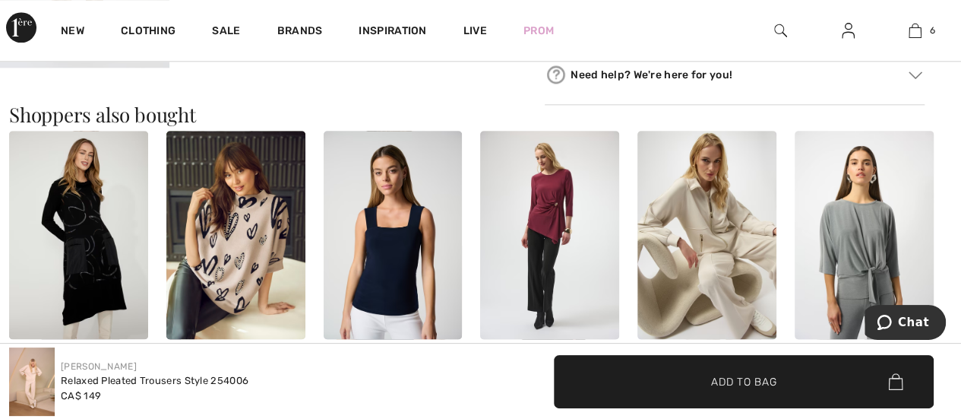
click at [713, 213] on img at bounding box center [706, 235] width 139 height 208
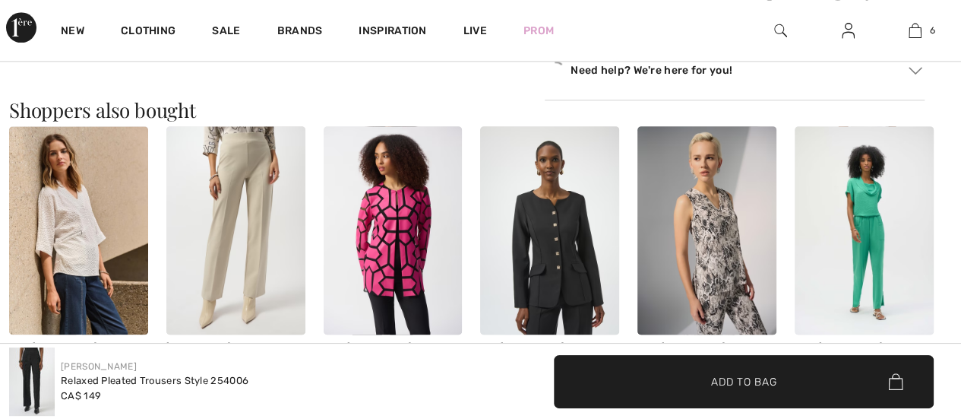
scroll to position [912, 0]
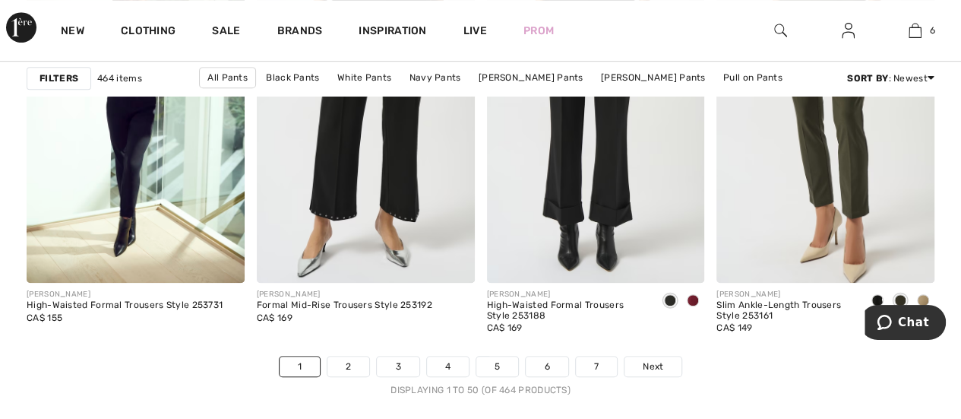
scroll to position [6308, 0]
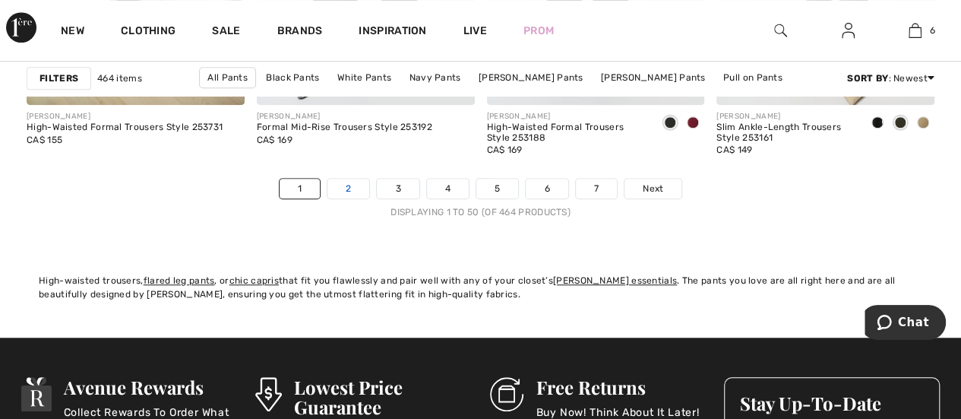
click at [352, 185] on link "2" at bounding box center [348, 189] width 42 height 20
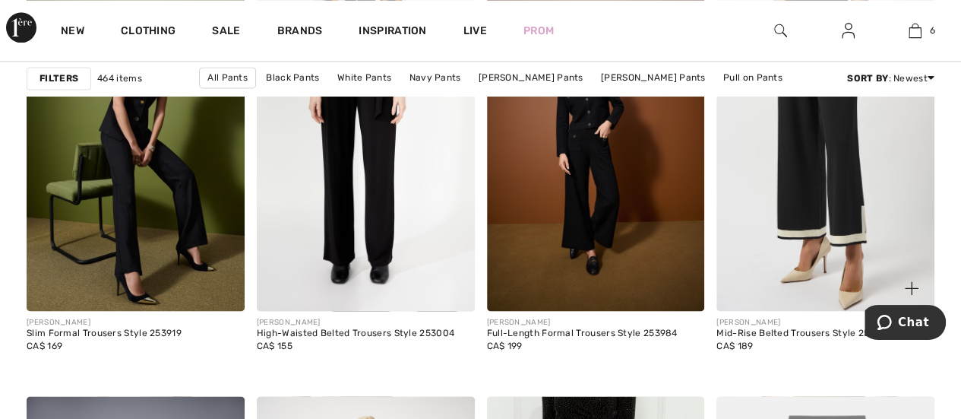
scroll to position [988, 0]
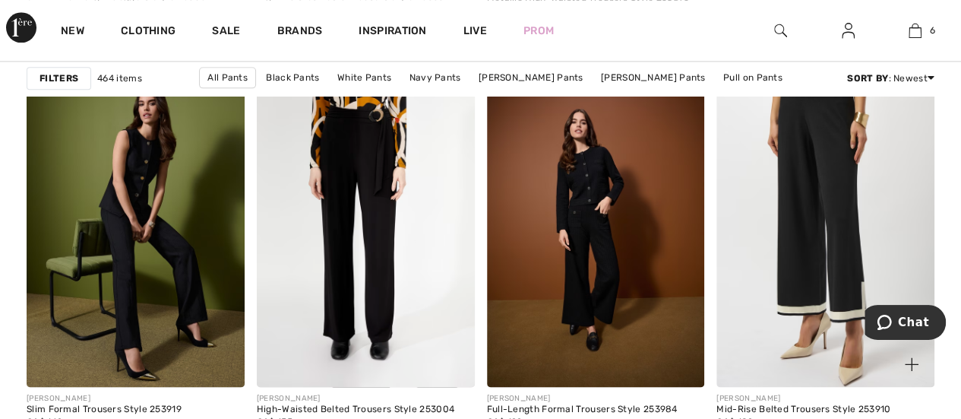
click at [805, 275] on img at bounding box center [825, 223] width 218 height 327
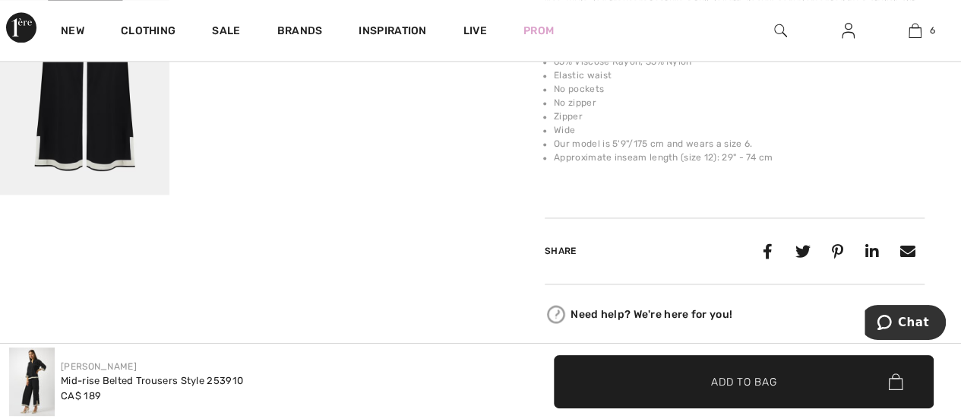
scroll to position [1064, 0]
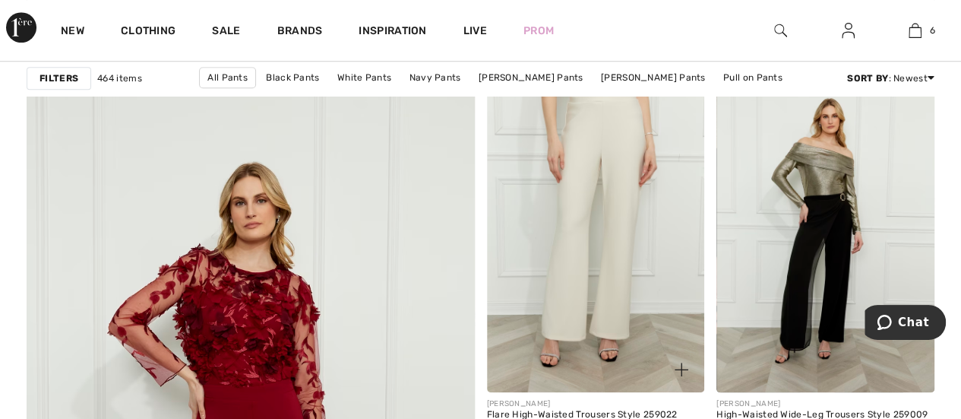
scroll to position [3419, 0]
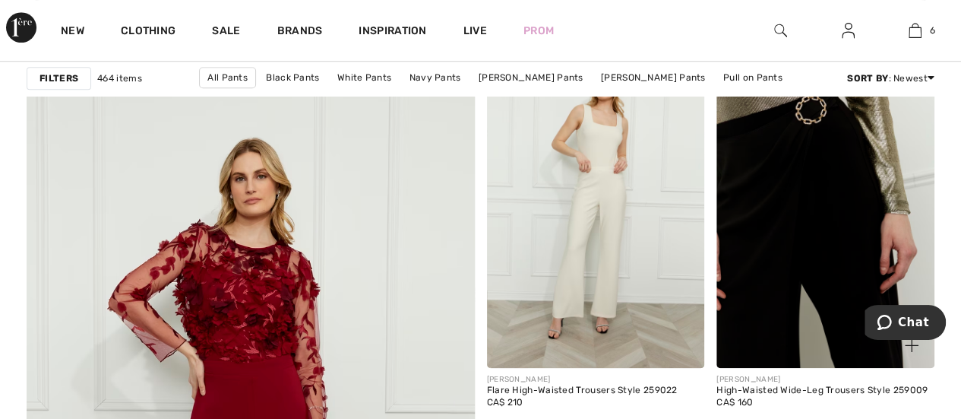
click at [811, 215] on img at bounding box center [825, 204] width 218 height 327
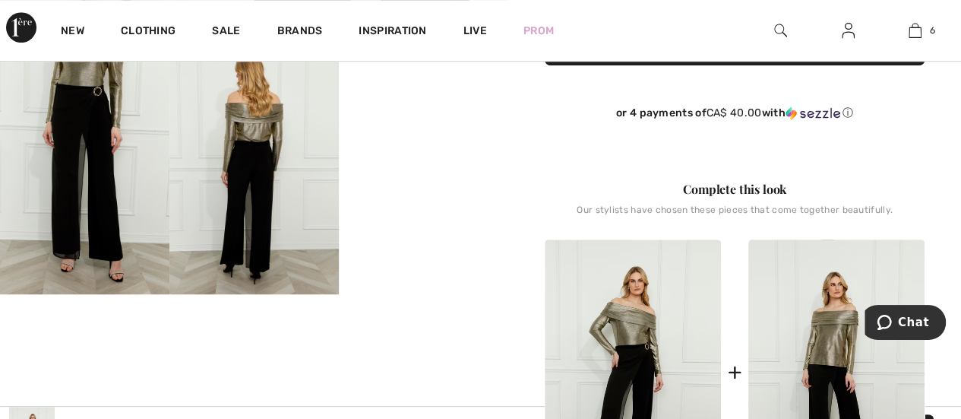
scroll to position [456, 0]
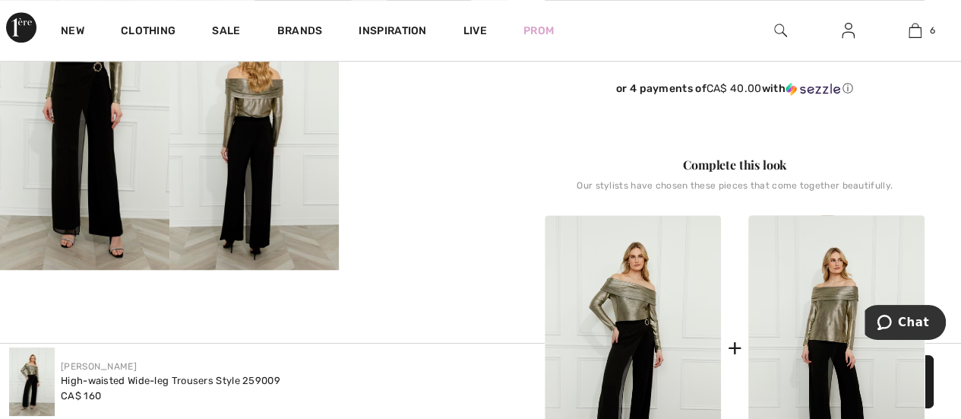
click at [252, 168] on img at bounding box center [253, 143] width 169 height 254
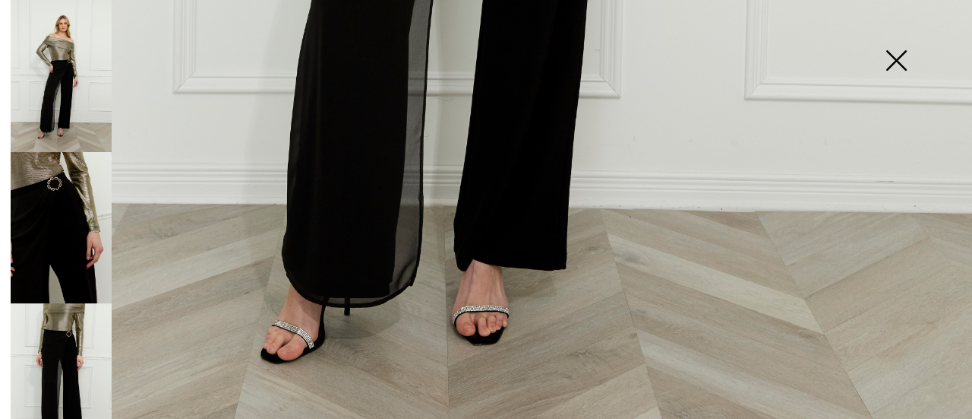
scroll to position [988, 0]
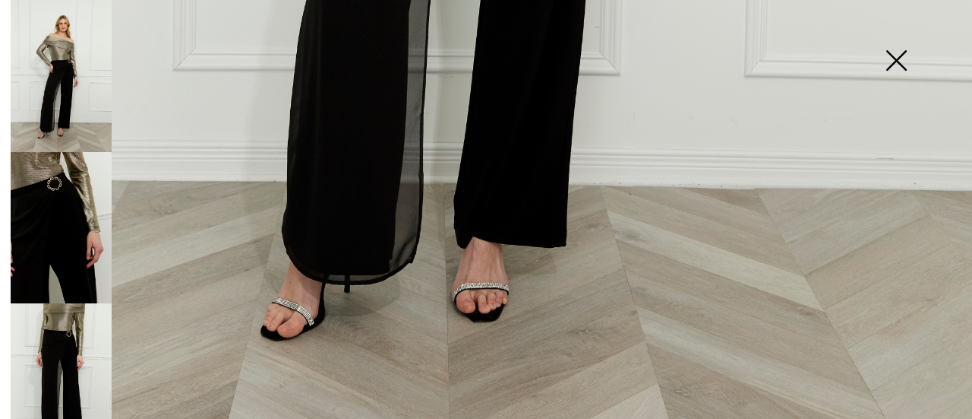
click at [56, 72] on img at bounding box center [61, 76] width 101 height 152
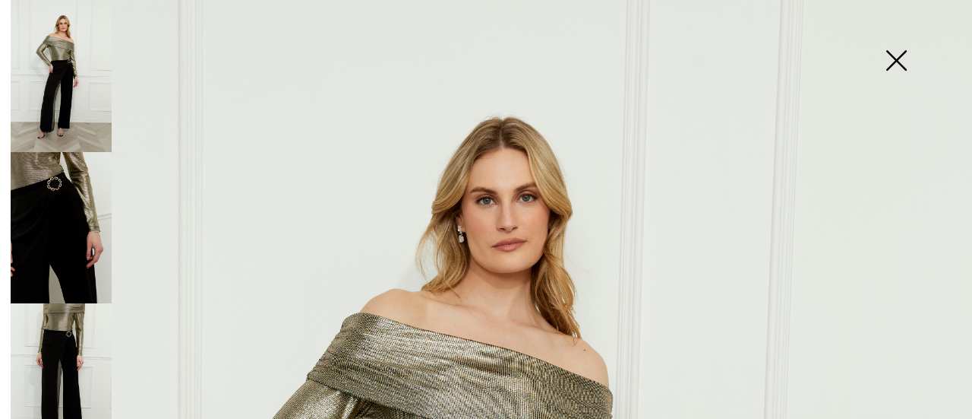
scroll to position [0, 0]
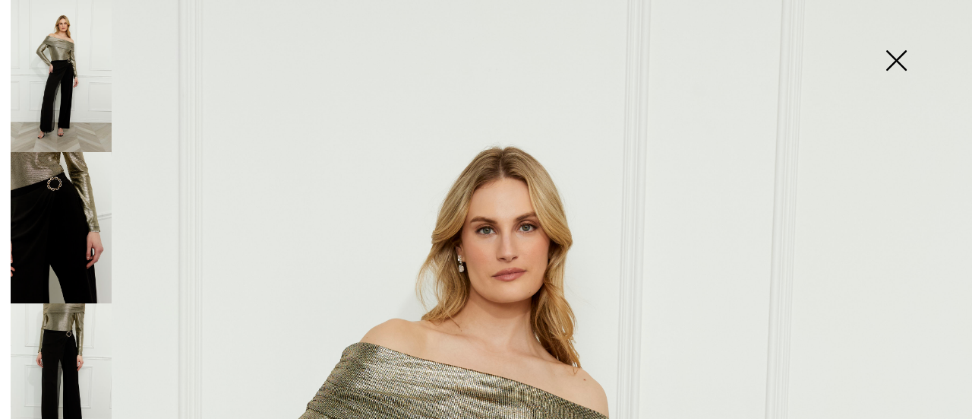
click at [61, 355] on img at bounding box center [61, 379] width 101 height 152
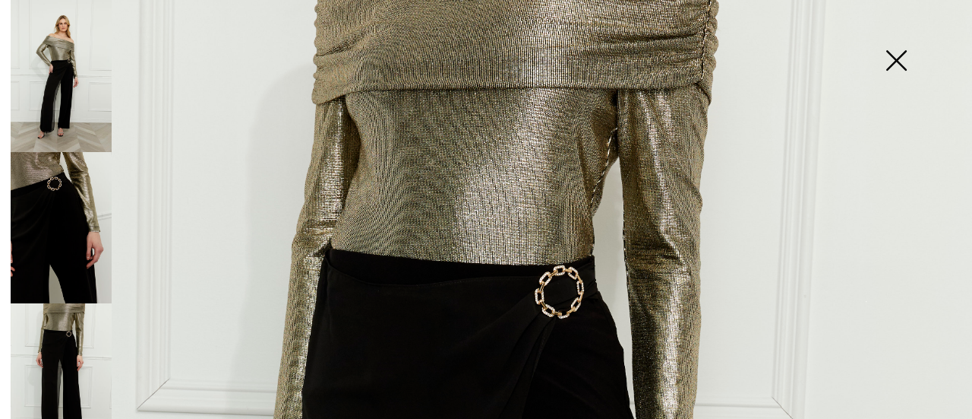
click at [56, 175] on img at bounding box center [61, 228] width 101 height 152
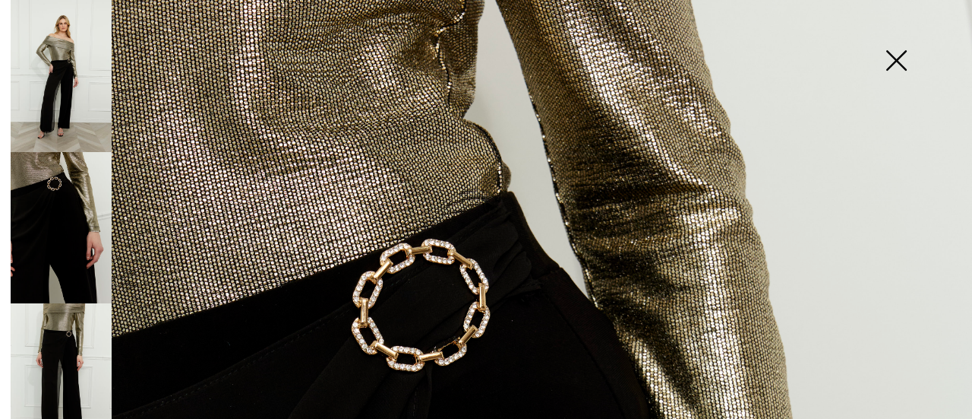
click at [58, 81] on img at bounding box center [61, 76] width 101 height 152
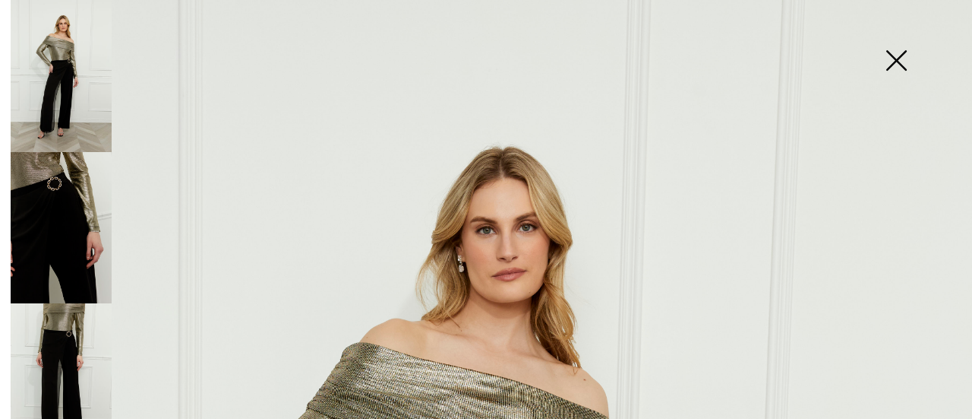
click at [903, 57] on img at bounding box center [896, 62] width 76 height 78
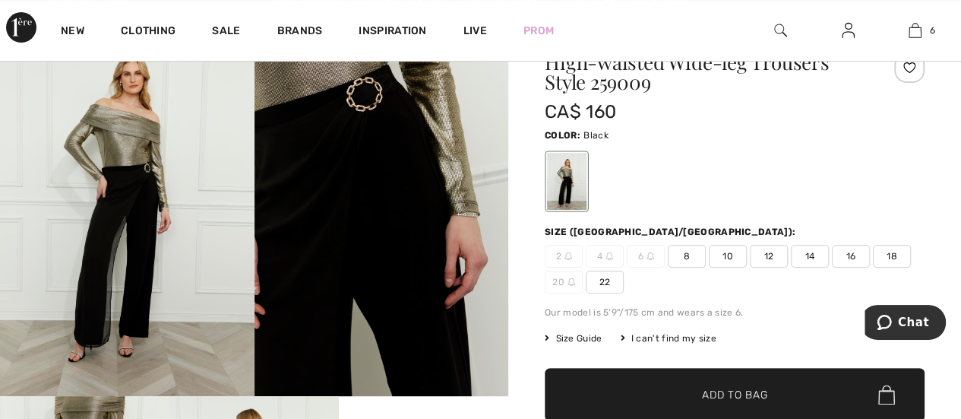
scroll to position [76, 0]
click at [725, 251] on span "10" at bounding box center [728, 256] width 38 height 23
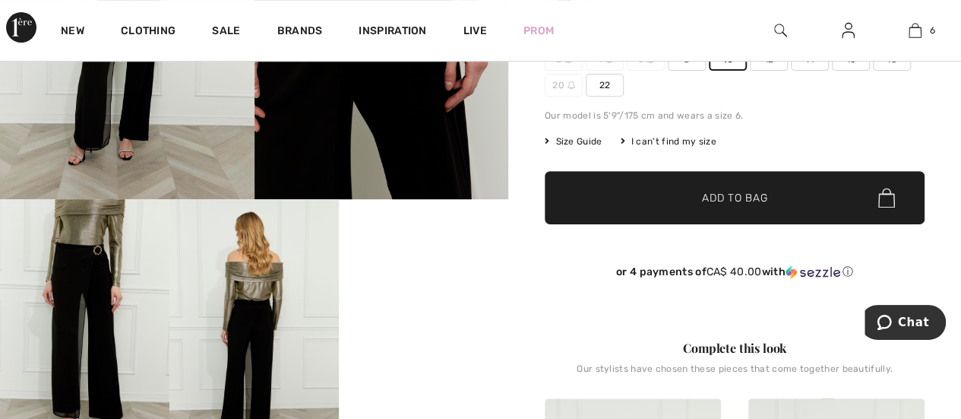
scroll to position [304, 0]
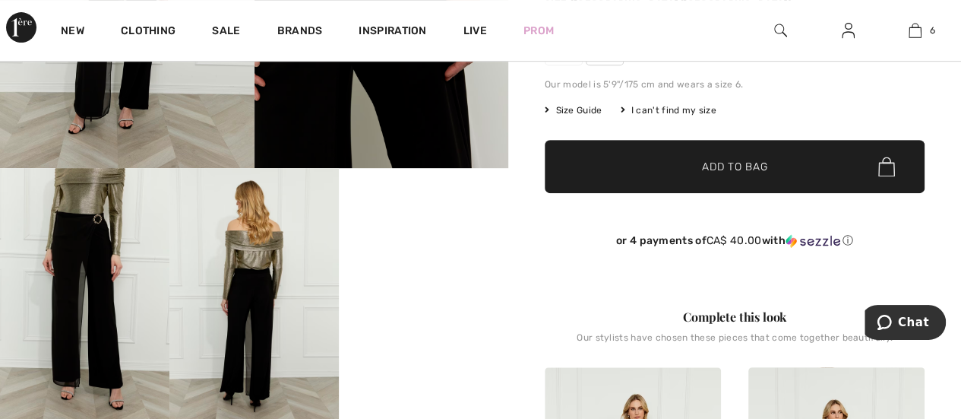
click at [767, 169] on span "✔ Added to Bag Add to Bag" at bounding box center [735, 166] width 380 height 53
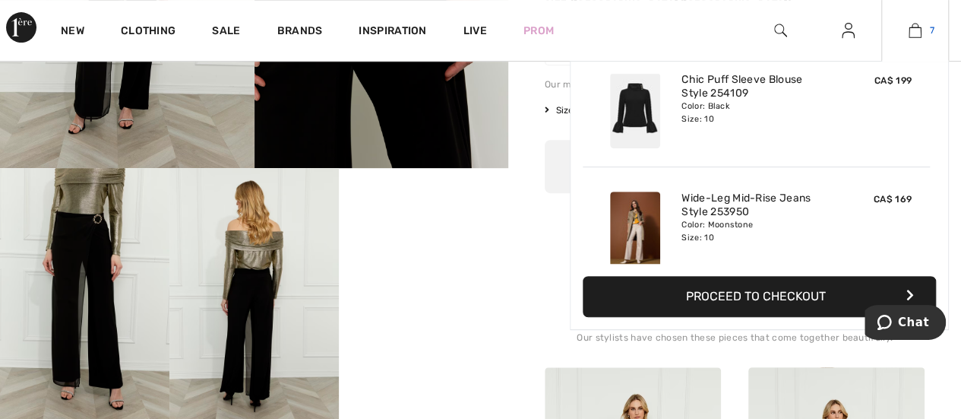
click at [928, 25] on link "7" at bounding box center [915, 30] width 66 height 18
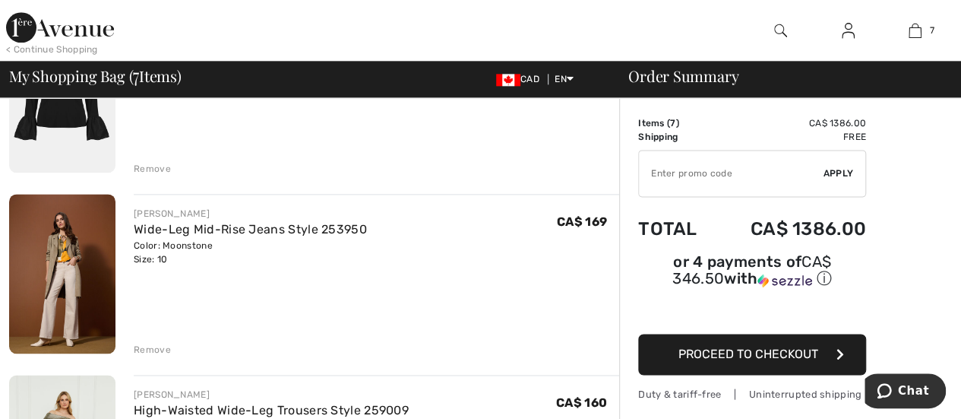
scroll to position [912, 0]
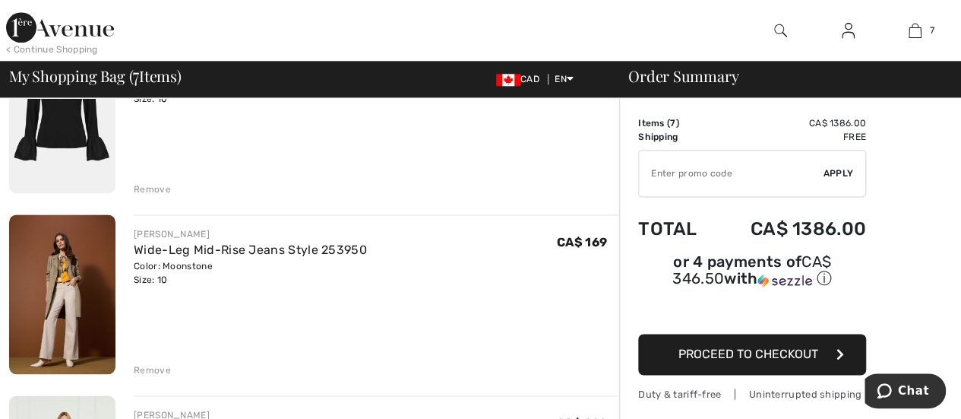
click at [49, 264] on img at bounding box center [62, 294] width 106 height 160
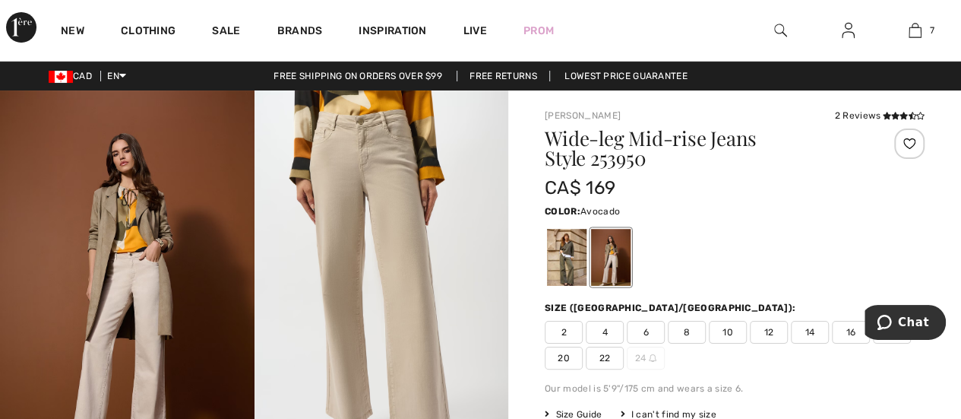
click at [573, 245] on div at bounding box center [567, 257] width 40 height 57
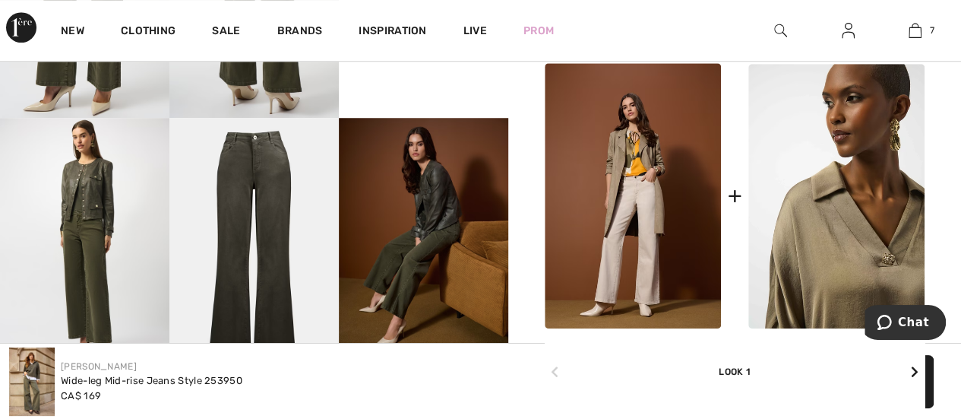
scroll to position [684, 0]
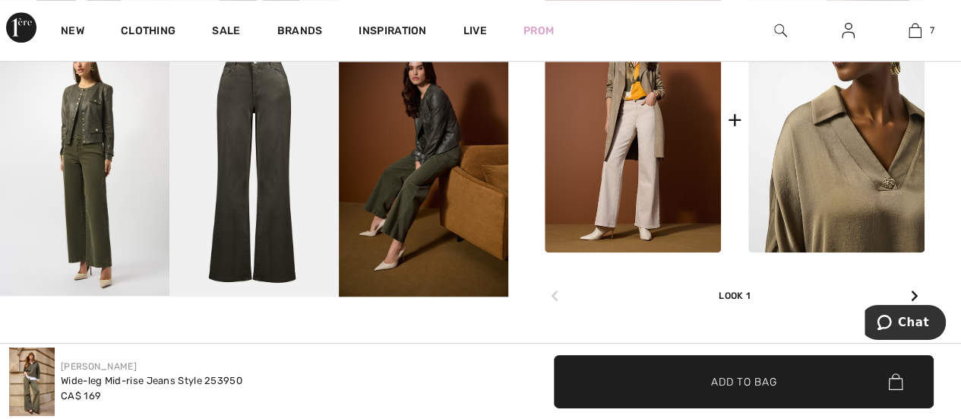
click at [812, 203] on img at bounding box center [836, 120] width 176 height 264
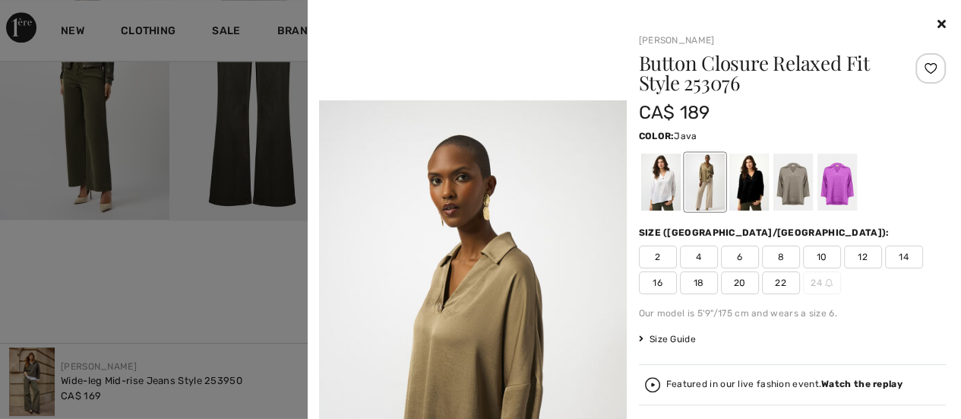
scroll to position [988, 0]
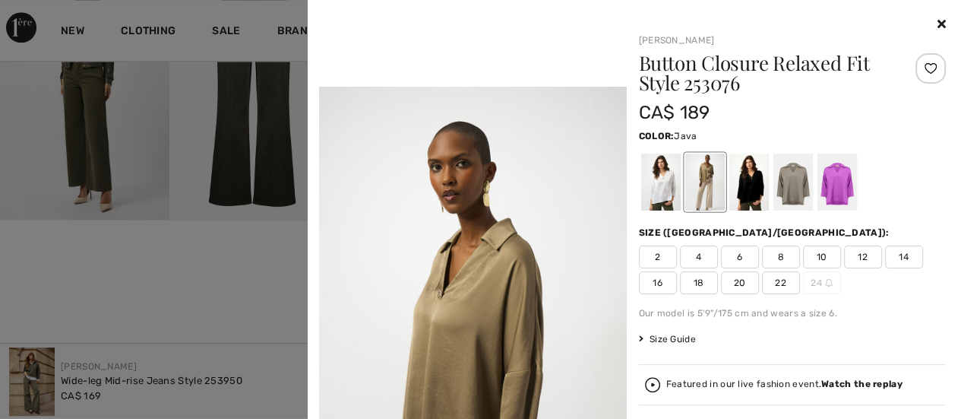
click at [816, 253] on span "10" at bounding box center [822, 256] width 38 height 23
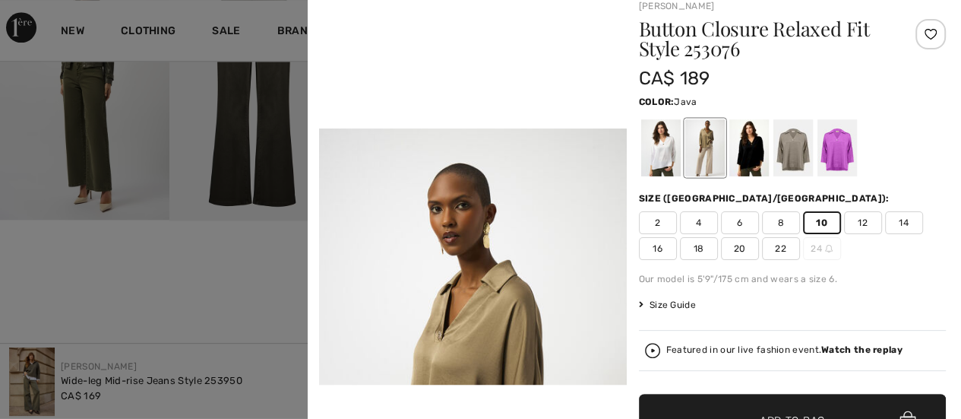
scroll to position [0, 0]
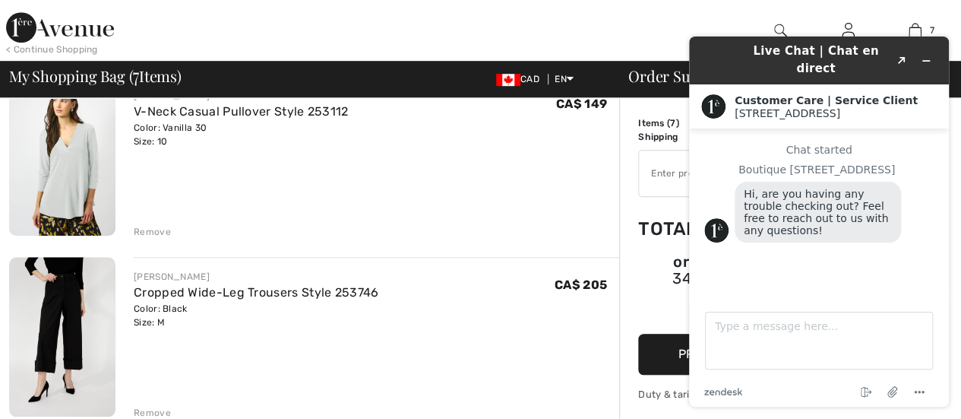
scroll to position [532, 0]
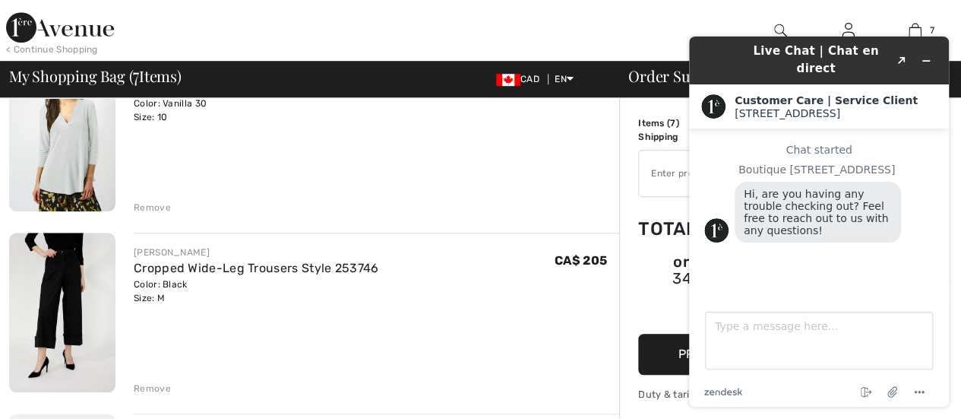
click at [147, 388] on div "Remove" at bounding box center [152, 388] width 37 height 14
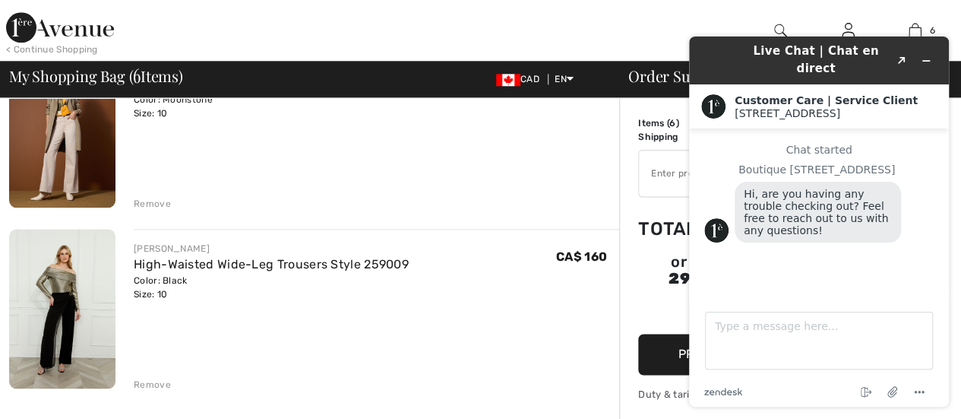
scroll to position [912, 0]
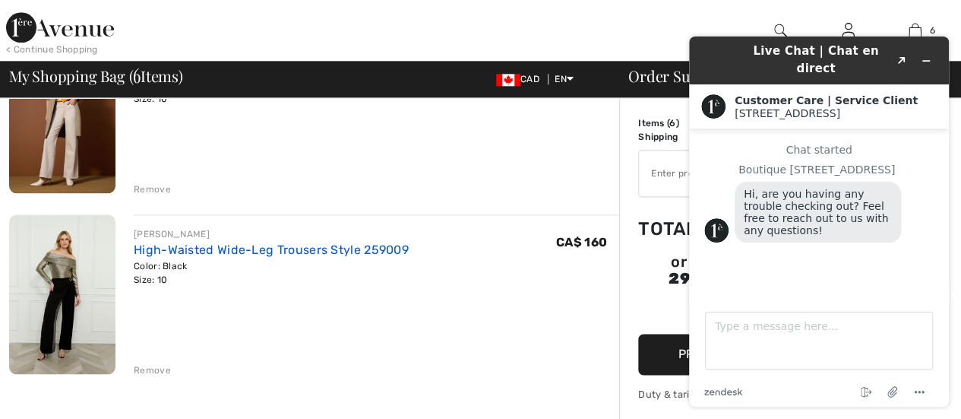
click at [169, 254] on link "High-Waisted Wide-Leg Trousers Style 259009" at bounding box center [271, 249] width 275 height 14
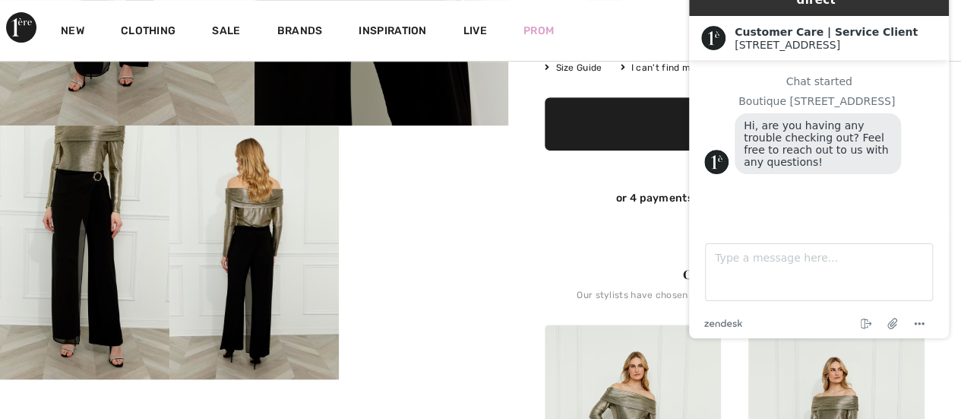
scroll to position [380, 0]
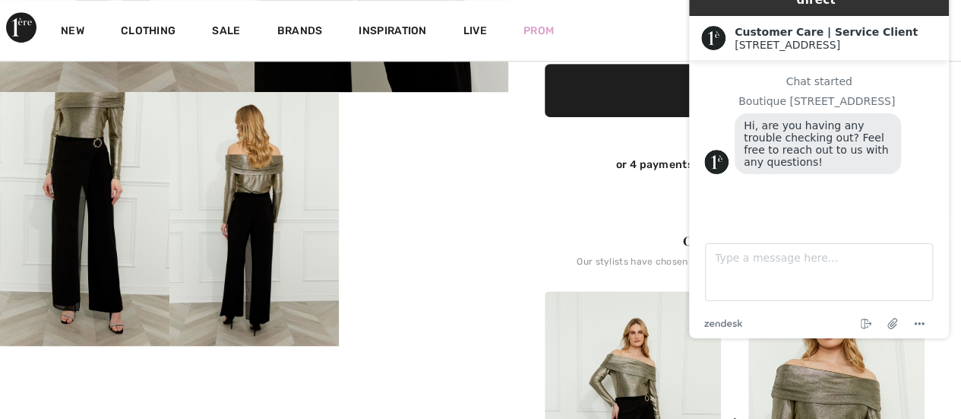
click at [814, 387] on img at bounding box center [836, 423] width 176 height 265
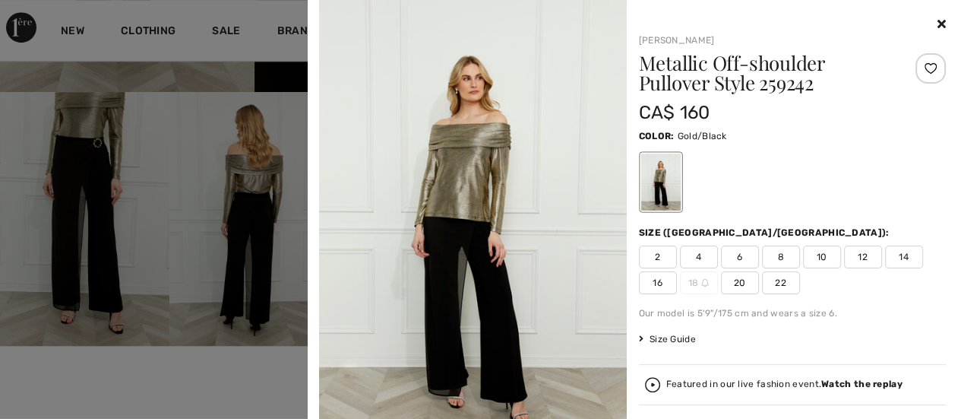
click at [486, 175] on img at bounding box center [473, 230] width 308 height 461
click at [455, 179] on img at bounding box center [473, 230] width 308 height 461
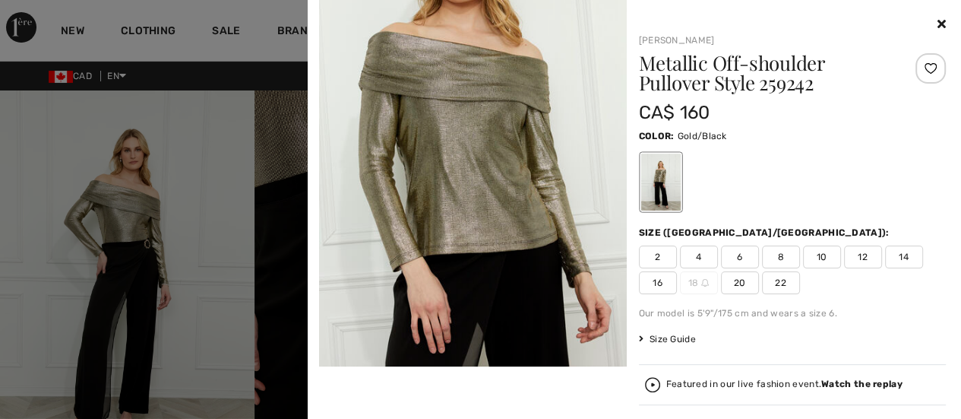
scroll to position [532, 0]
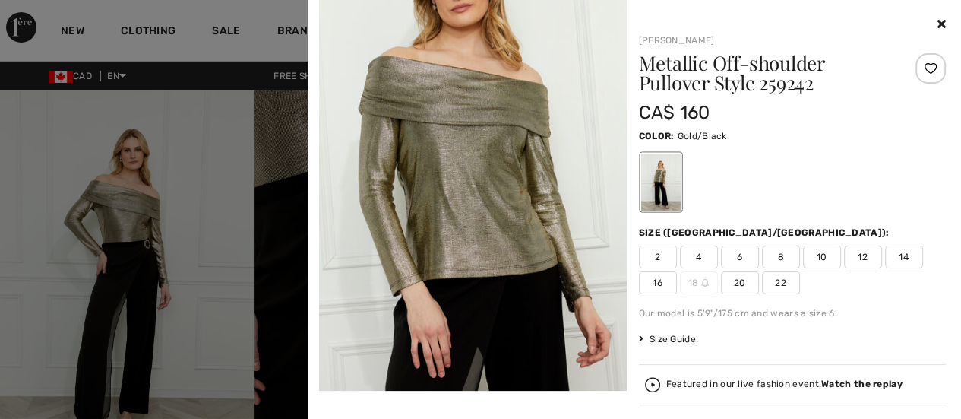
click at [819, 259] on span "10" at bounding box center [822, 256] width 38 height 23
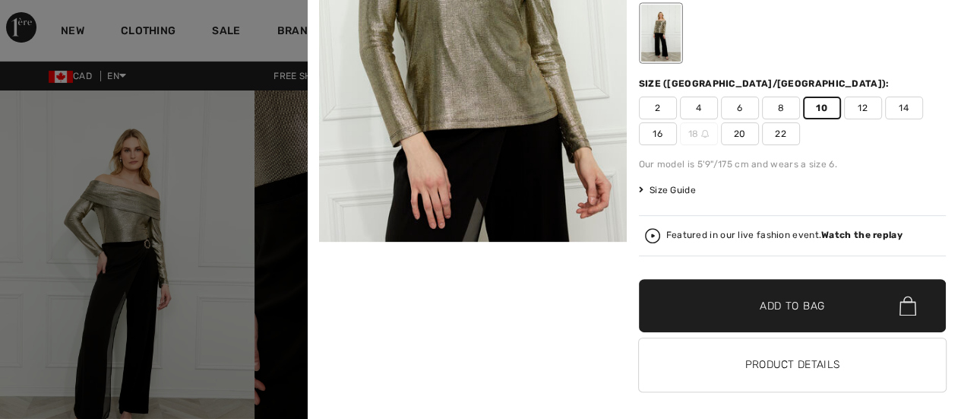
scroll to position [152, 0]
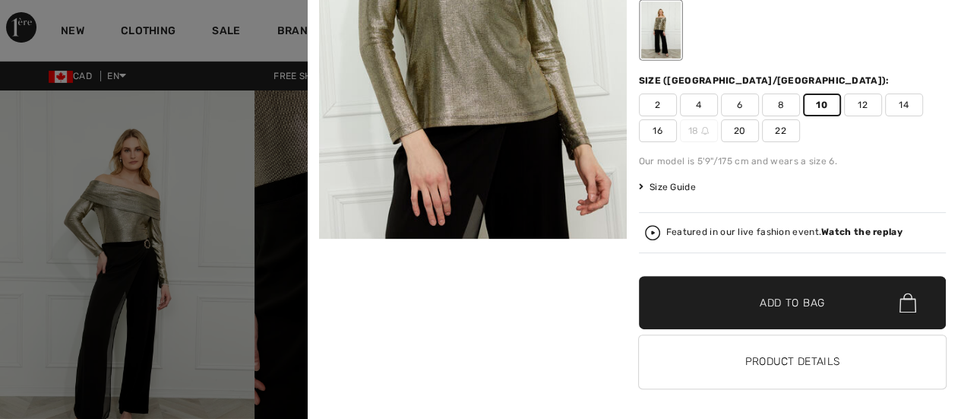
click at [808, 295] on span "Add to Bag" at bounding box center [792, 303] width 65 height 16
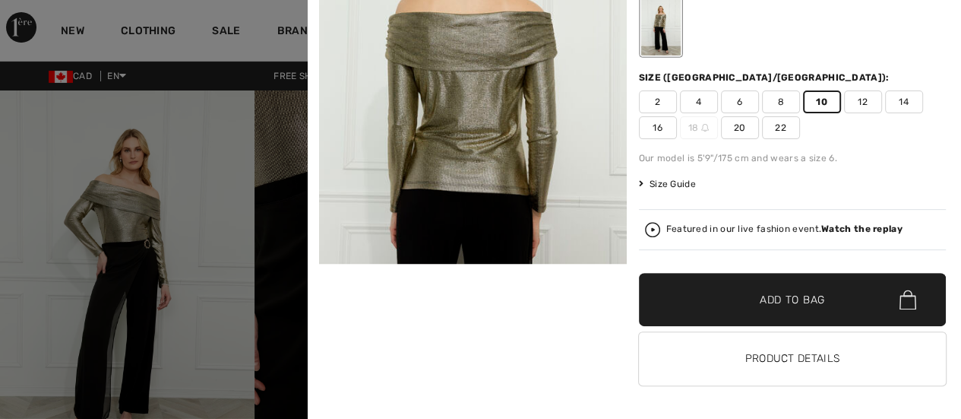
scroll to position [156, 0]
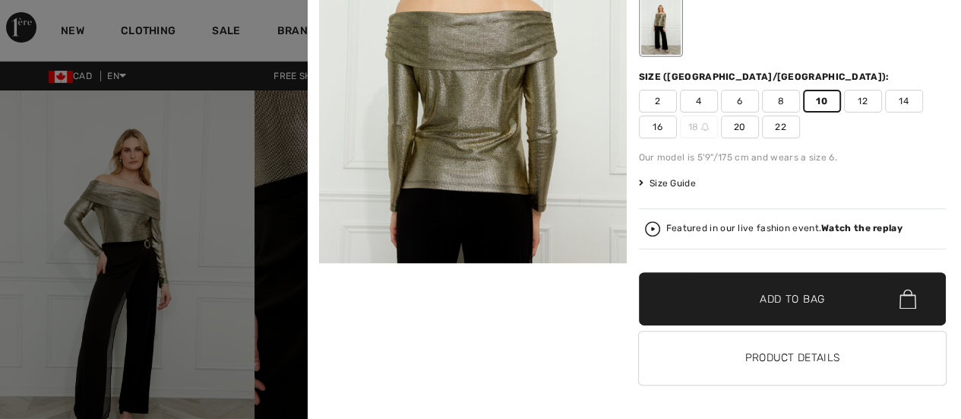
click at [798, 288] on span "✔ Added to Bag Add to Bag" at bounding box center [793, 298] width 308 height 53
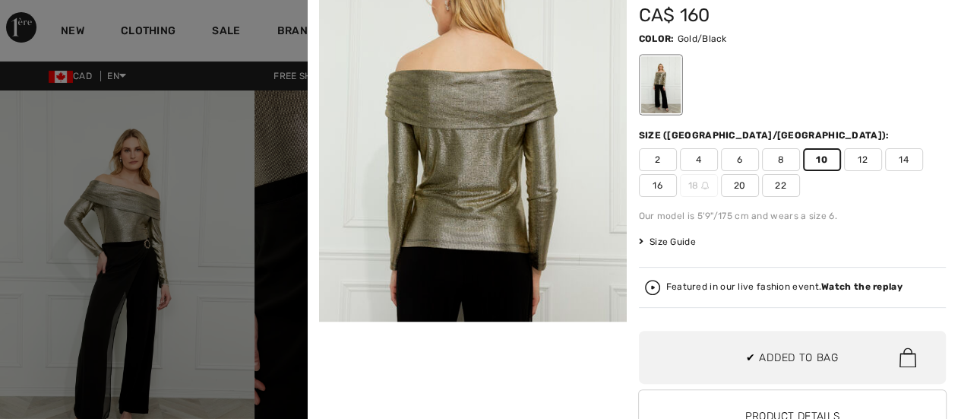
scroll to position [0, 0]
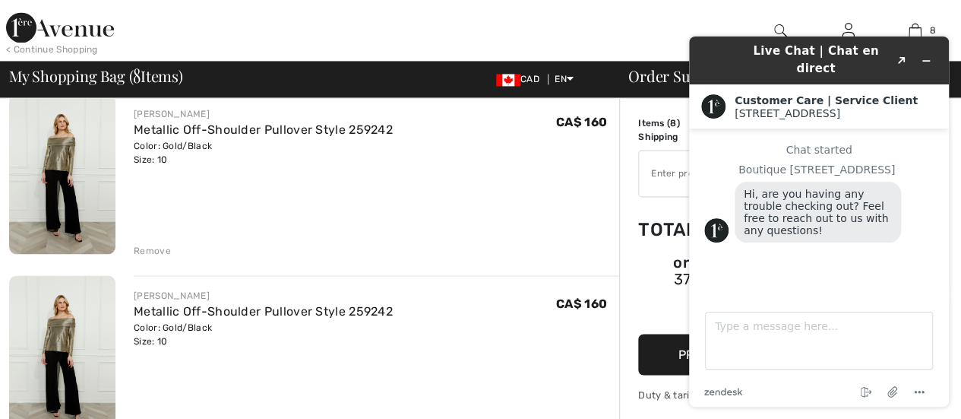
scroll to position [1213, 0]
click at [147, 251] on div "Remove" at bounding box center [152, 249] width 37 height 14
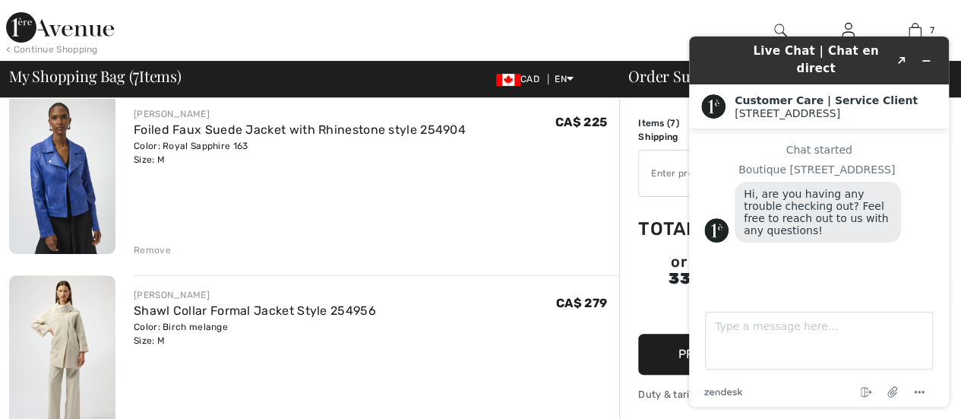
scroll to position [152, 0]
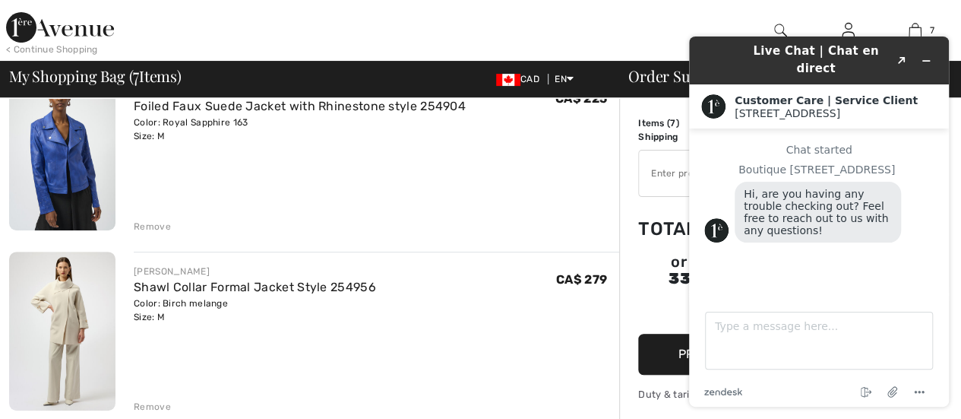
click at [149, 231] on div "Remove" at bounding box center [152, 227] width 37 height 14
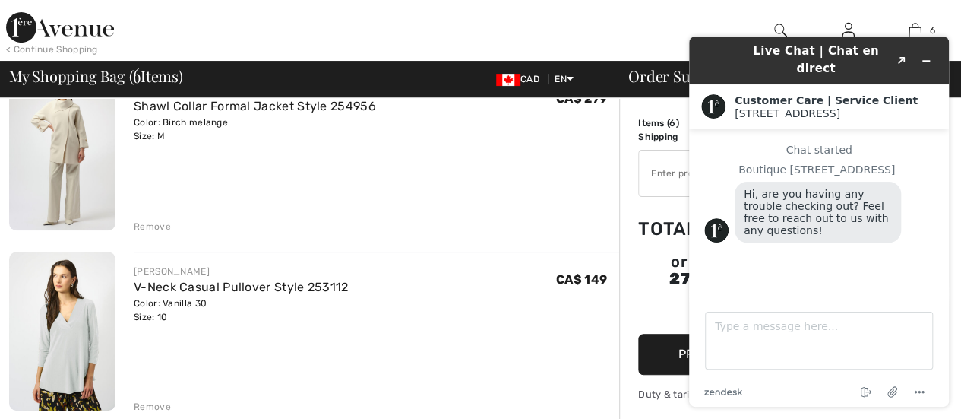
scroll to position [76, 0]
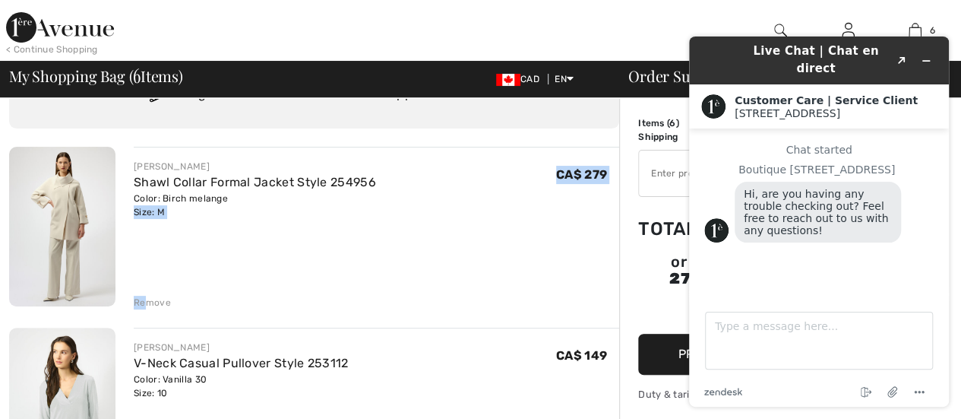
drag, startPoint x: 144, startPoint y: 300, endPoint x: 243, endPoint y: 245, distance: 113.3
click at [243, 245] on div "JOSEPH RIBKOFF Shawl Collar Formal Jacket Style 254956 Color: Birch melange Siz…" at bounding box center [376, 228] width 485 height 163
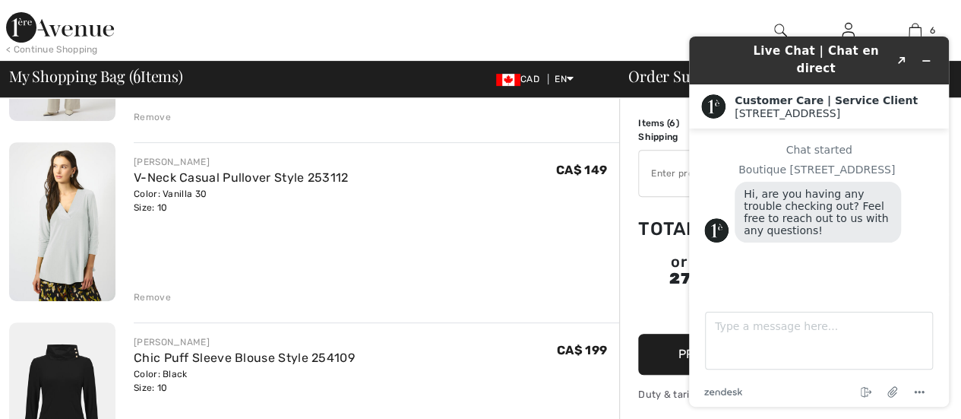
scroll to position [228, 0]
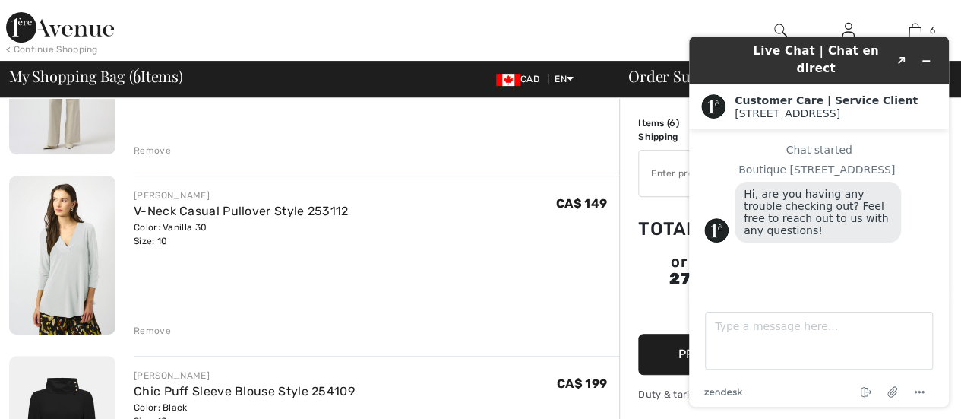
click at [147, 333] on div "Remove" at bounding box center [152, 331] width 37 height 14
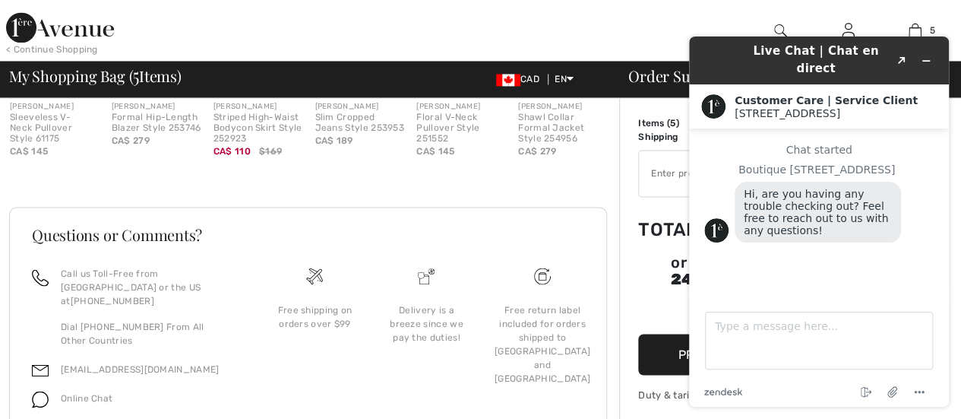
scroll to position [1215, 0]
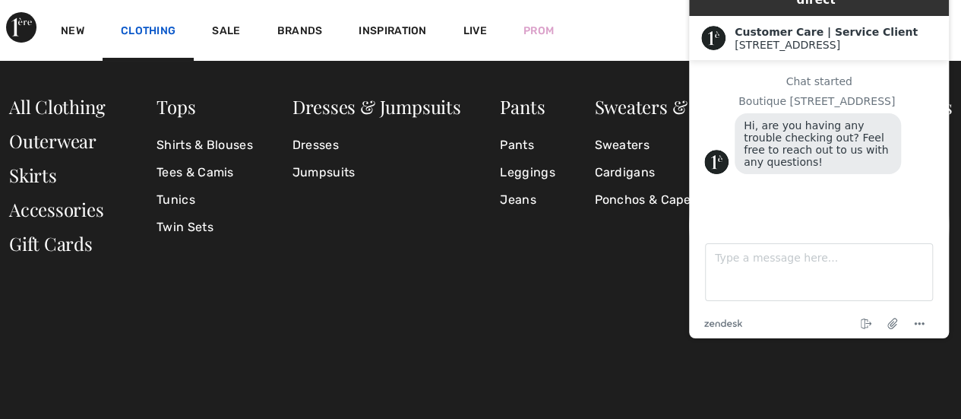
click at [156, 27] on link "Clothing" at bounding box center [148, 32] width 55 height 16
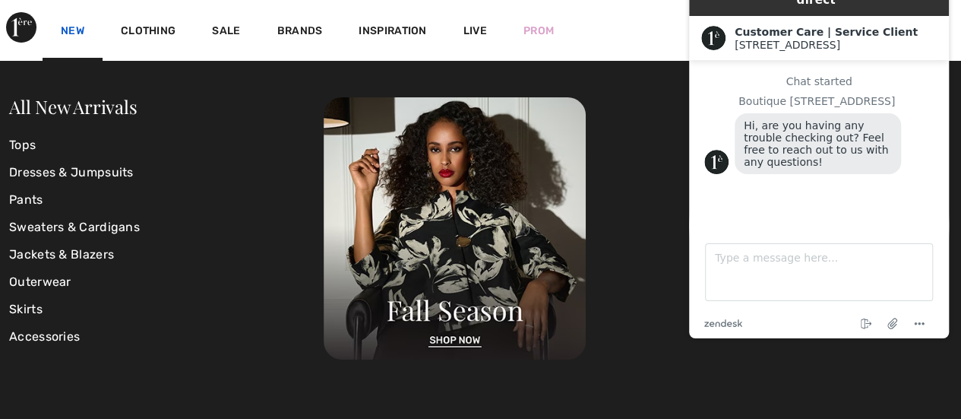
click at [71, 29] on link "New" at bounding box center [73, 32] width 24 height 16
click at [58, 247] on link "Jackets & Blazers" at bounding box center [166, 254] width 315 height 27
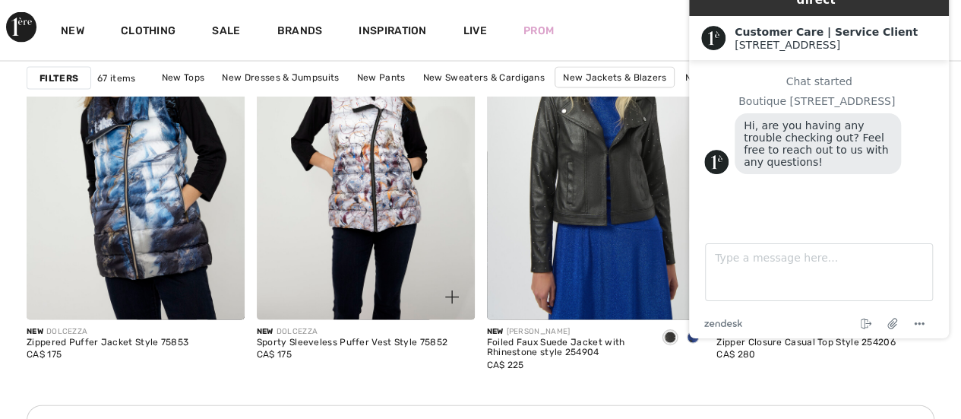
scroll to position [1443, 0]
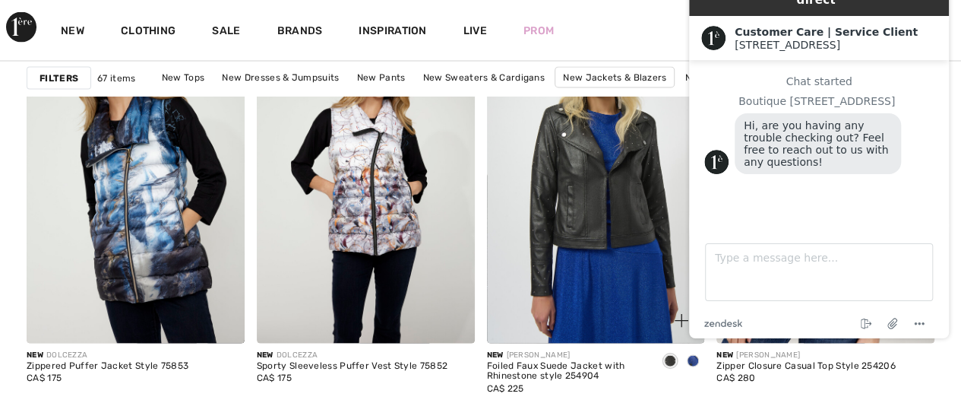
click at [694, 362] on span at bounding box center [693, 361] width 12 height 12
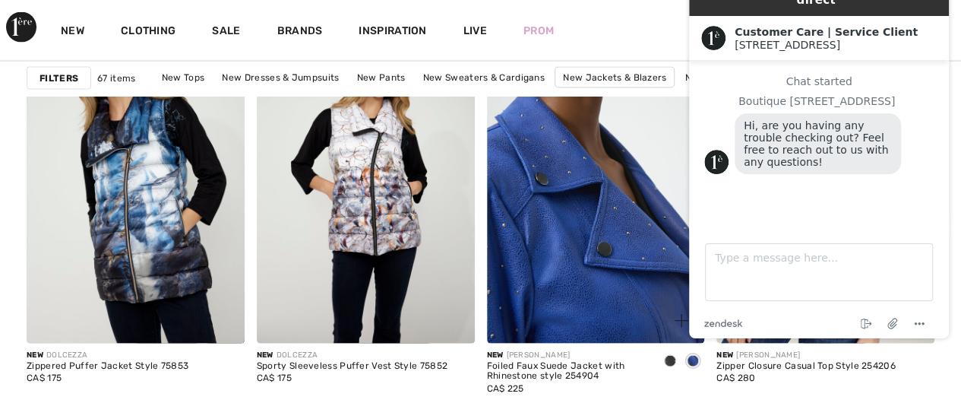
scroll to position [1367, 0]
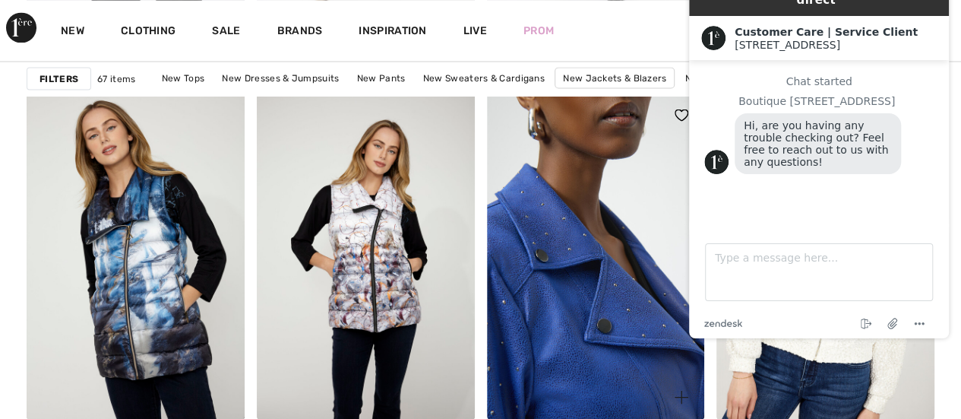
click at [607, 283] on img at bounding box center [596, 255] width 218 height 327
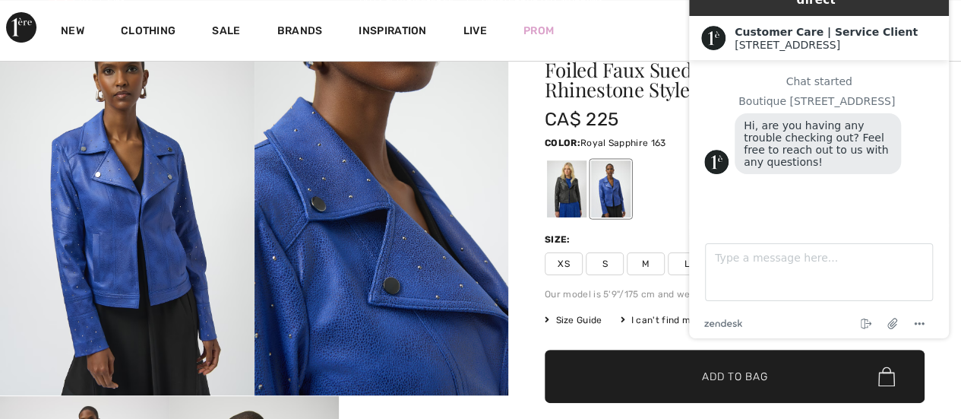
click at [652, 264] on span "M" at bounding box center [646, 263] width 38 height 23
click at [627, 367] on span "✔ Added to Bag Add to Bag" at bounding box center [735, 375] width 380 height 53
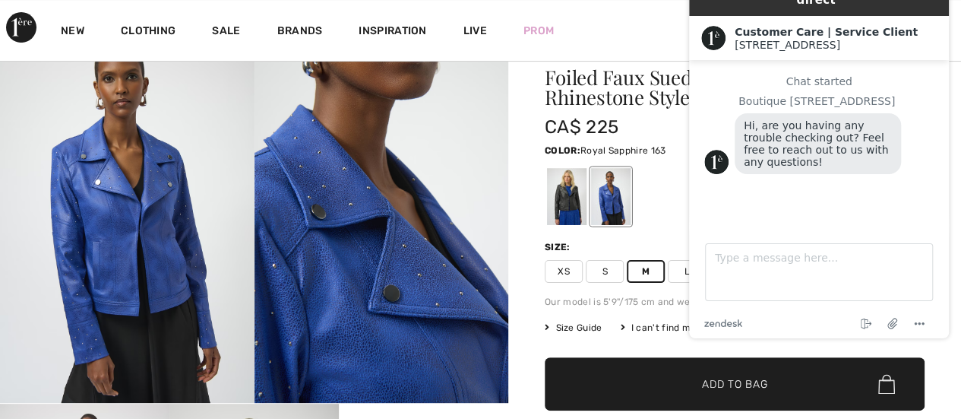
scroll to position [152, 0]
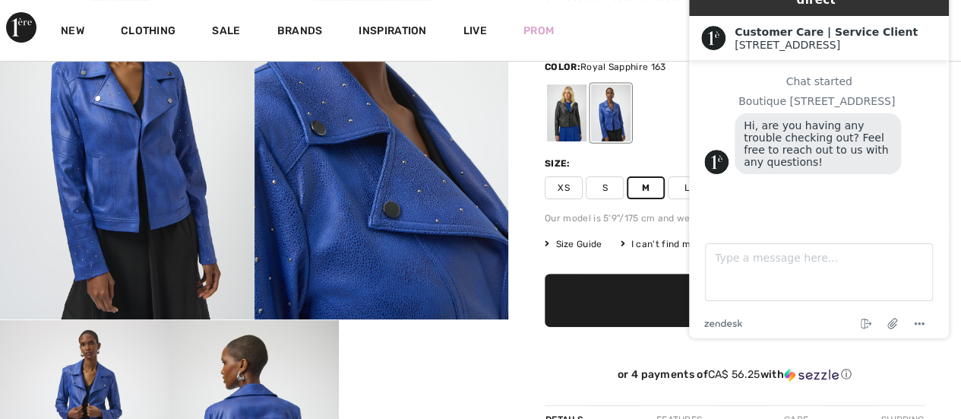
click at [634, 311] on span "✔ Added to Bag Add to Bag" at bounding box center [735, 299] width 380 height 53
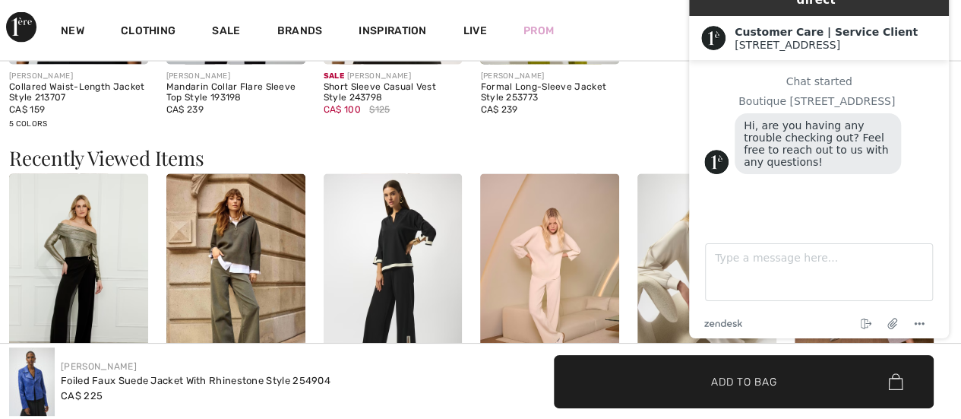
scroll to position [1519, 0]
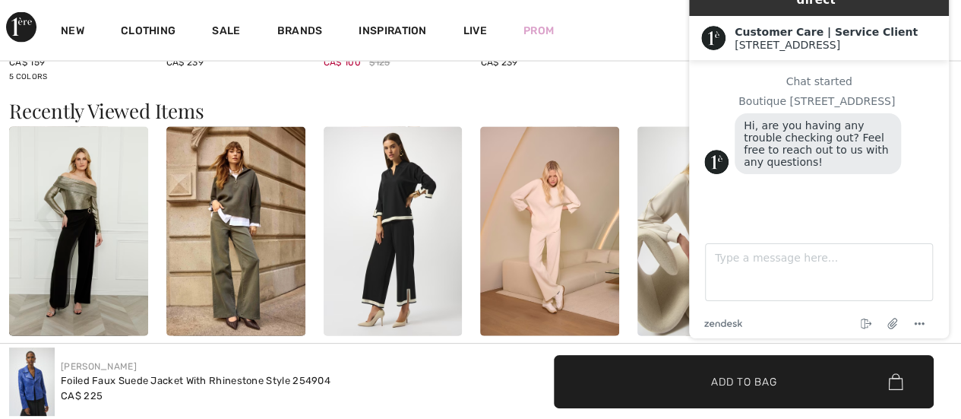
click at [249, 273] on img at bounding box center [235, 231] width 139 height 208
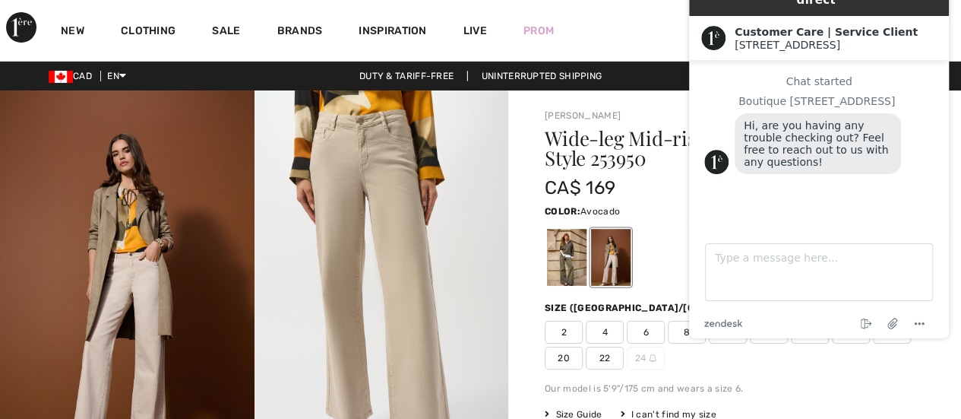
click at [565, 248] on div at bounding box center [567, 257] width 40 height 57
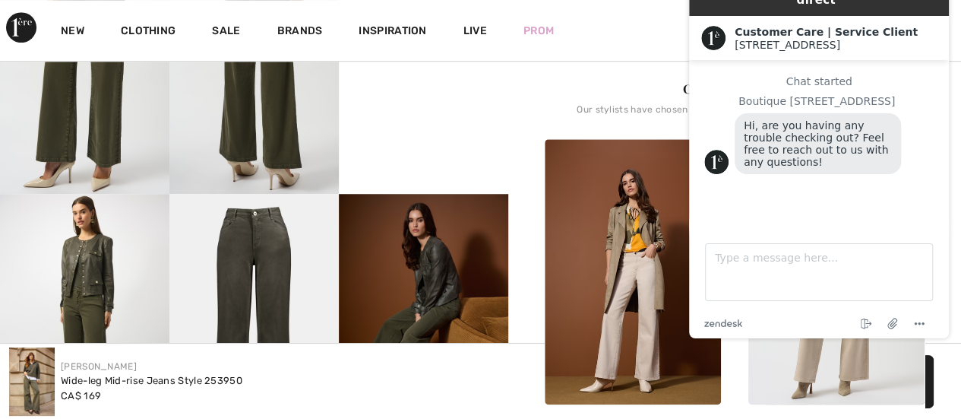
scroll to position [608, 0]
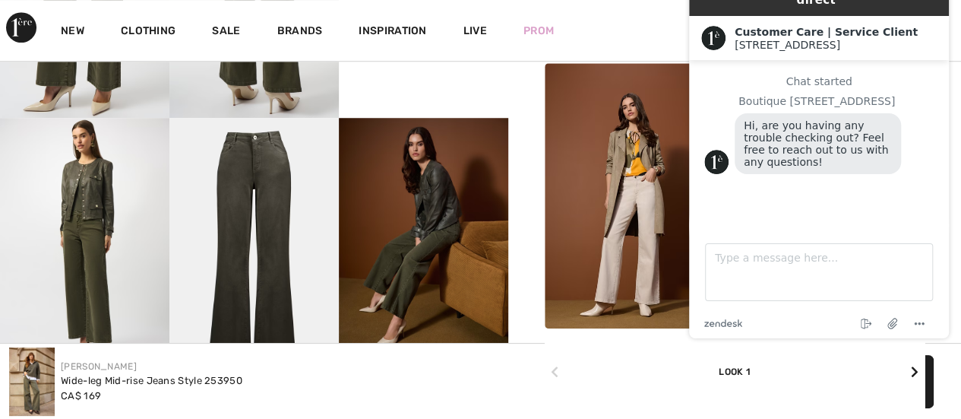
click at [915, 371] on icon at bounding box center [915, 371] width 8 height 12
click at [915, 368] on icon at bounding box center [915, 371] width 8 height 12
click at [915, 373] on icon at bounding box center [915, 371] width 8 height 12
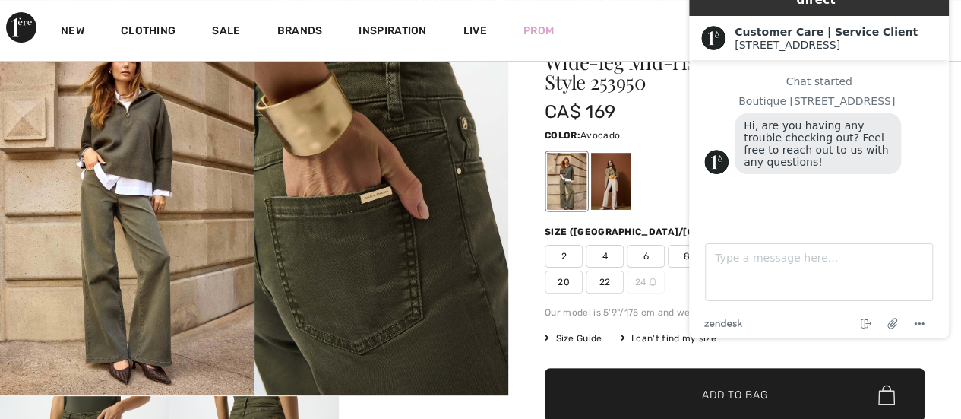
scroll to position [0, 0]
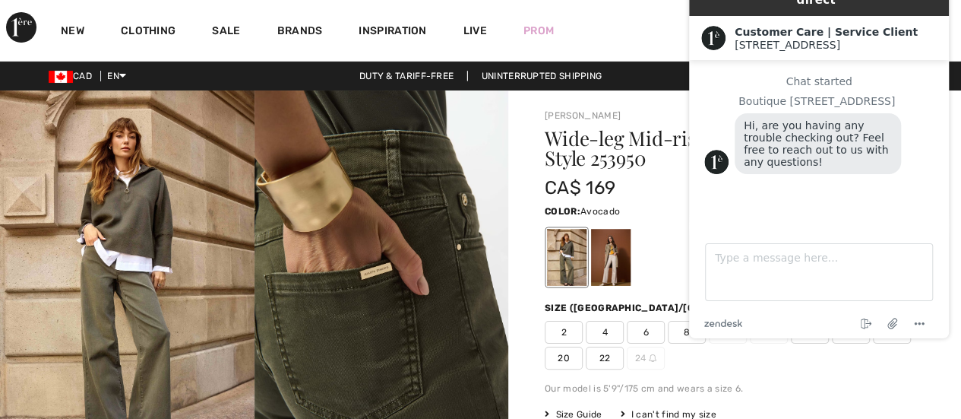
click at [610, 39] on div "New Clothing Sale Brands Inspiration Live Prom 7 Added to Bag Joseph Ribkoff Sh…" at bounding box center [480, 30] width 961 height 61
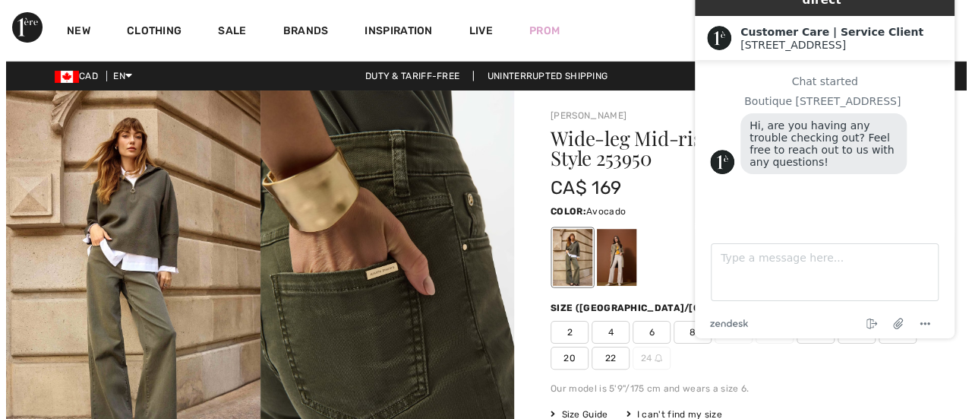
scroll to position [76, 0]
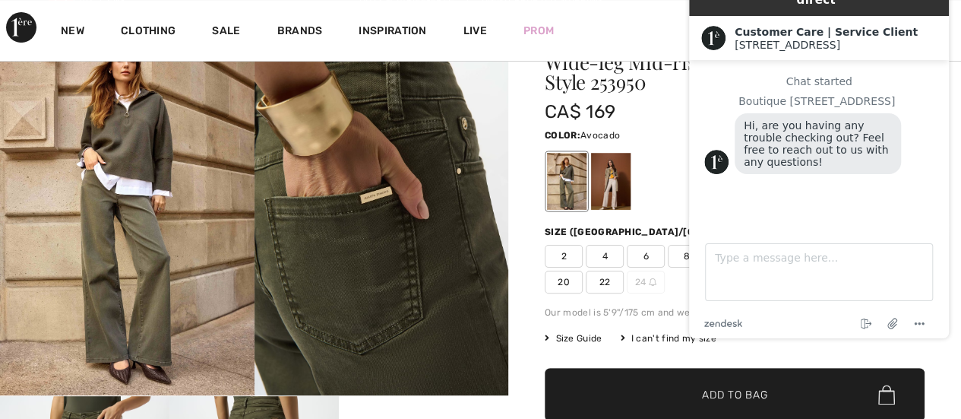
click at [147, 132] on img at bounding box center [127, 204] width 254 height 381
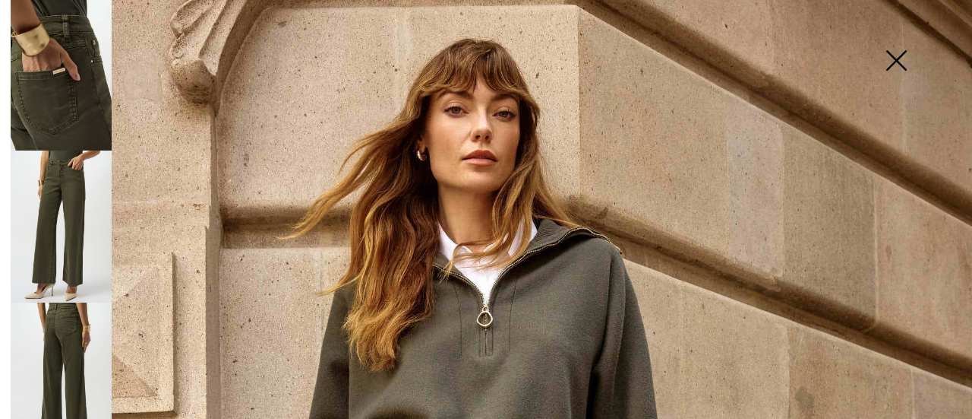
scroll to position [304, 0]
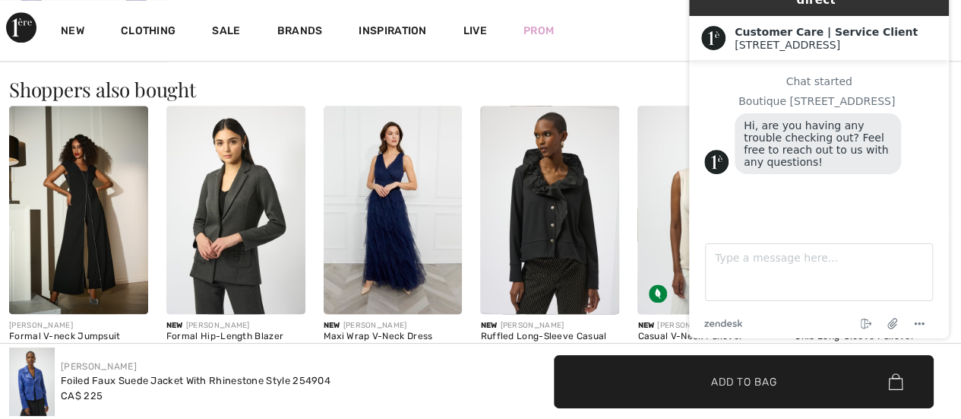
scroll to position [912, 0]
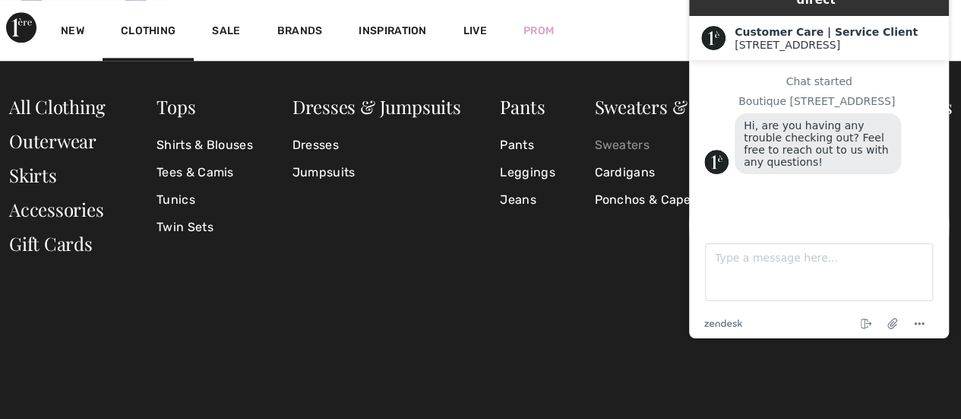
click at [644, 142] on link "Sweaters" at bounding box center [684, 144] width 180 height 27
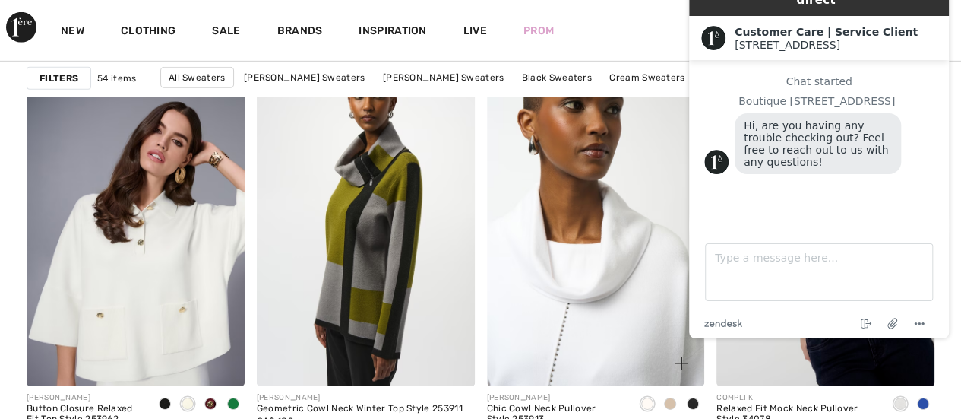
scroll to position [2431, 0]
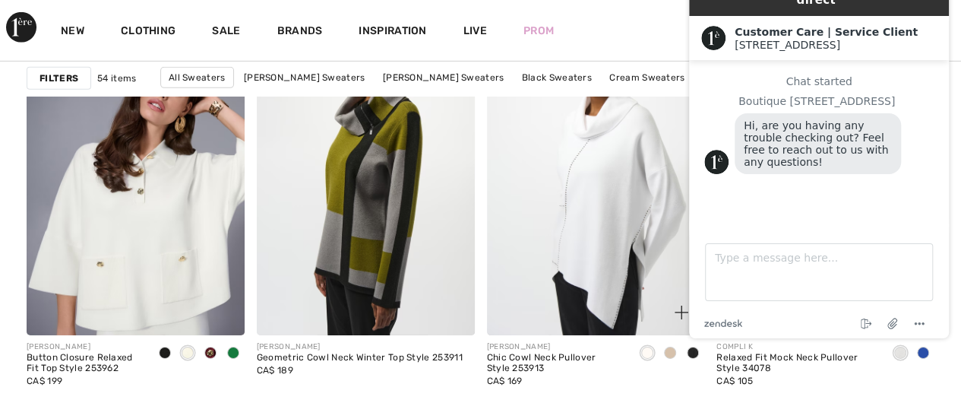
click at [670, 346] on span at bounding box center [670, 352] width 12 height 12
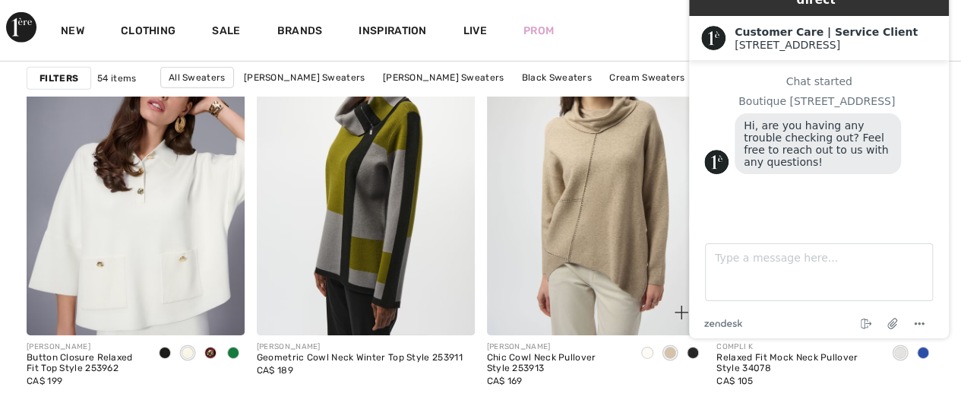
click at [695, 353] on span at bounding box center [693, 352] width 12 height 12
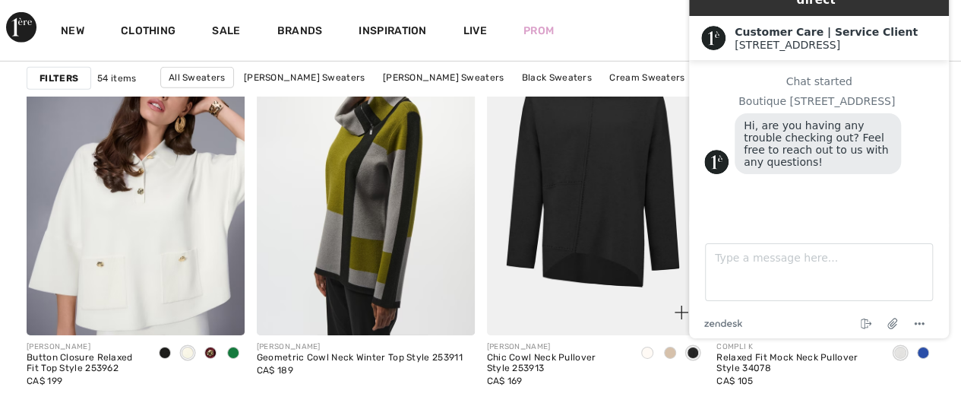
click at [649, 352] on span at bounding box center [647, 352] width 12 height 12
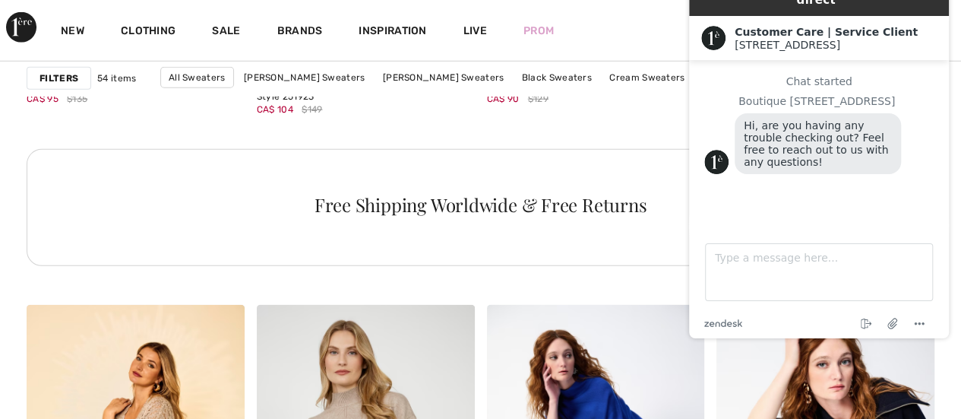
scroll to position [4938, 0]
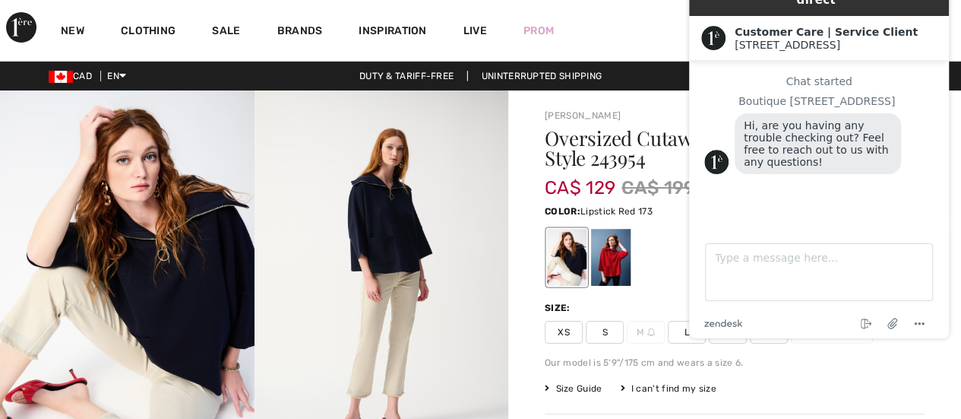
click at [609, 265] on div at bounding box center [611, 257] width 40 height 57
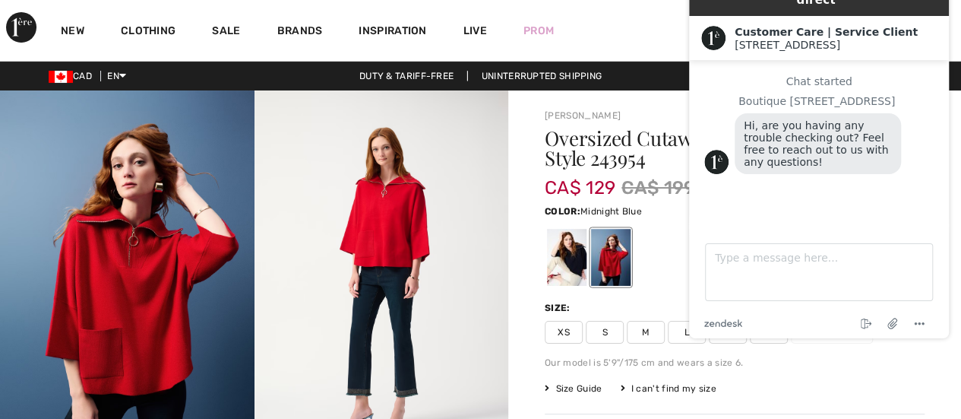
click at [575, 267] on div at bounding box center [567, 257] width 40 height 57
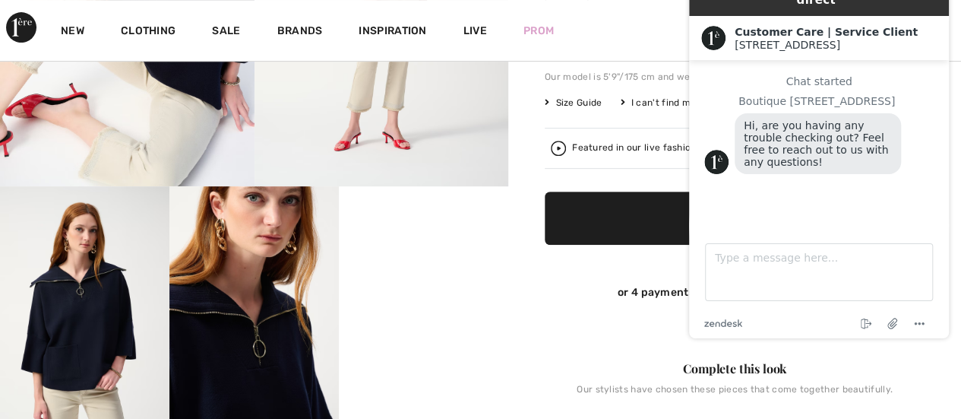
scroll to position [380, 0]
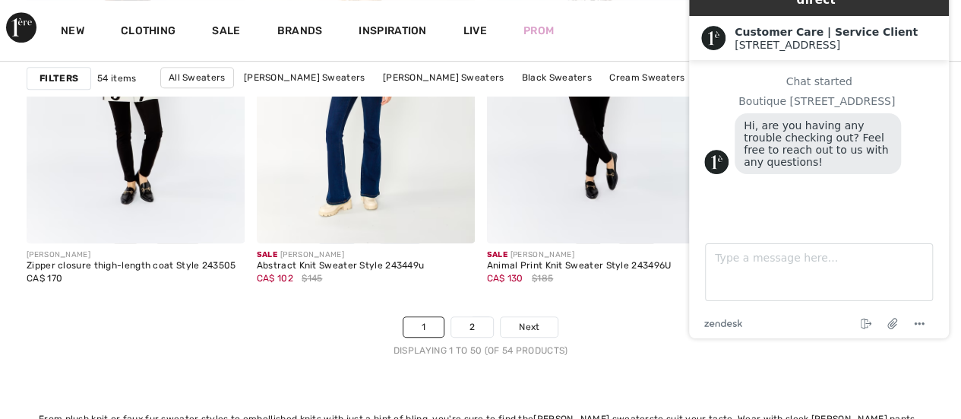
scroll to position [6229, 0]
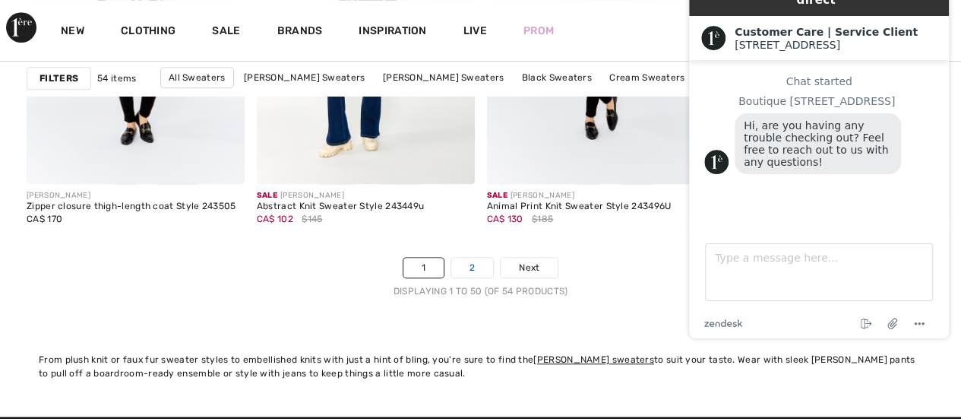
click at [482, 264] on link "2" at bounding box center [472, 268] width 42 height 20
click at [523, 268] on span "Next" at bounding box center [529, 268] width 21 height 14
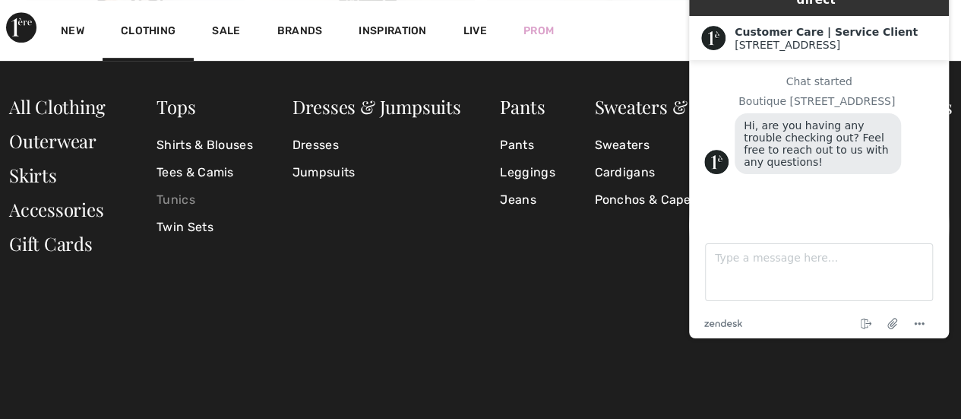
click at [159, 194] on link "Tunics" at bounding box center [204, 199] width 96 height 27
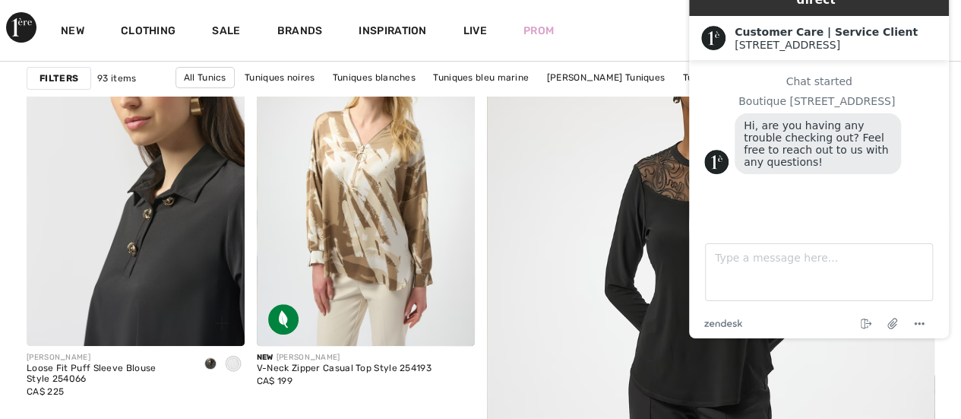
scroll to position [228, 0]
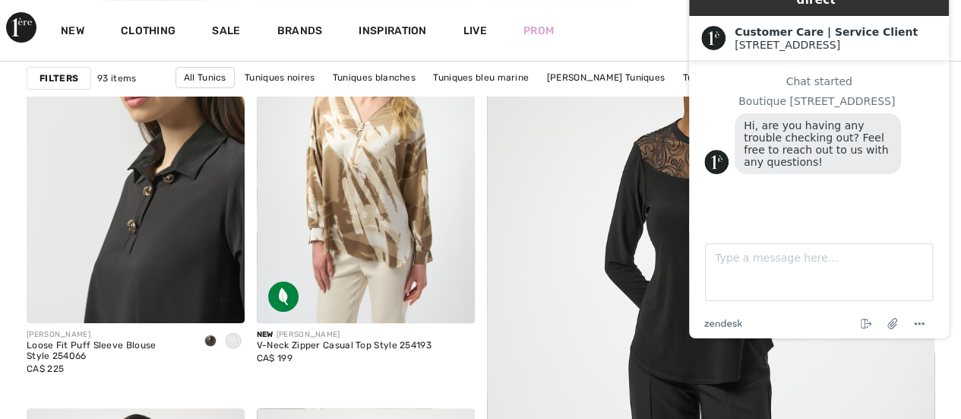
click at [153, 280] on img at bounding box center [136, 159] width 218 height 327
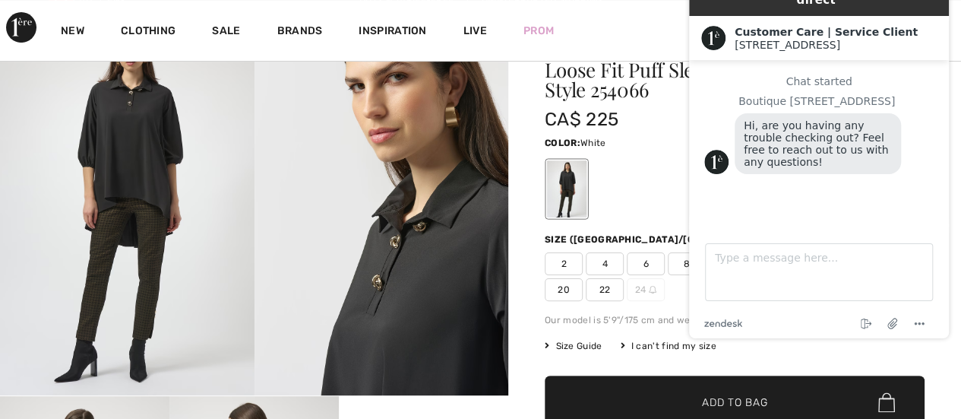
click at [612, 188] on div at bounding box center [611, 188] width 40 height 57
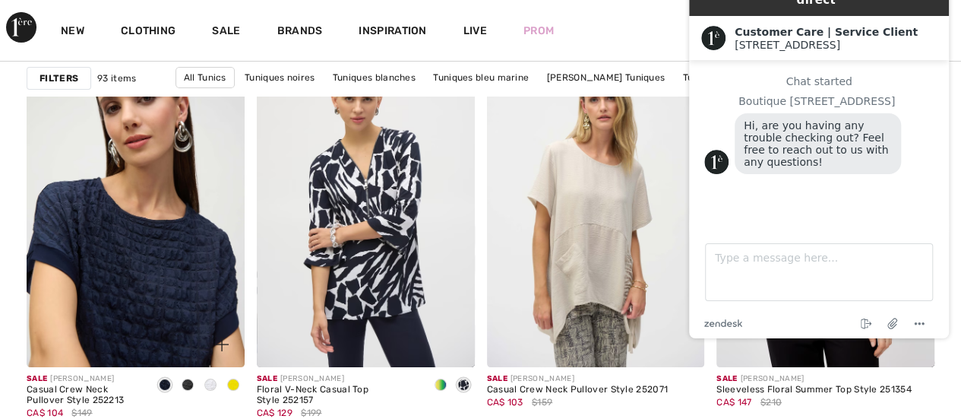
scroll to position [2887, 0]
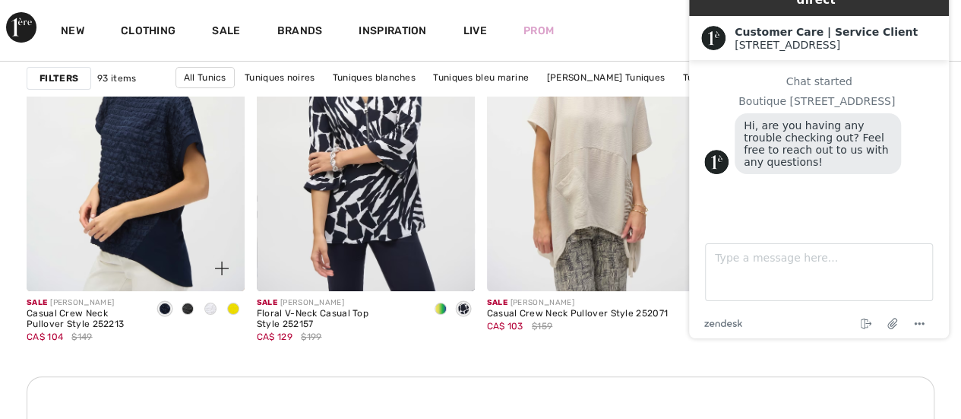
click at [211, 311] on span at bounding box center [210, 308] width 12 height 12
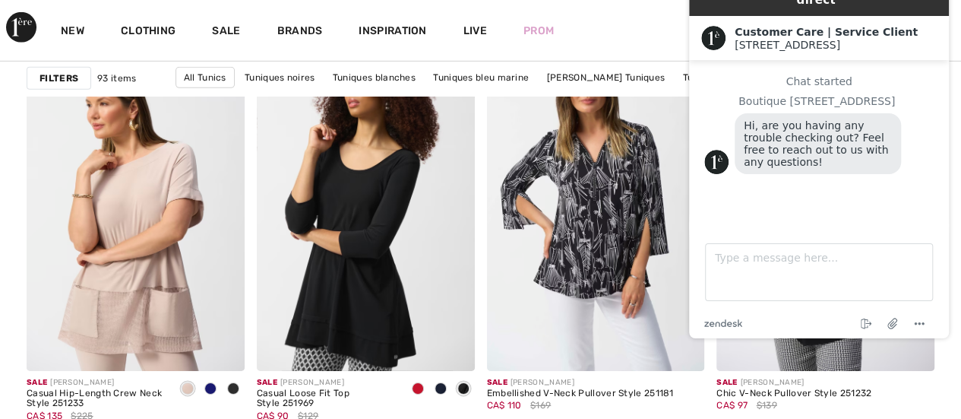
scroll to position [5242, 0]
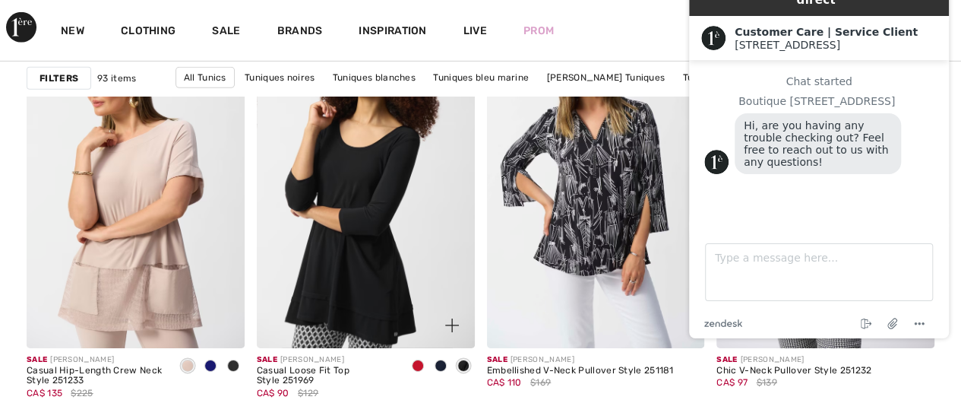
click at [415, 365] on span at bounding box center [418, 365] width 12 height 12
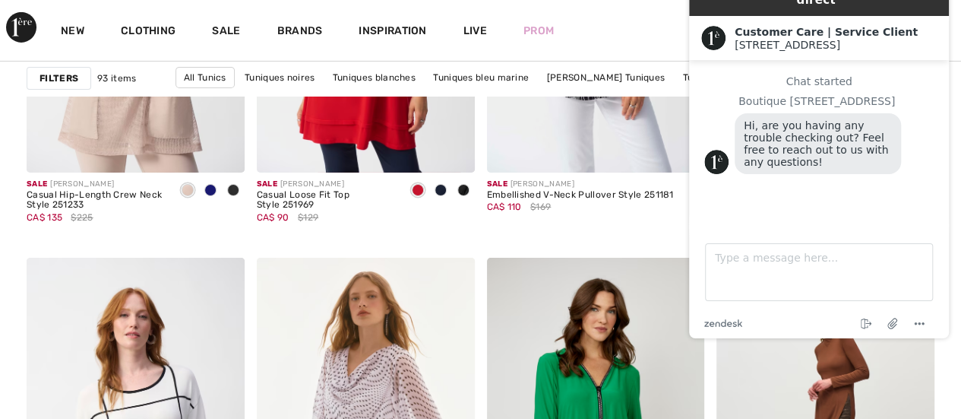
scroll to position [5394, 0]
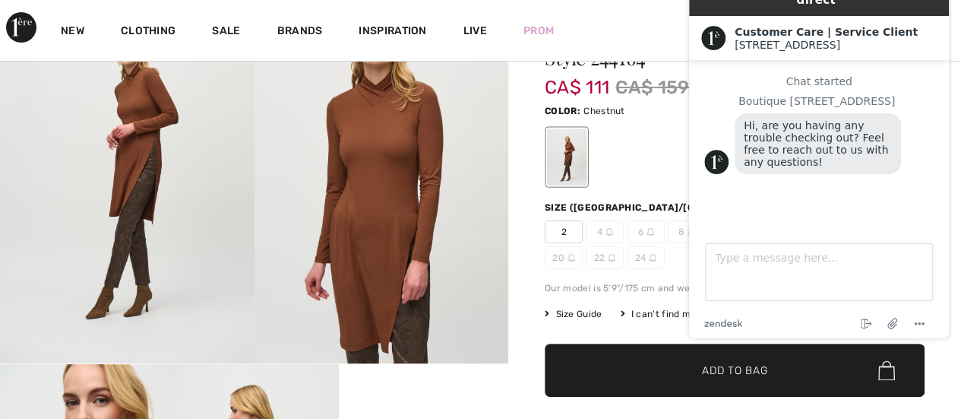
scroll to position [76, 0]
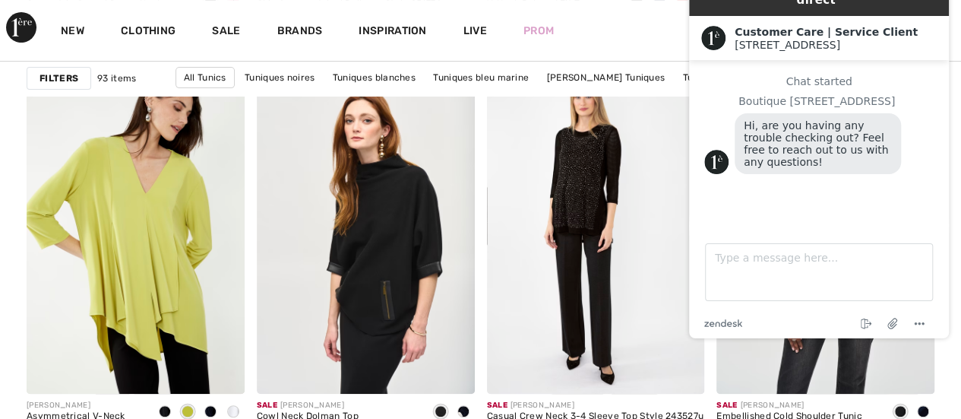
scroll to position [6044, 0]
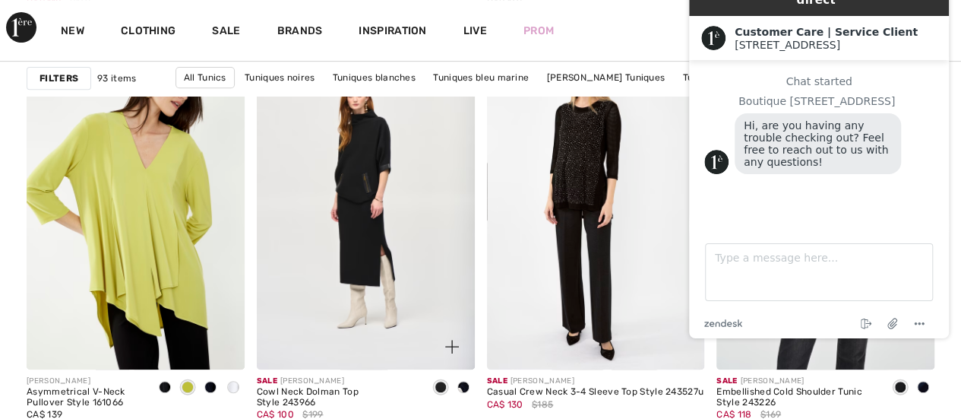
click at [462, 385] on span at bounding box center [463, 387] width 12 height 12
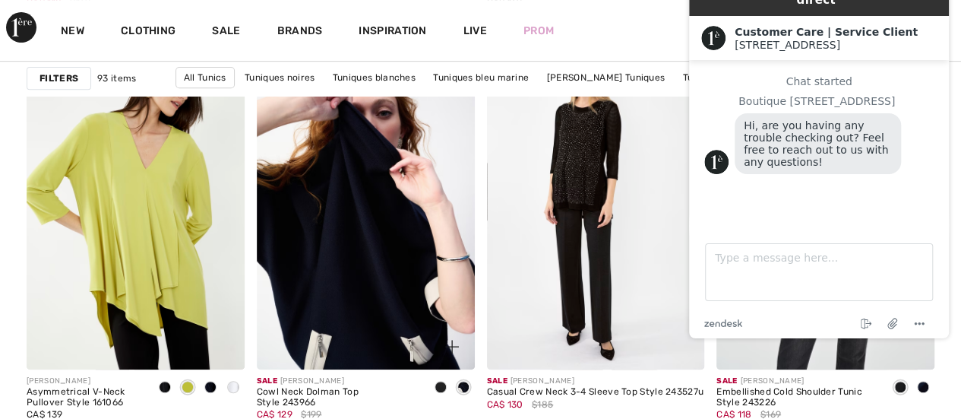
click at [409, 286] on img at bounding box center [366, 206] width 218 height 327
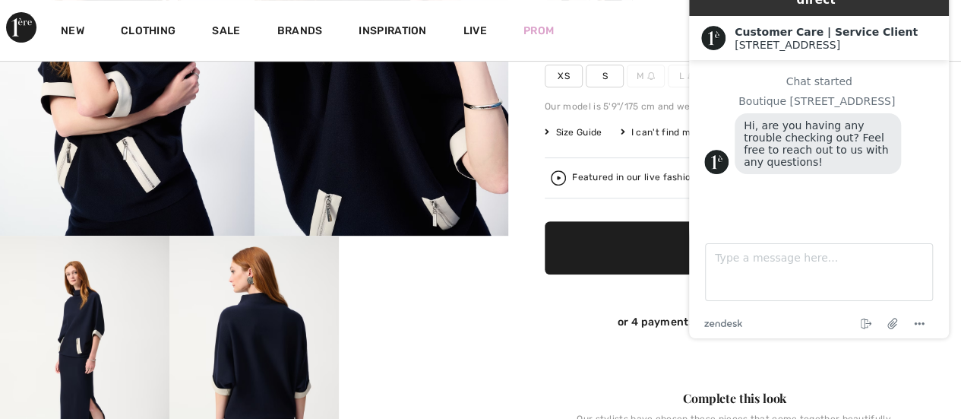
scroll to position [304, 0]
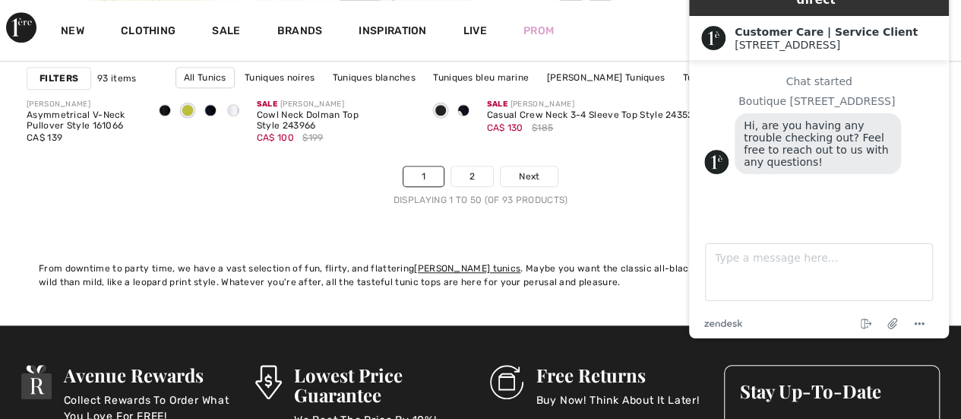
scroll to position [6272, 0]
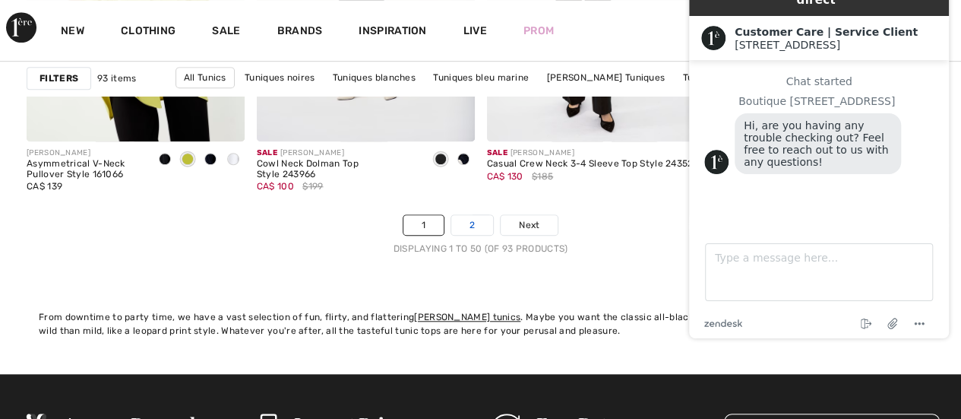
click at [474, 220] on link "2" at bounding box center [472, 225] width 42 height 20
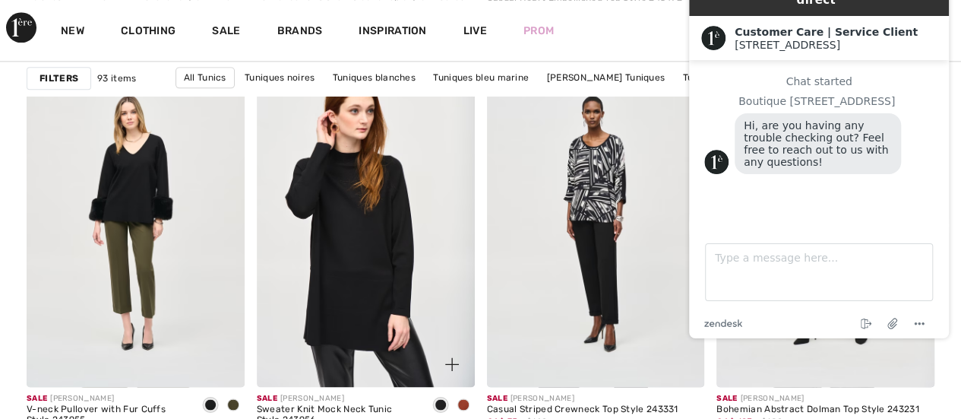
scroll to position [1064, 0]
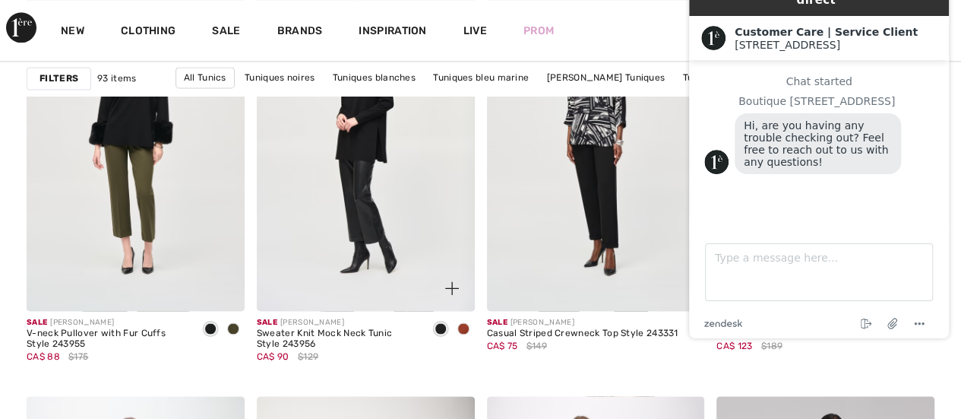
click at [462, 330] on span at bounding box center [463, 328] width 12 height 12
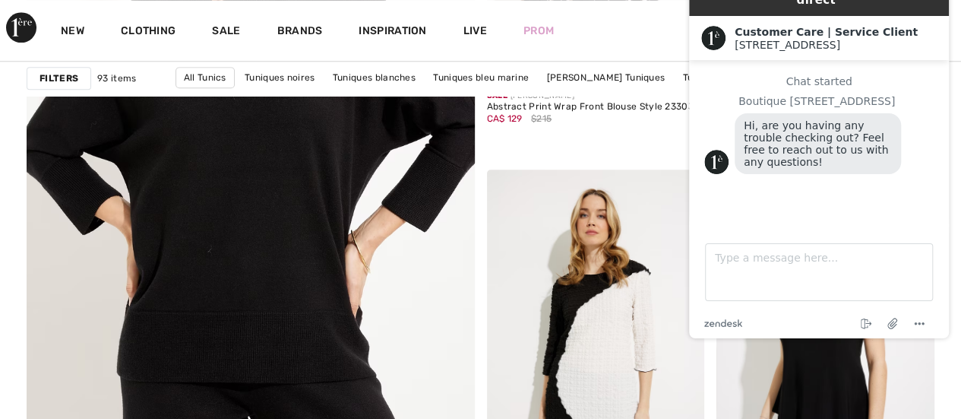
scroll to position [3798, 0]
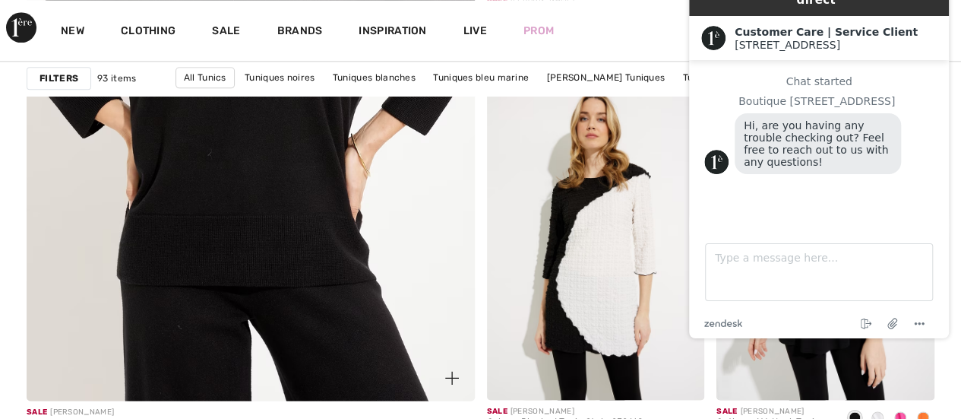
click at [295, 228] on img at bounding box center [250, 64] width 537 height 806
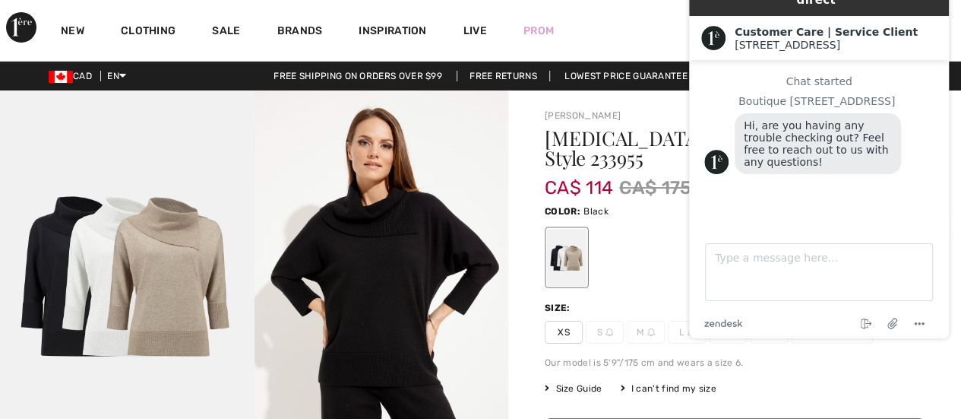
click at [138, 238] on img at bounding box center [127, 280] width 254 height 381
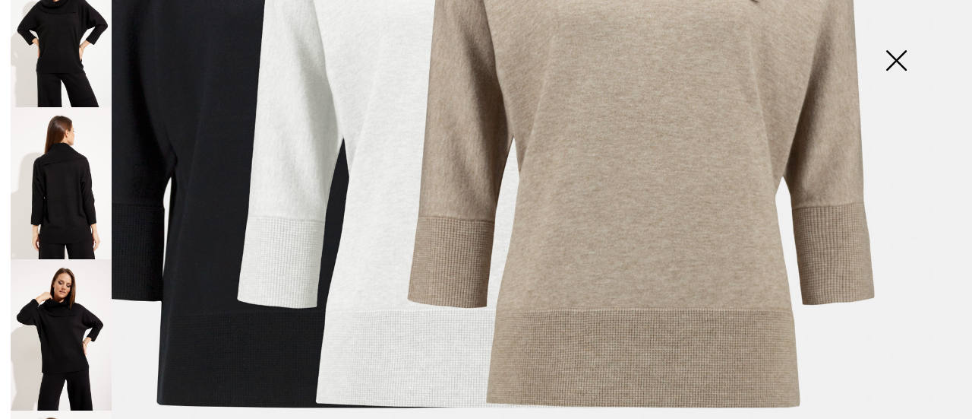
scroll to position [152, 0]
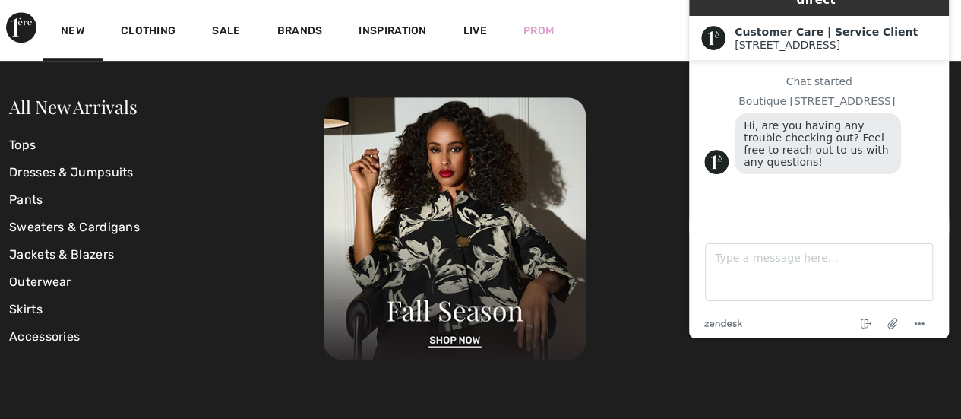
scroll to position [3419, 0]
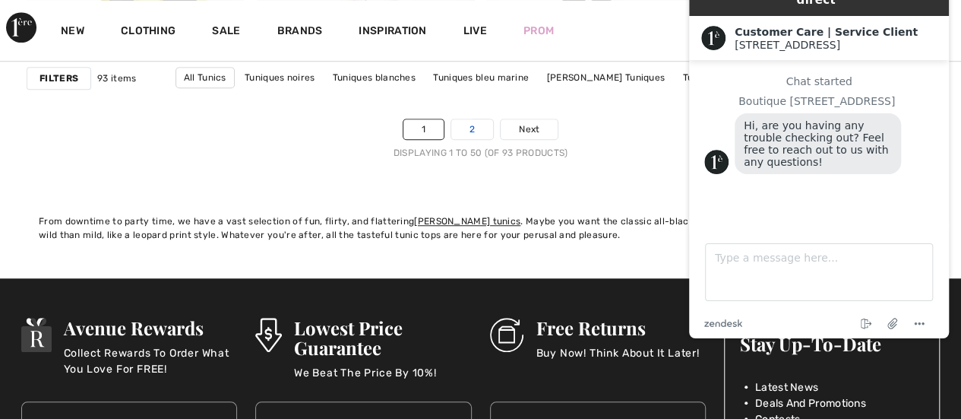
scroll to position [6348, 0]
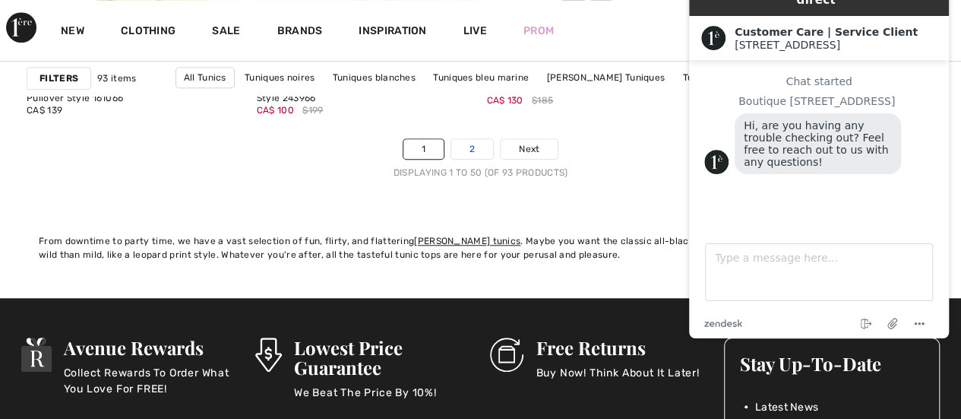
click at [476, 143] on link "2" at bounding box center [472, 149] width 42 height 20
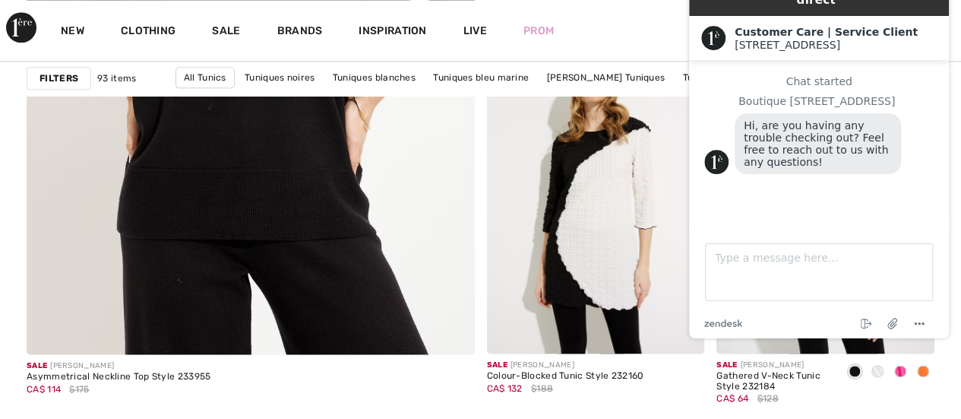
scroll to position [3874, 0]
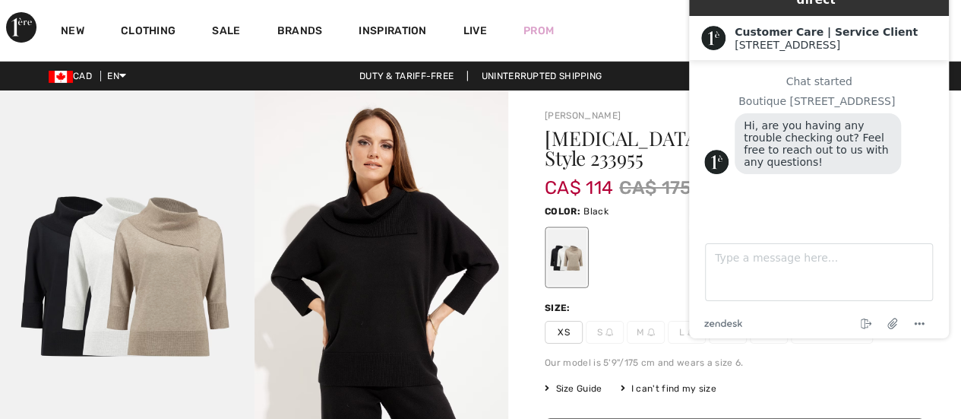
click at [570, 250] on div at bounding box center [567, 257] width 40 height 57
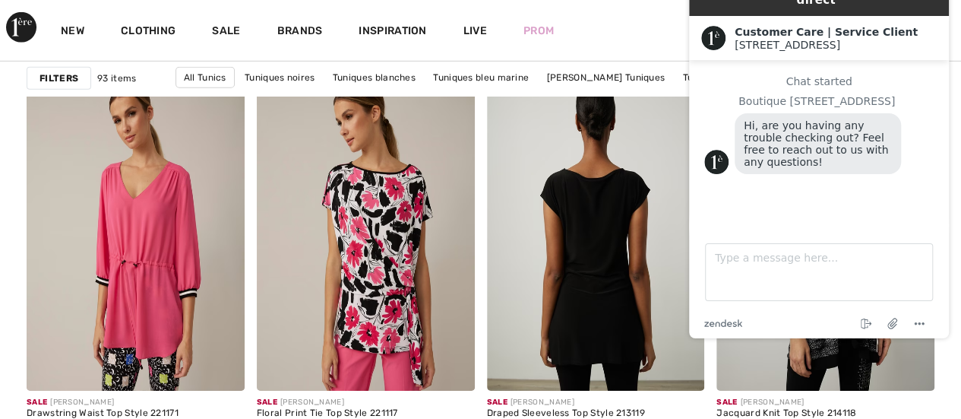
scroll to position [5166, 0]
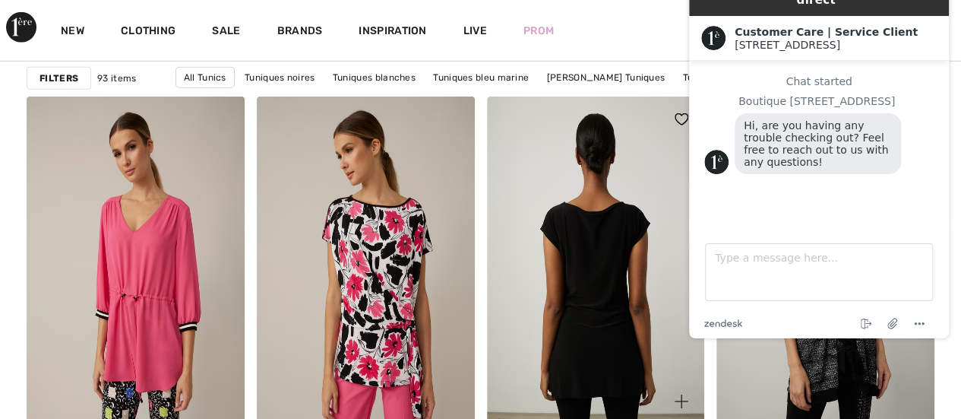
click at [632, 206] on img at bounding box center [596, 259] width 218 height 327
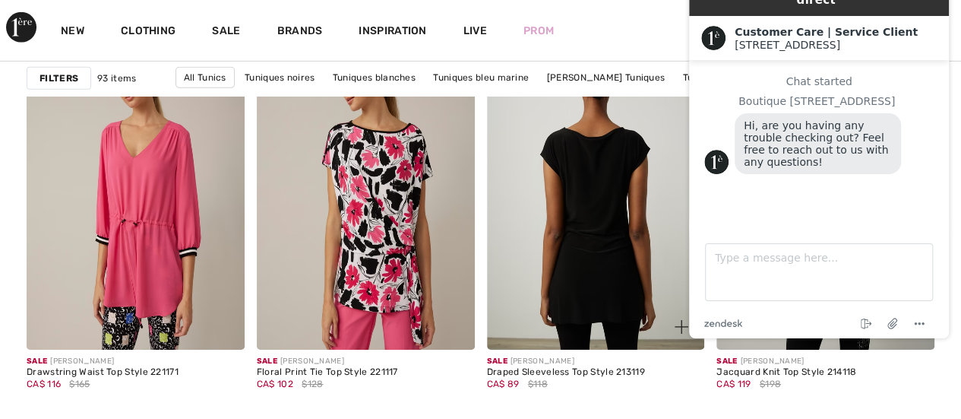
scroll to position [5242, 0]
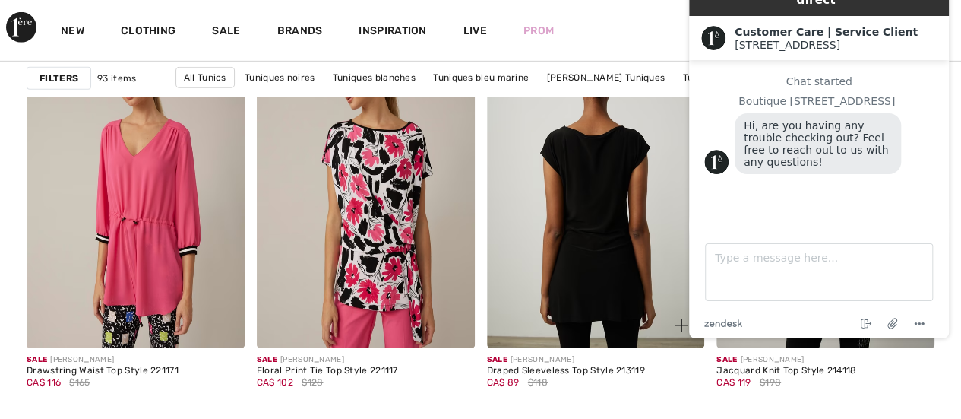
click at [578, 232] on img at bounding box center [596, 184] width 218 height 327
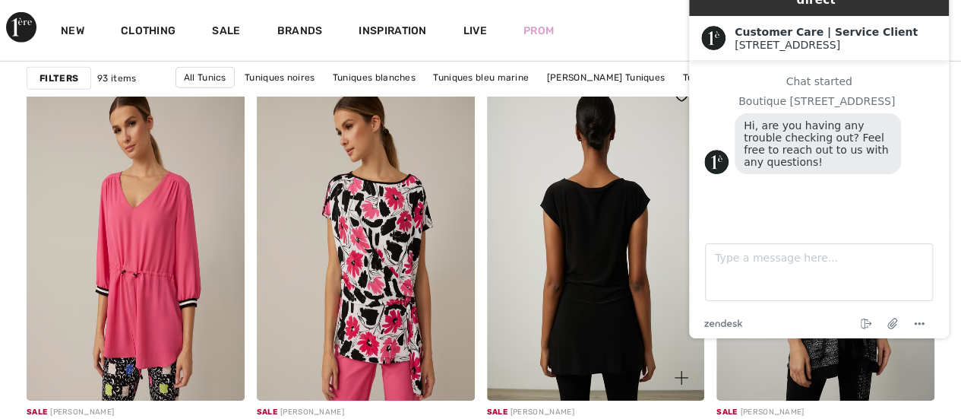
scroll to position [5166, 0]
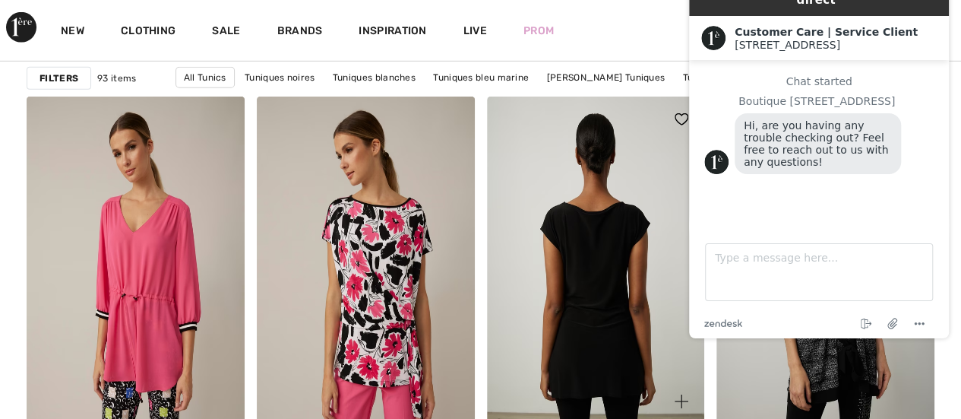
click at [571, 239] on img at bounding box center [596, 259] width 218 height 327
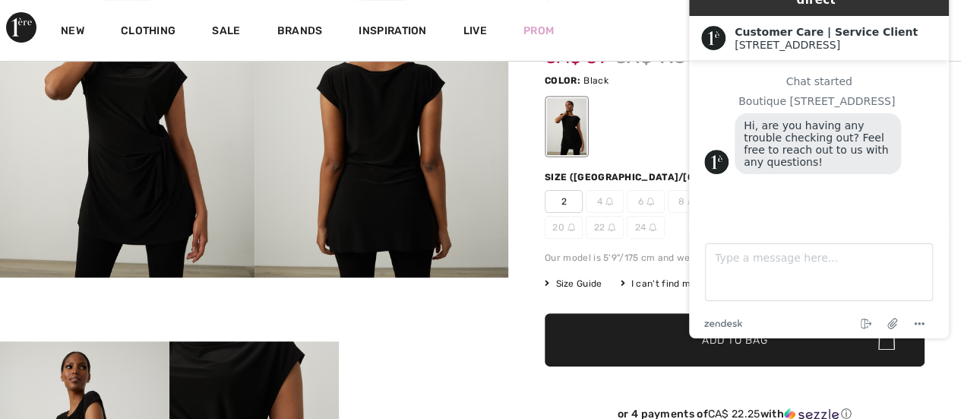
scroll to position [304, 0]
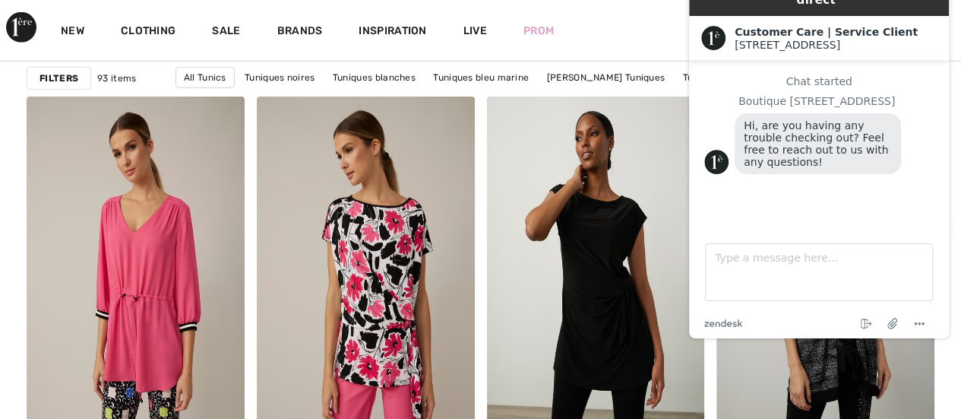
click at [594, 43] on div "New Clothing Sale Brands Inspiration Live Prom 7 Added to Bag [PERSON_NAME] Sha…" at bounding box center [480, 30] width 961 height 61
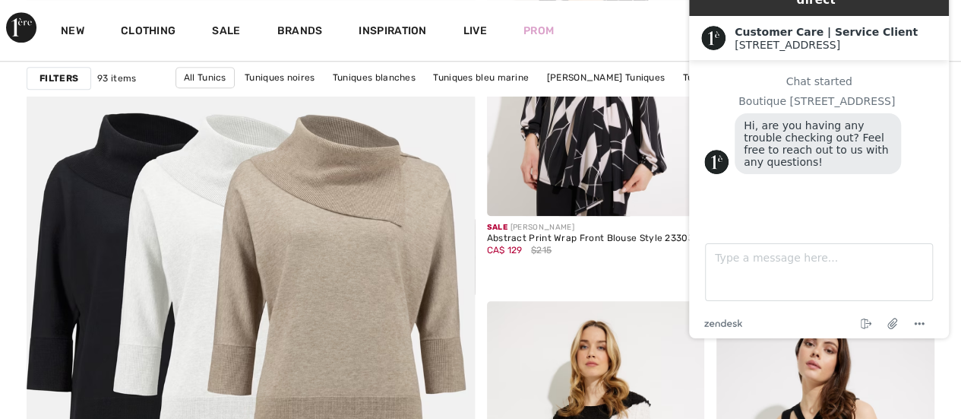
scroll to position [3115, 0]
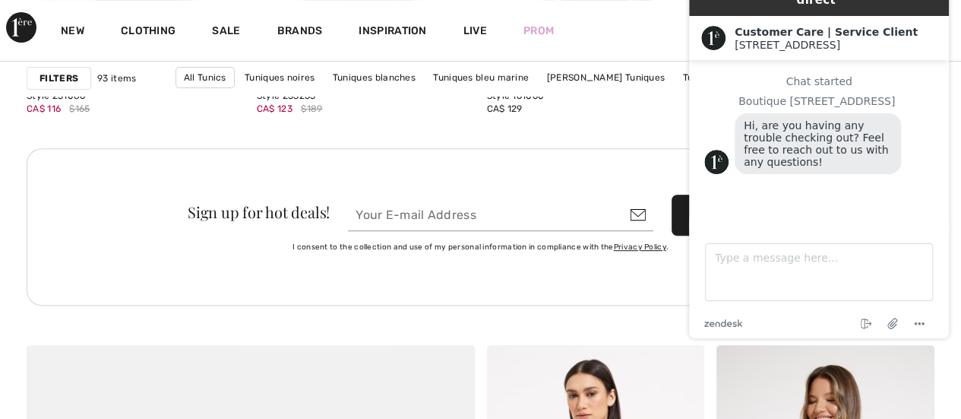
click at [597, 26] on div "New Clothing Sale Brands Inspiration Live Prom 7 Added to Bag [PERSON_NAME] Sha…" at bounding box center [480, 30] width 961 height 61
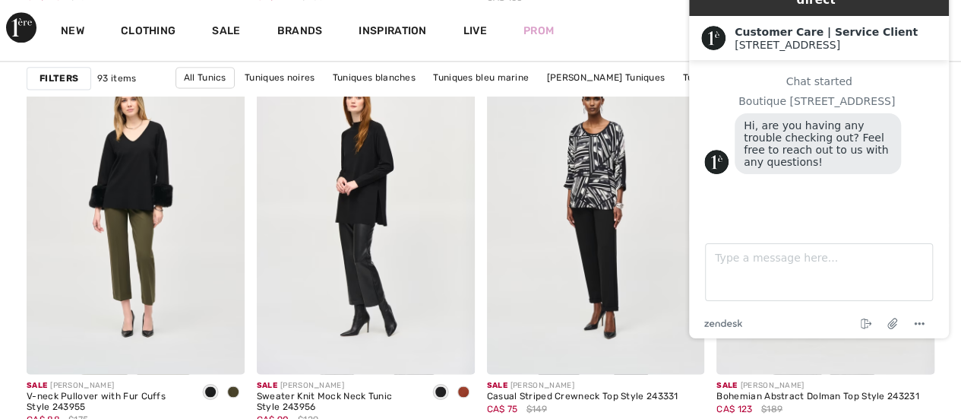
scroll to position [988, 0]
